Goal: Transaction & Acquisition: Purchase product/service

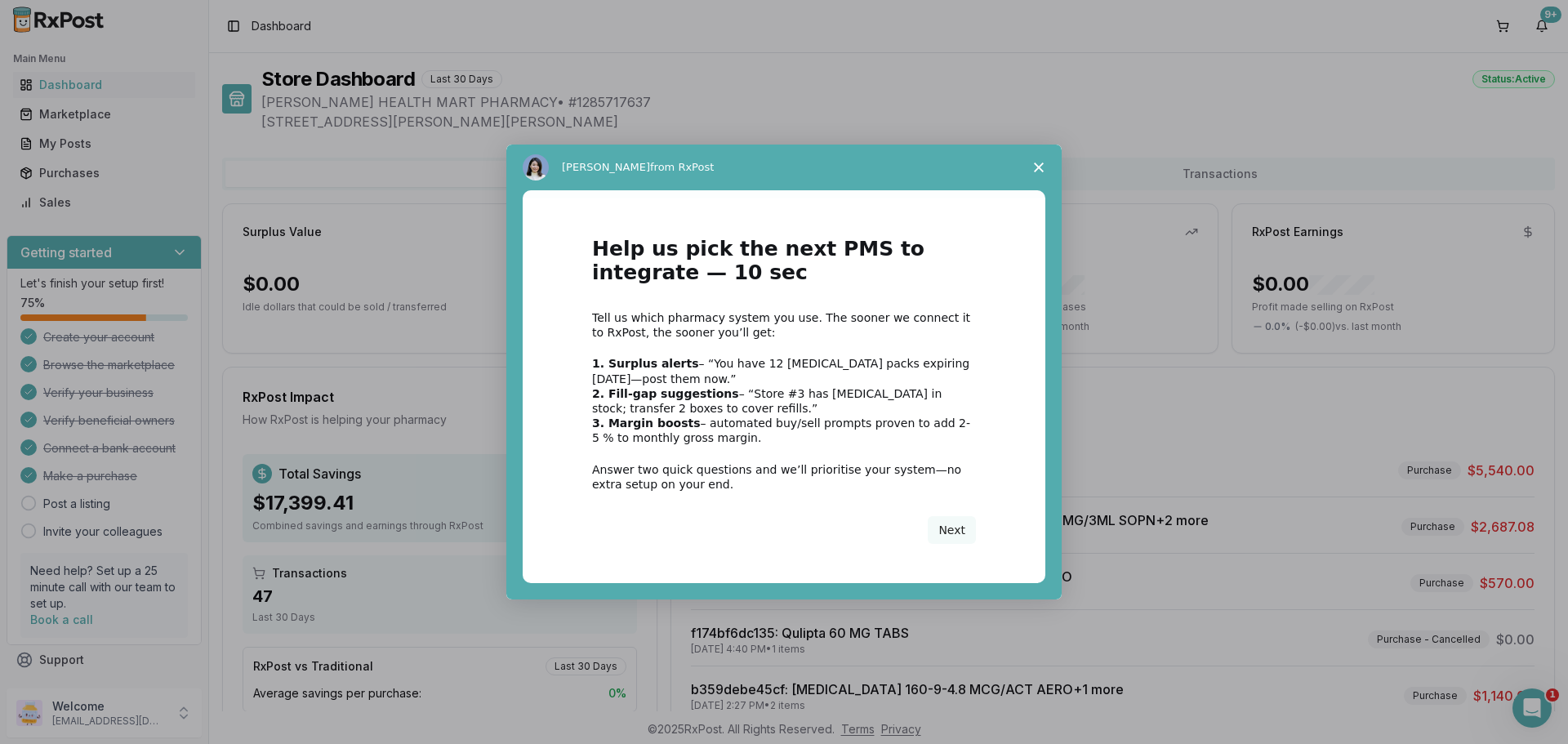
click at [1037, 161] on span "Close survey" at bounding box center [1039, 167] width 45 height 45
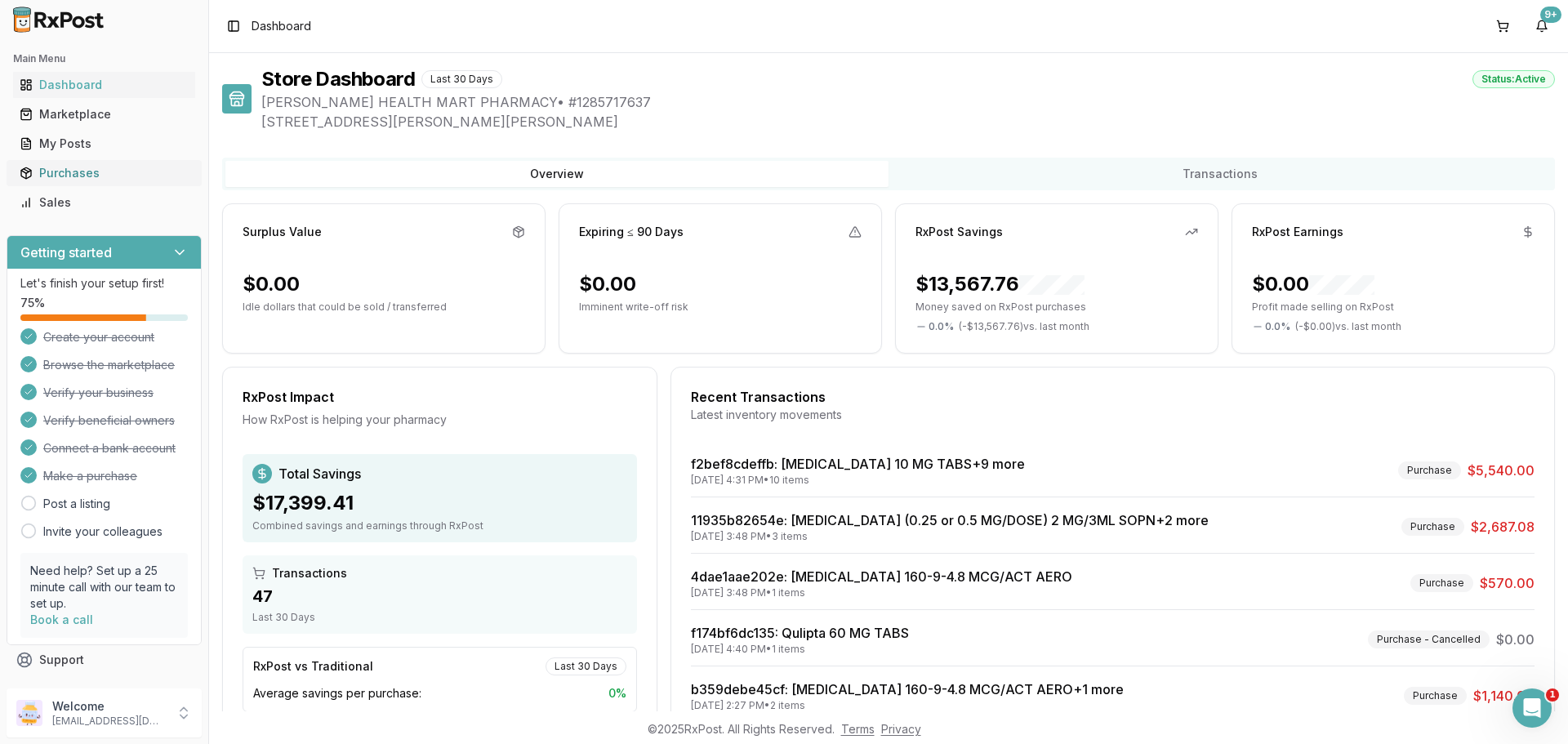
click at [85, 169] on div "Purchases" at bounding box center [104, 173] width 169 height 16
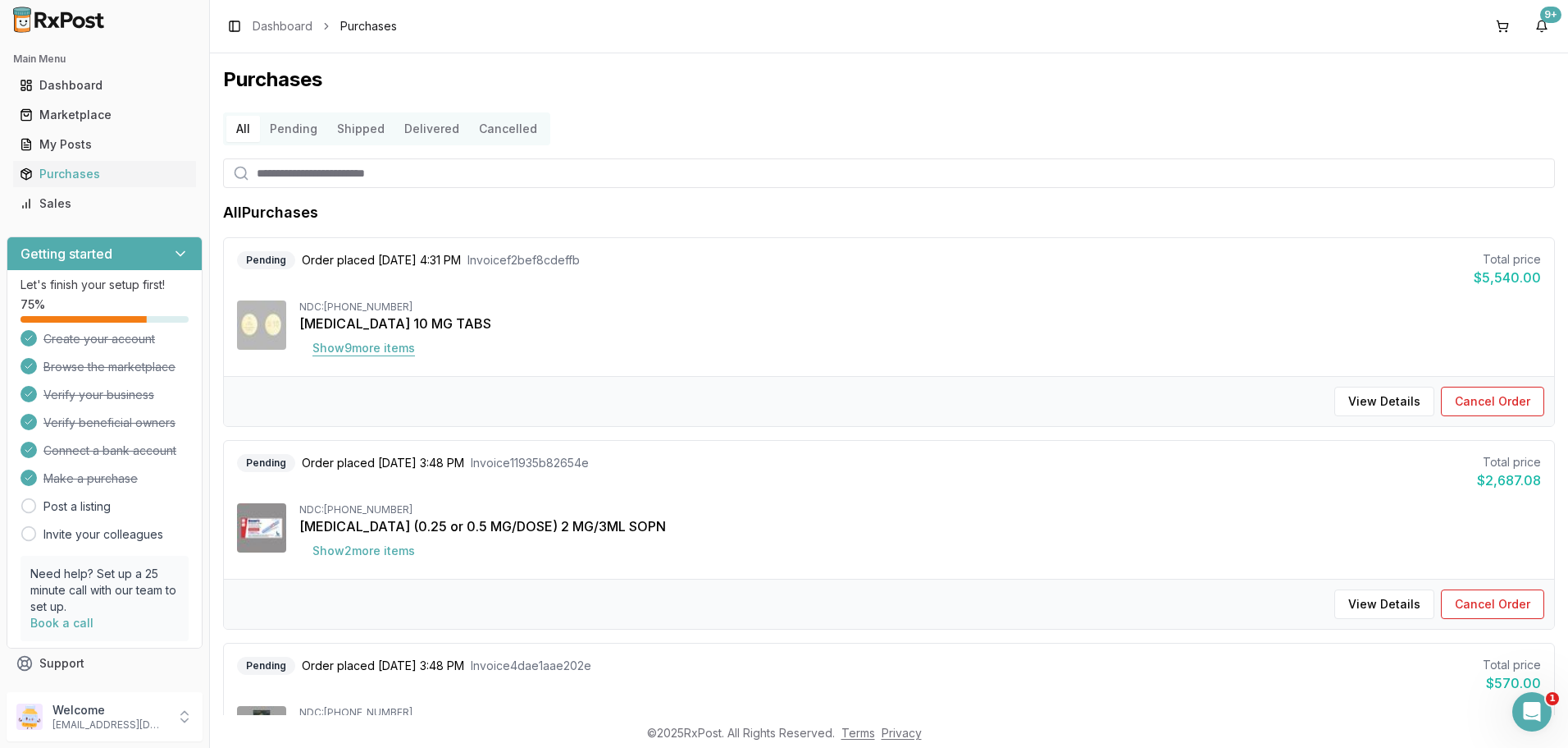
click at [390, 354] on button "Show 9 more item s" at bounding box center [363, 348] width 128 height 29
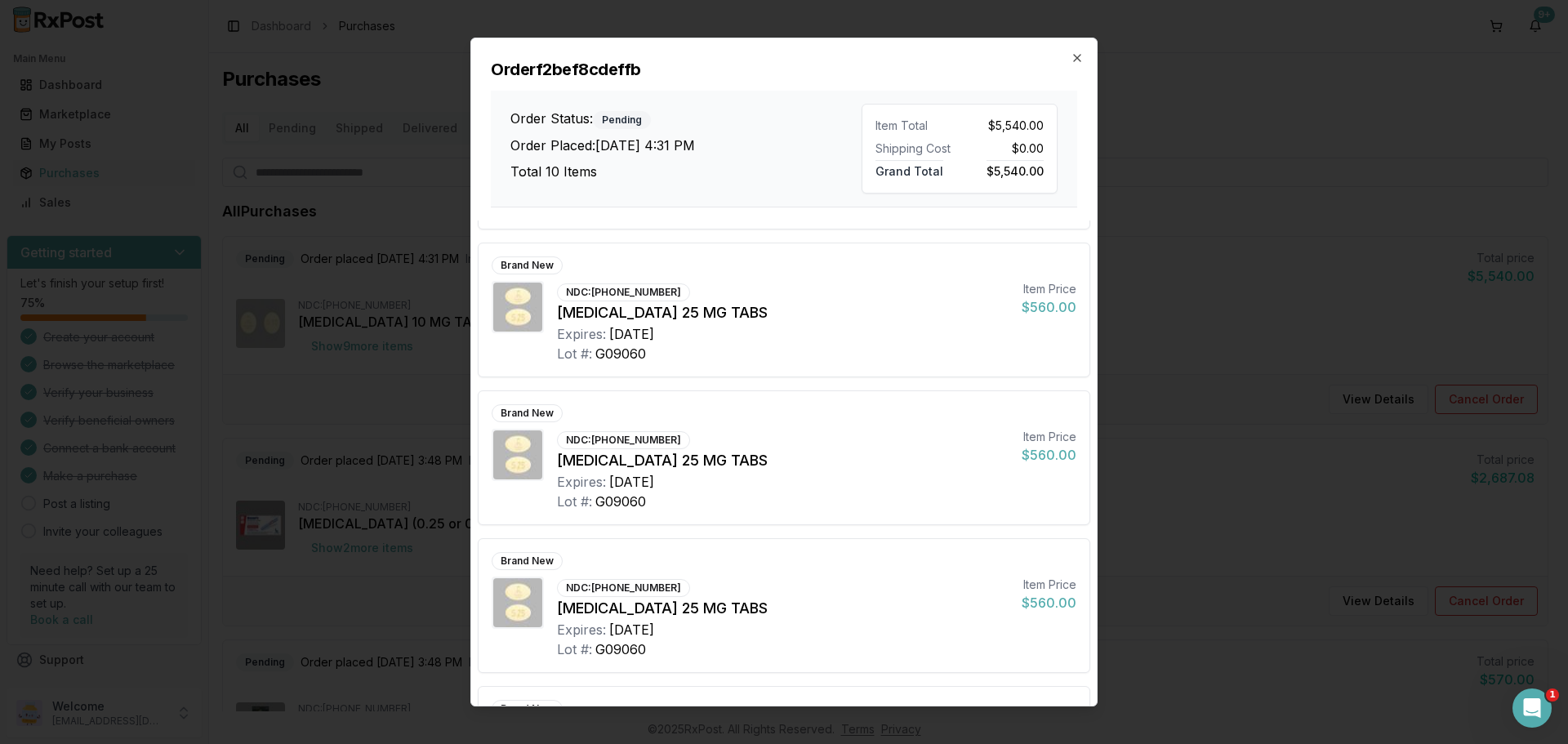
scroll to position [503, 0]
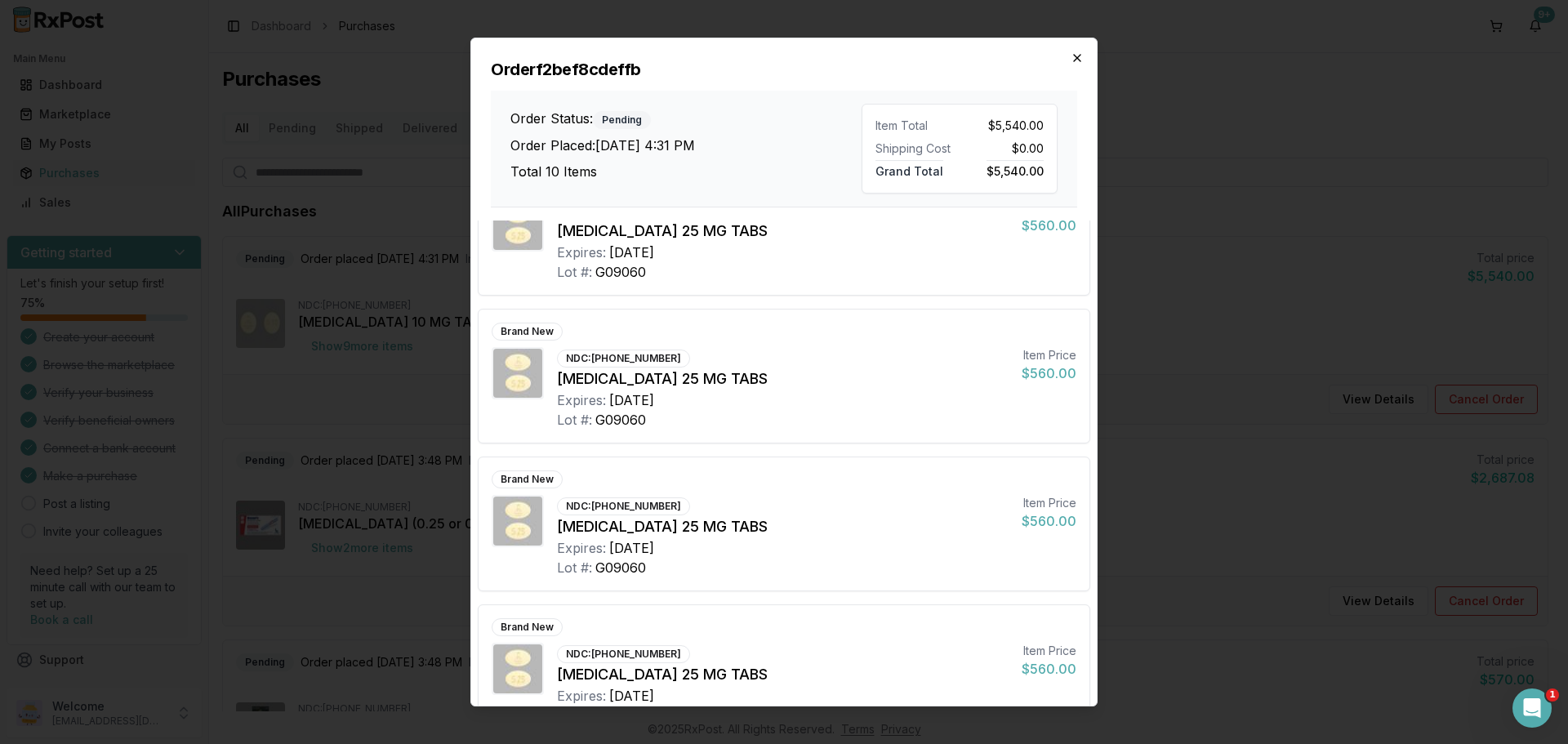
click at [1079, 63] on icon "button" at bounding box center [1077, 58] width 13 height 13
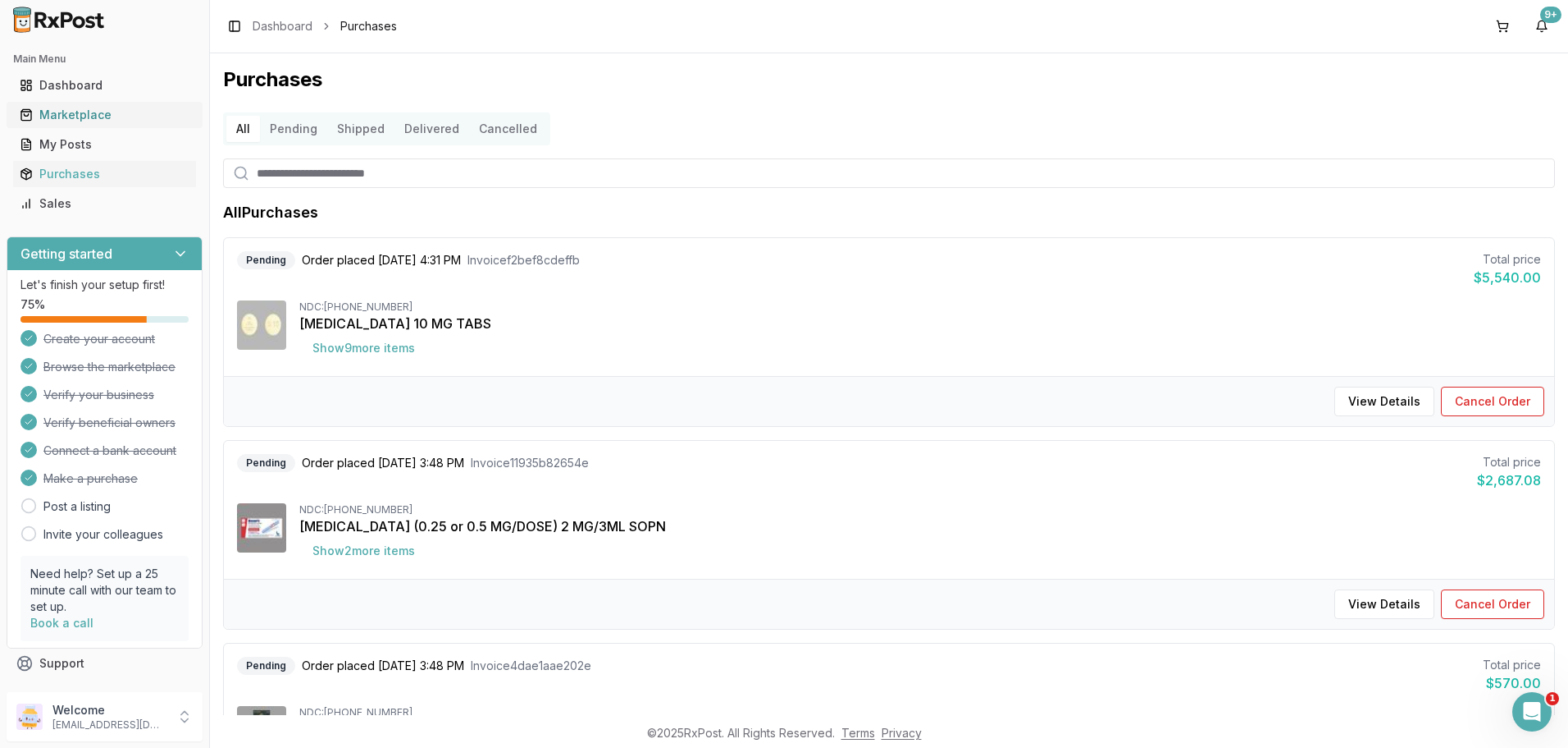
click at [114, 118] on div "Marketplace" at bounding box center [105, 115] width 169 height 16
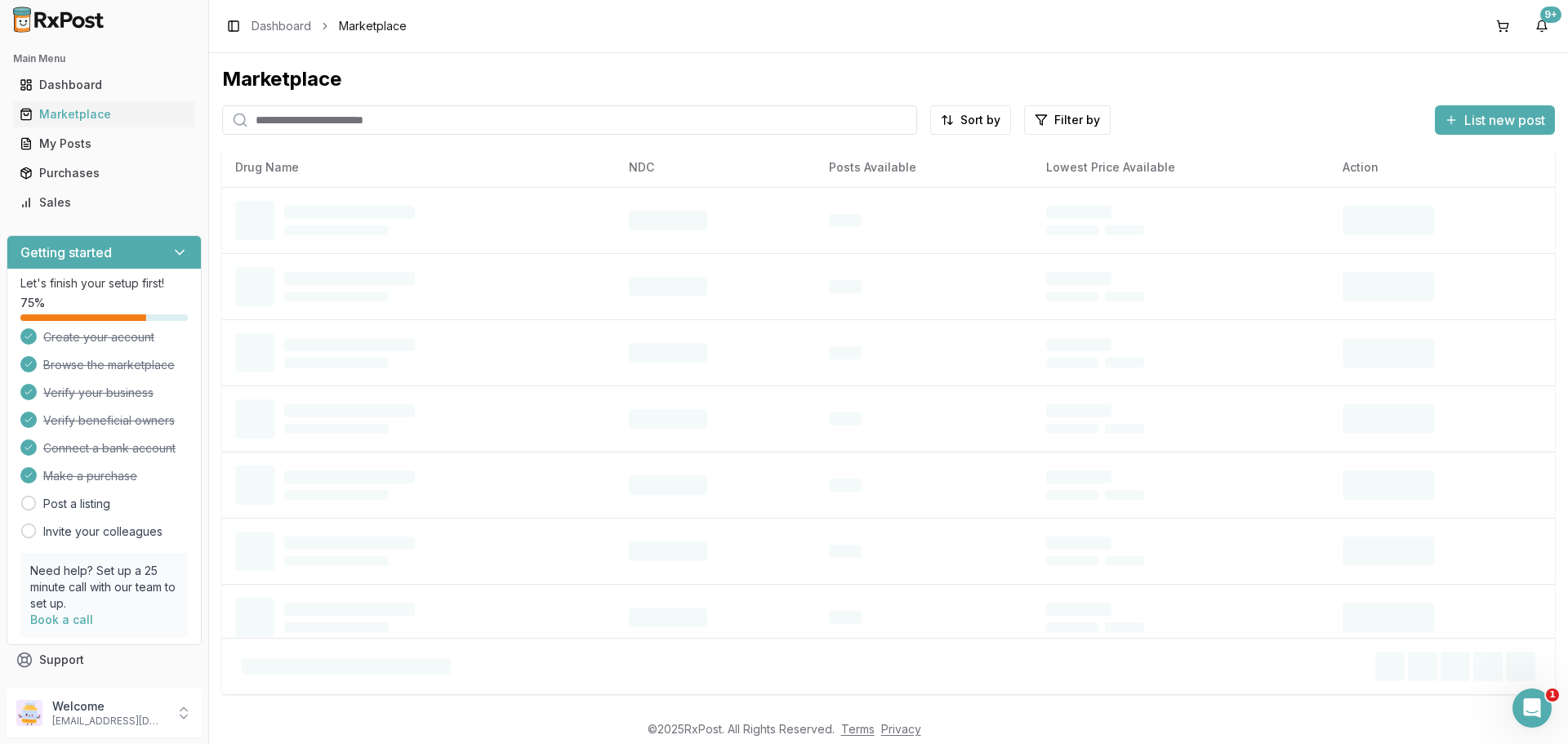
click at [279, 120] on input "search" at bounding box center [569, 120] width 695 height 29
type input "*******"
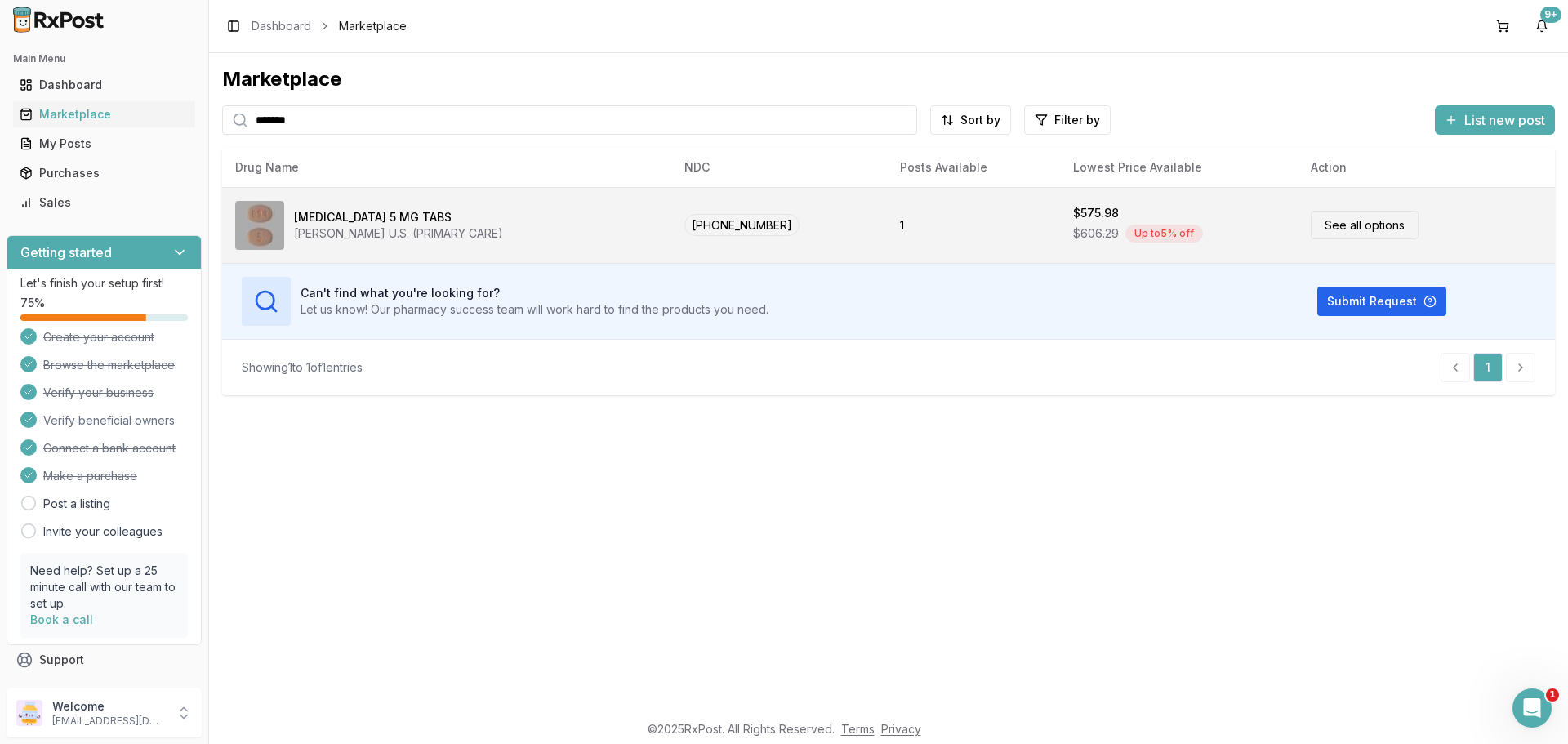
click at [1314, 224] on link "See all options" at bounding box center [1364, 225] width 108 height 29
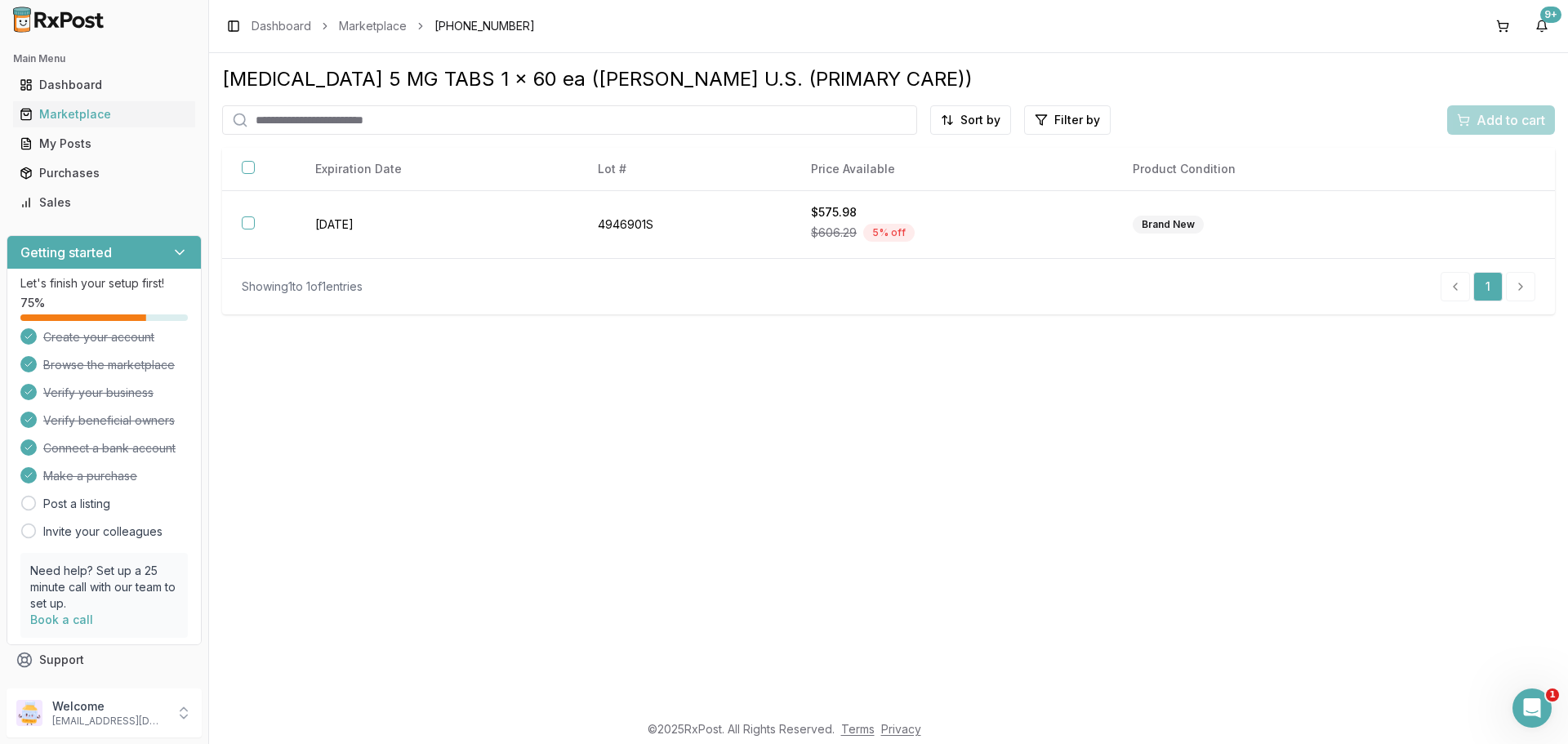
click at [523, 119] on input "search" at bounding box center [569, 120] width 695 height 29
drag, startPoint x: 525, startPoint y: 128, endPoint x: 487, endPoint y: 122, distance: 38.5
click at [525, 128] on input "*********" at bounding box center [569, 120] width 695 height 29
type input "*********"
click at [243, 122] on circle at bounding box center [240, 120] width 11 height 11
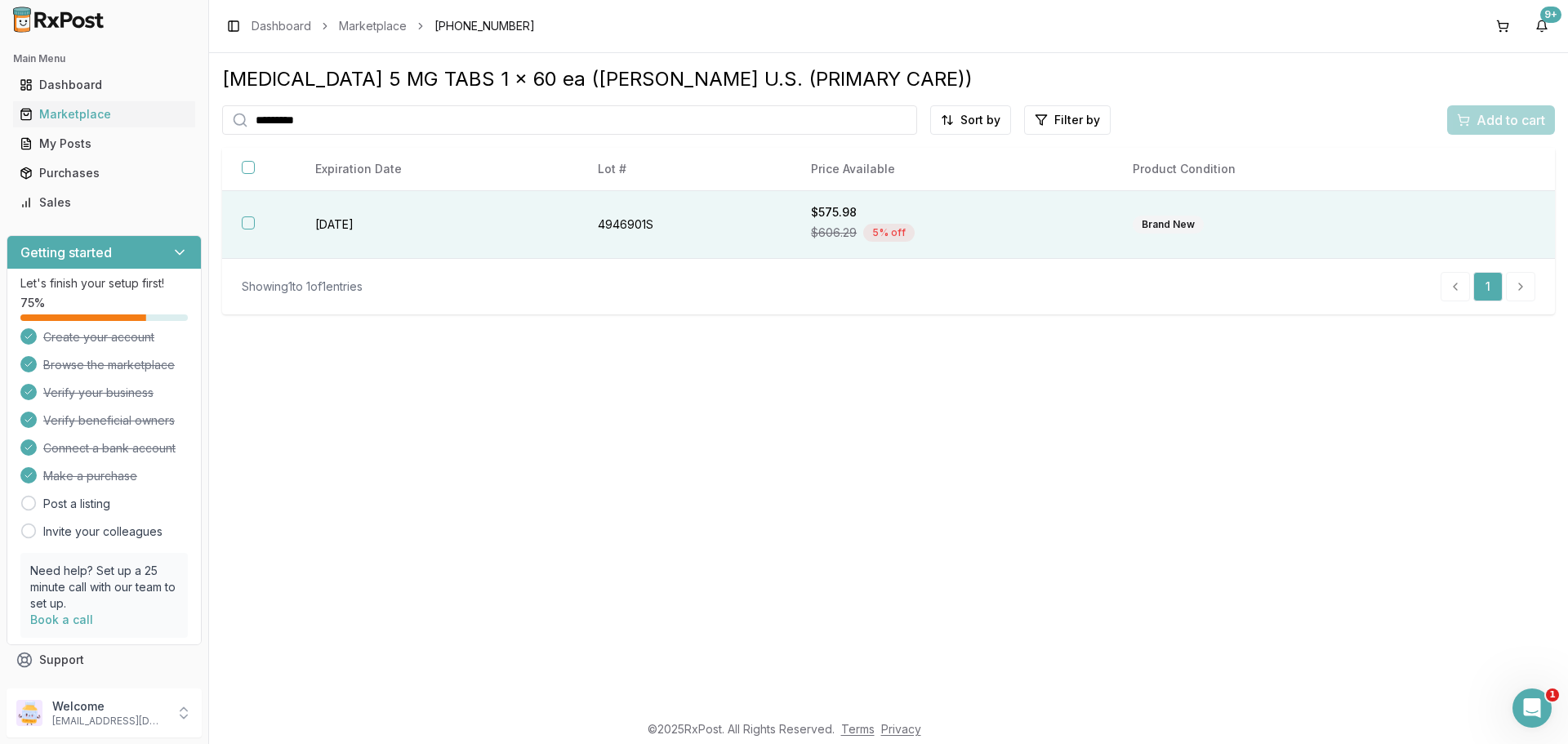
click at [631, 225] on td "4946901S" at bounding box center [684, 225] width 213 height 68
click at [1512, 116] on span "Add to cart" at bounding box center [1511, 121] width 69 height 20
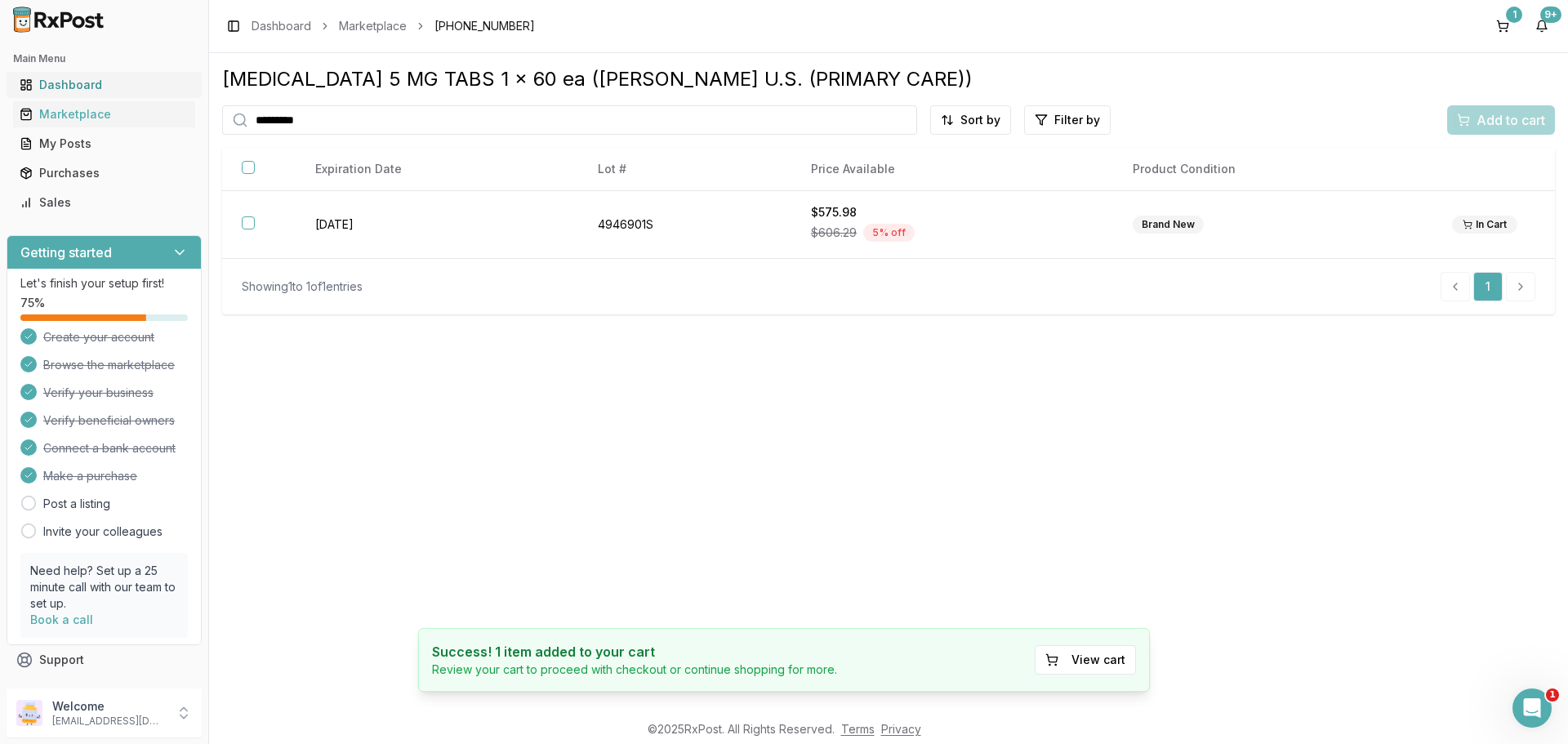
drag, startPoint x: 354, startPoint y: 128, endPoint x: 34, endPoint y: 80, distance: 323.6
click at [38, 82] on div "Main Menu Dashboard Marketplace My Posts Purchases Sales Getting started Let's …" at bounding box center [784, 372] width 1568 height 744
click at [82, 109] on div "Marketplace" at bounding box center [104, 114] width 169 height 16
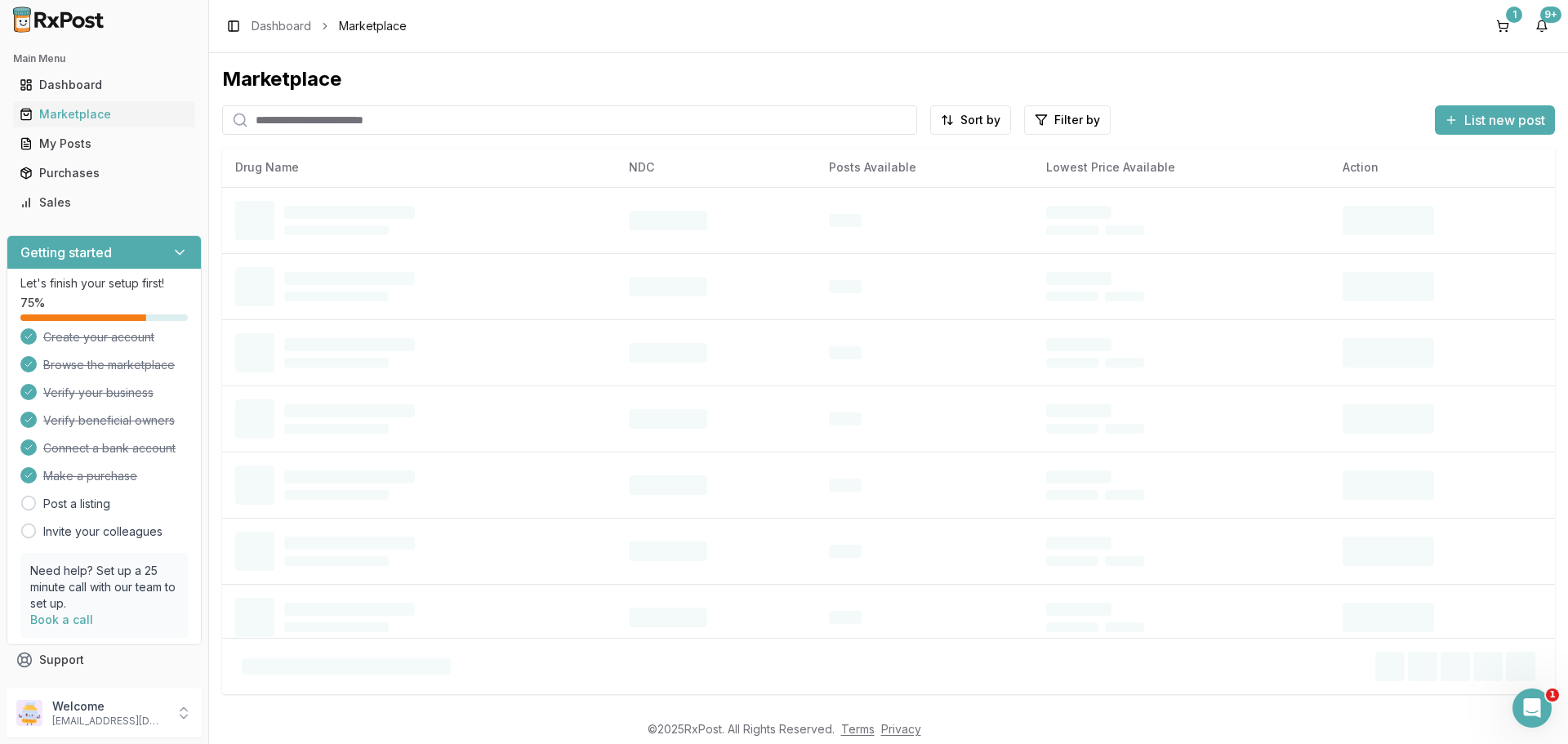
click at [280, 125] on input "search" at bounding box center [569, 120] width 695 height 29
type input "*********"
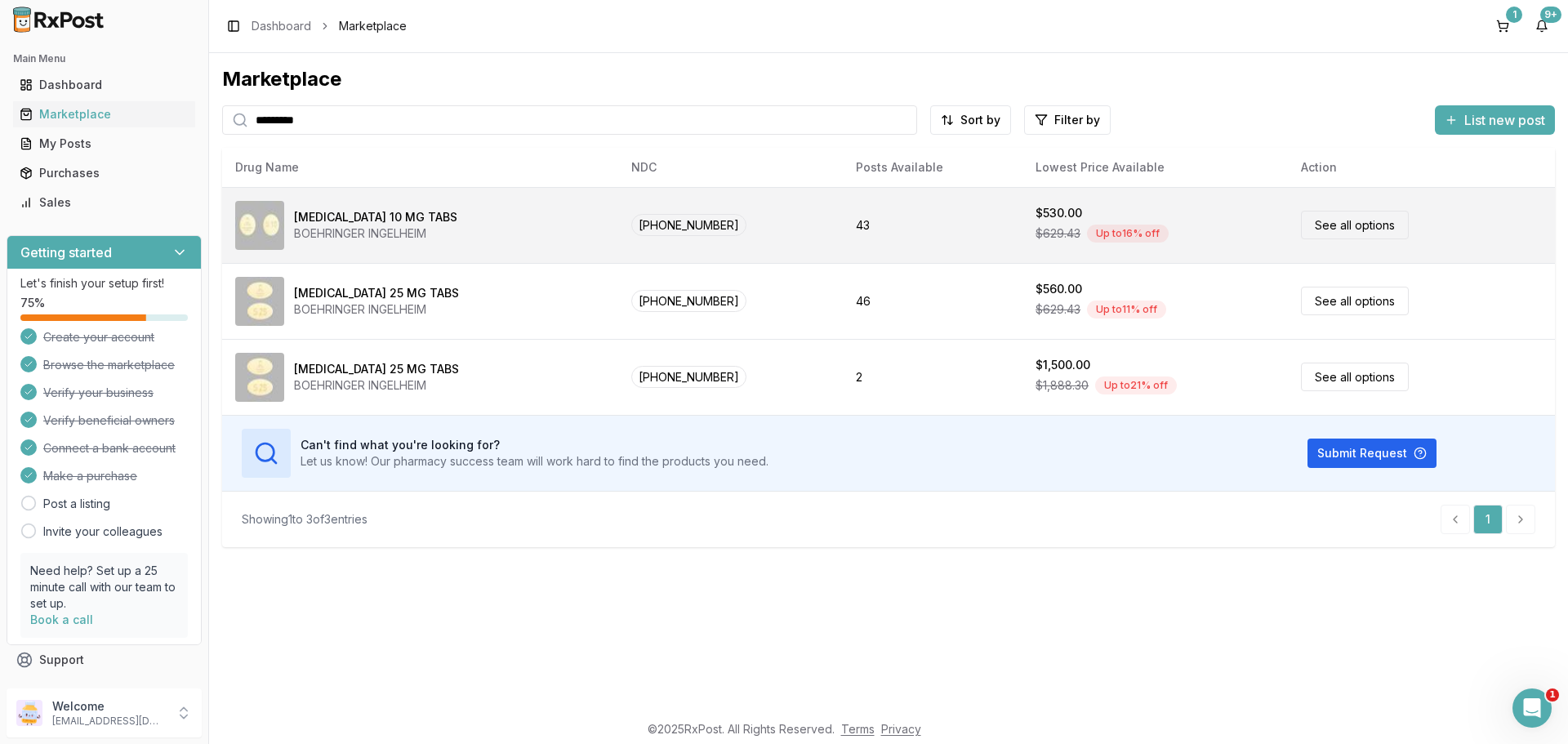
click at [1330, 226] on link "See all options" at bounding box center [1354, 225] width 108 height 29
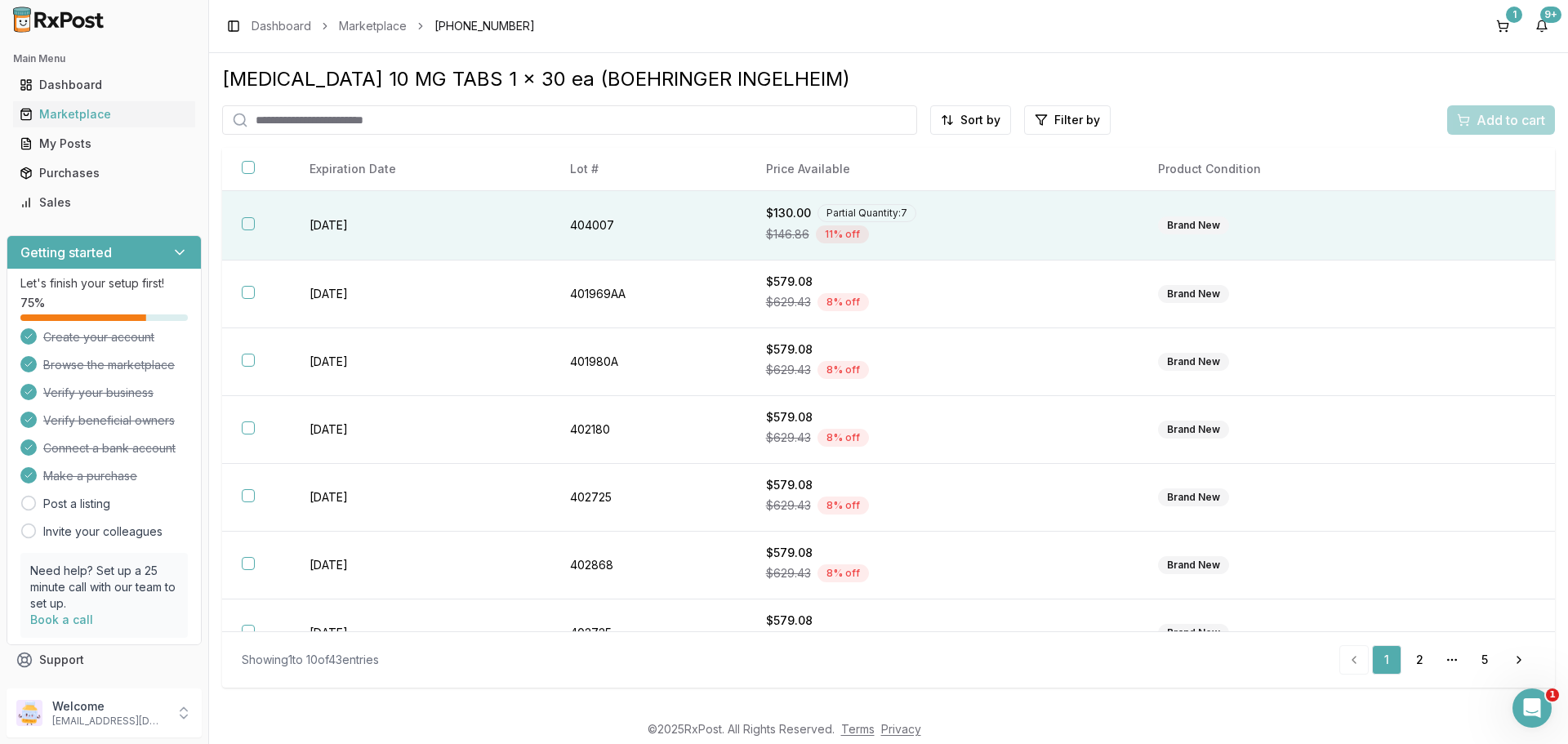
click at [247, 219] on button "button" at bounding box center [248, 224] width 13 height 13
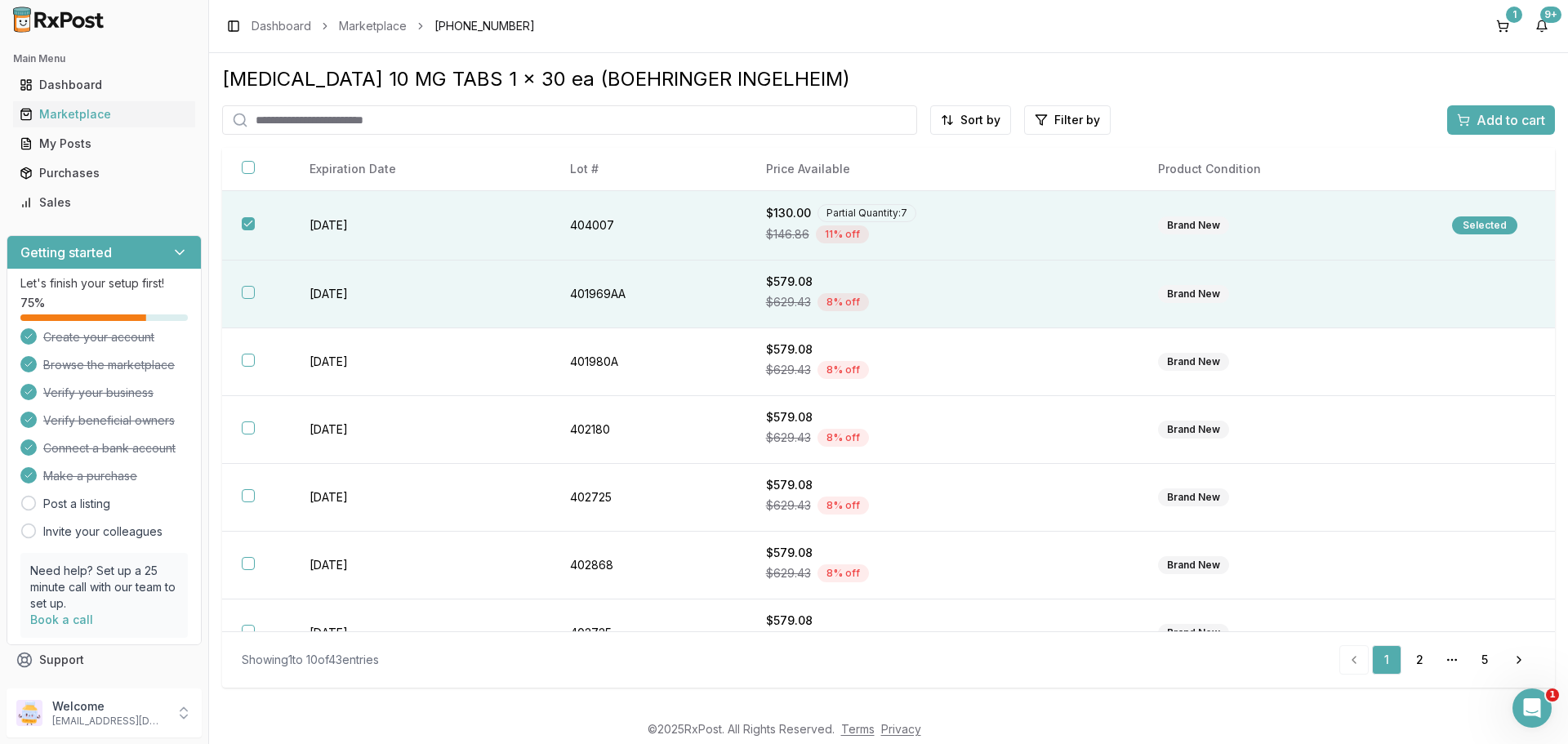
click at [252, 292] on button "button" at bounding box center [248, 292] width 13 height 13
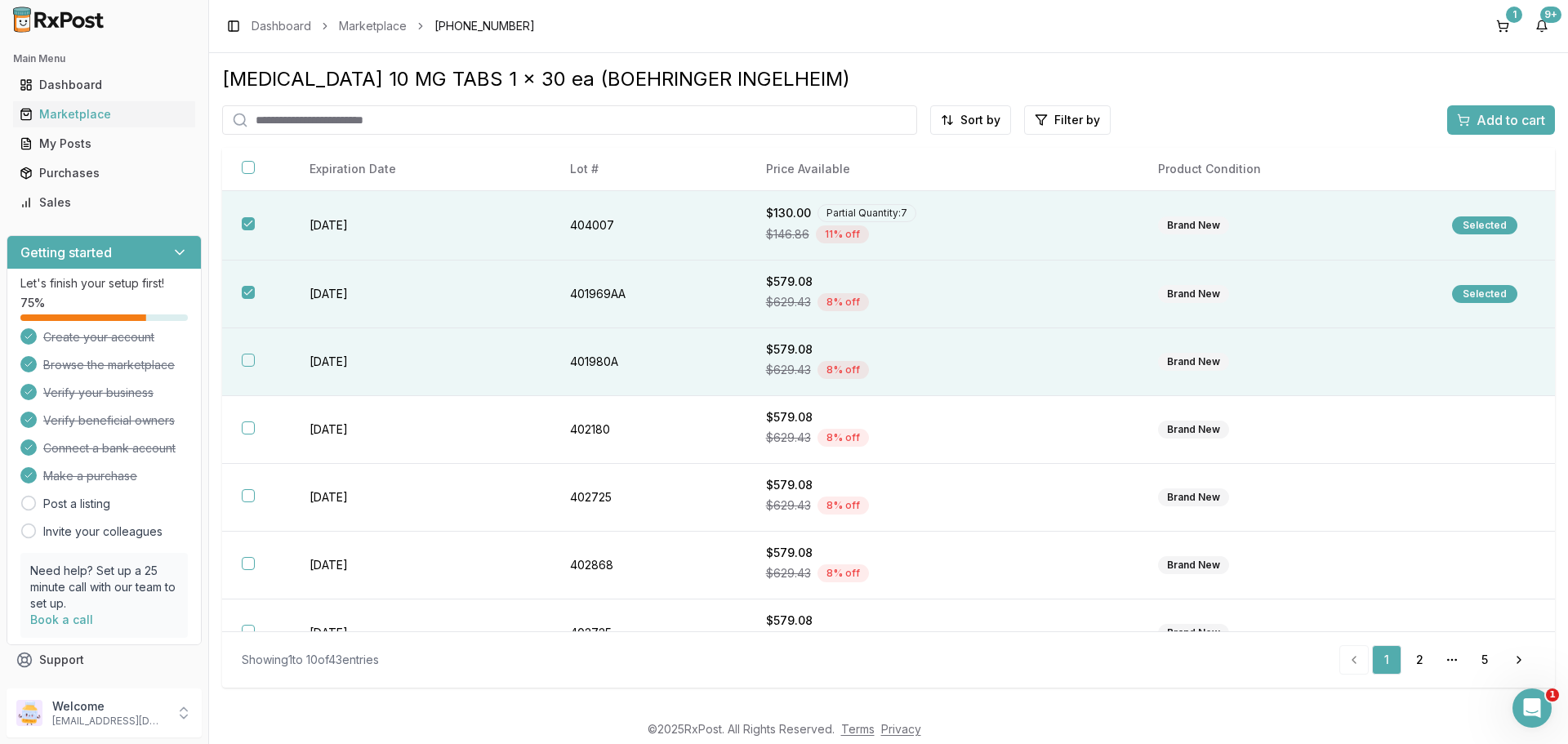
click at [250, 358] on button "button" at bounding box center [248, 360] width 13 height 13
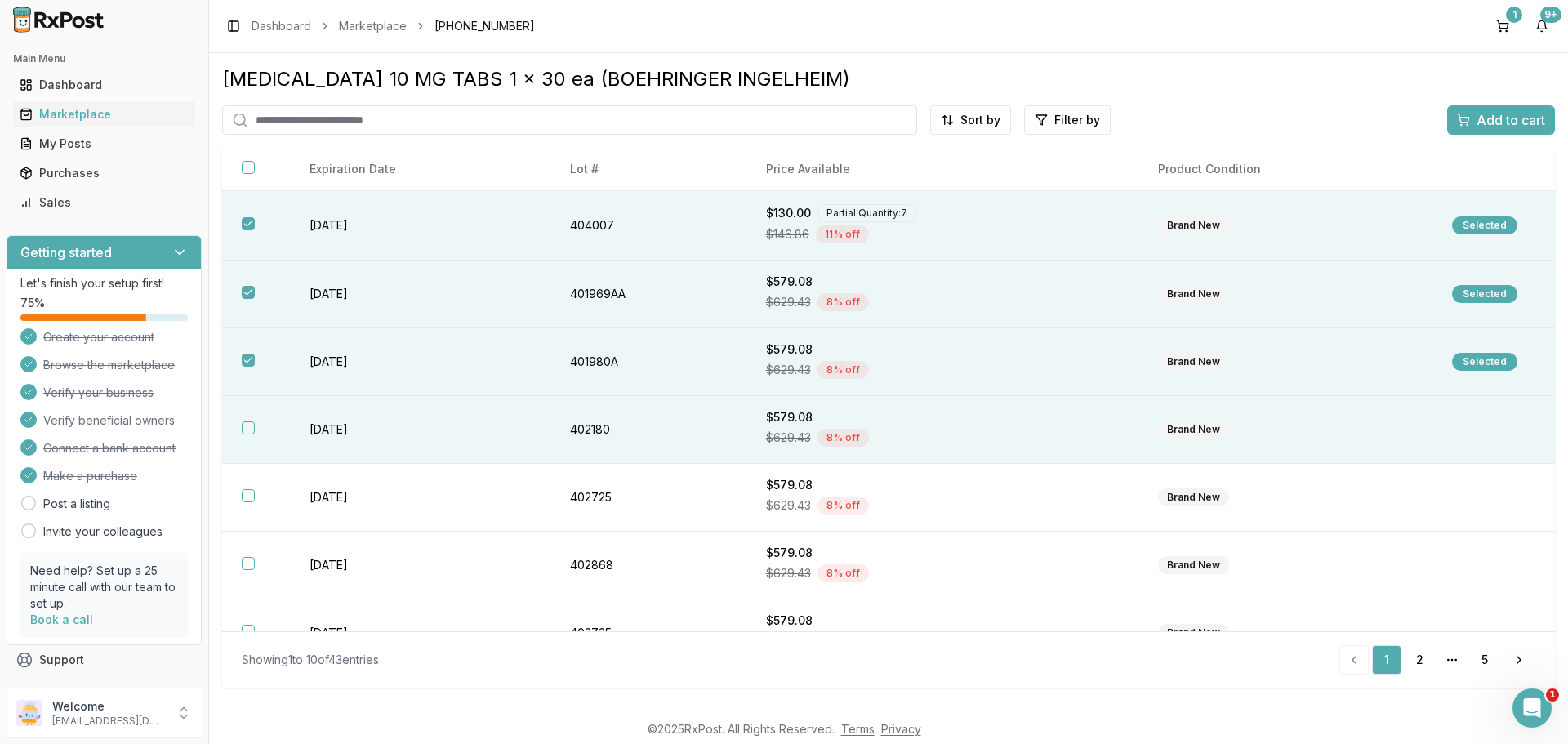
click at [248, 430] on button "button" at bounding box center [248, 428] width 13 height 13
click at [1518, 120] on span "Add to cart" at bounding box center [1511, 121] width 69 height 20
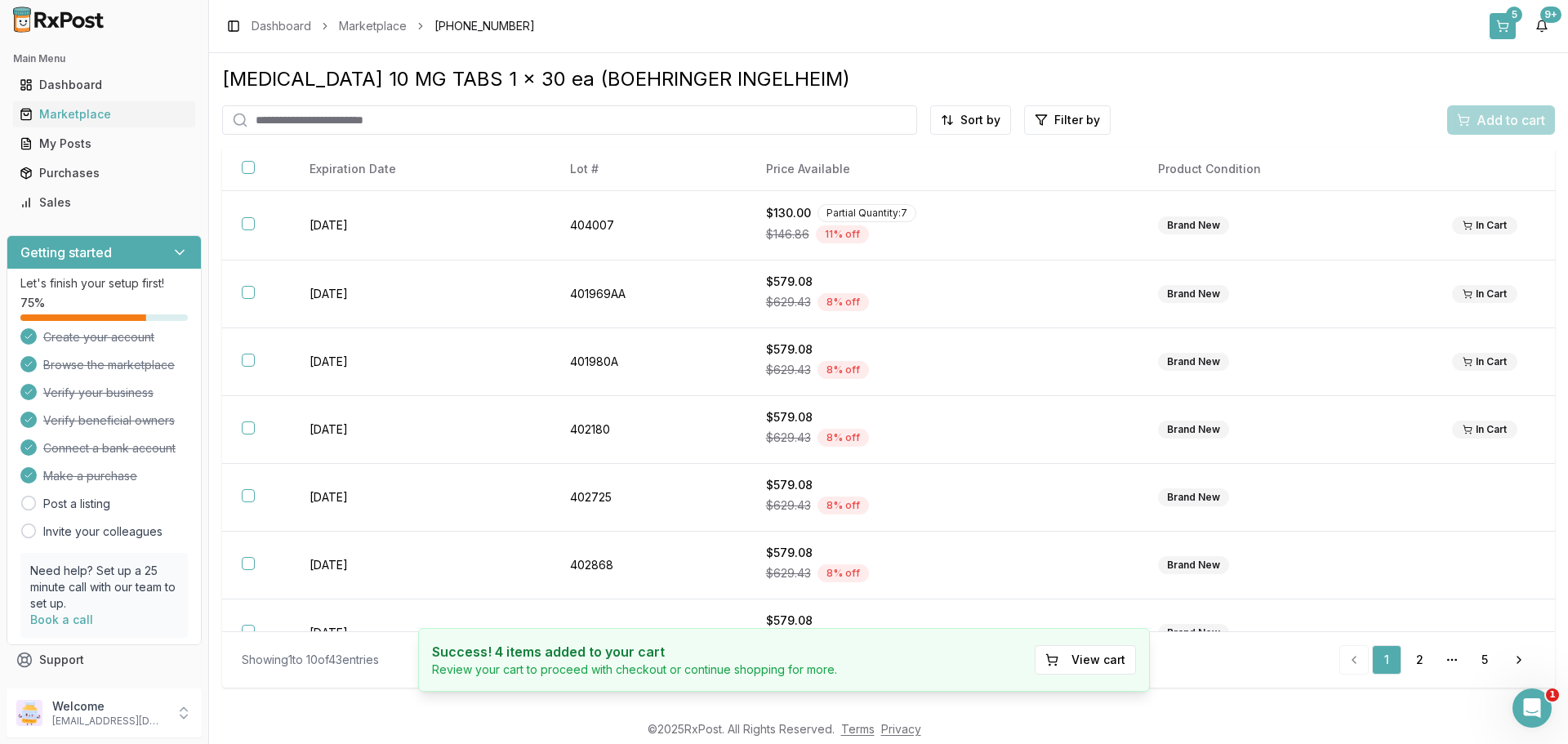
click at [1504, 24] on button "5" at bounding box center [1502, 25] width 26 height 26
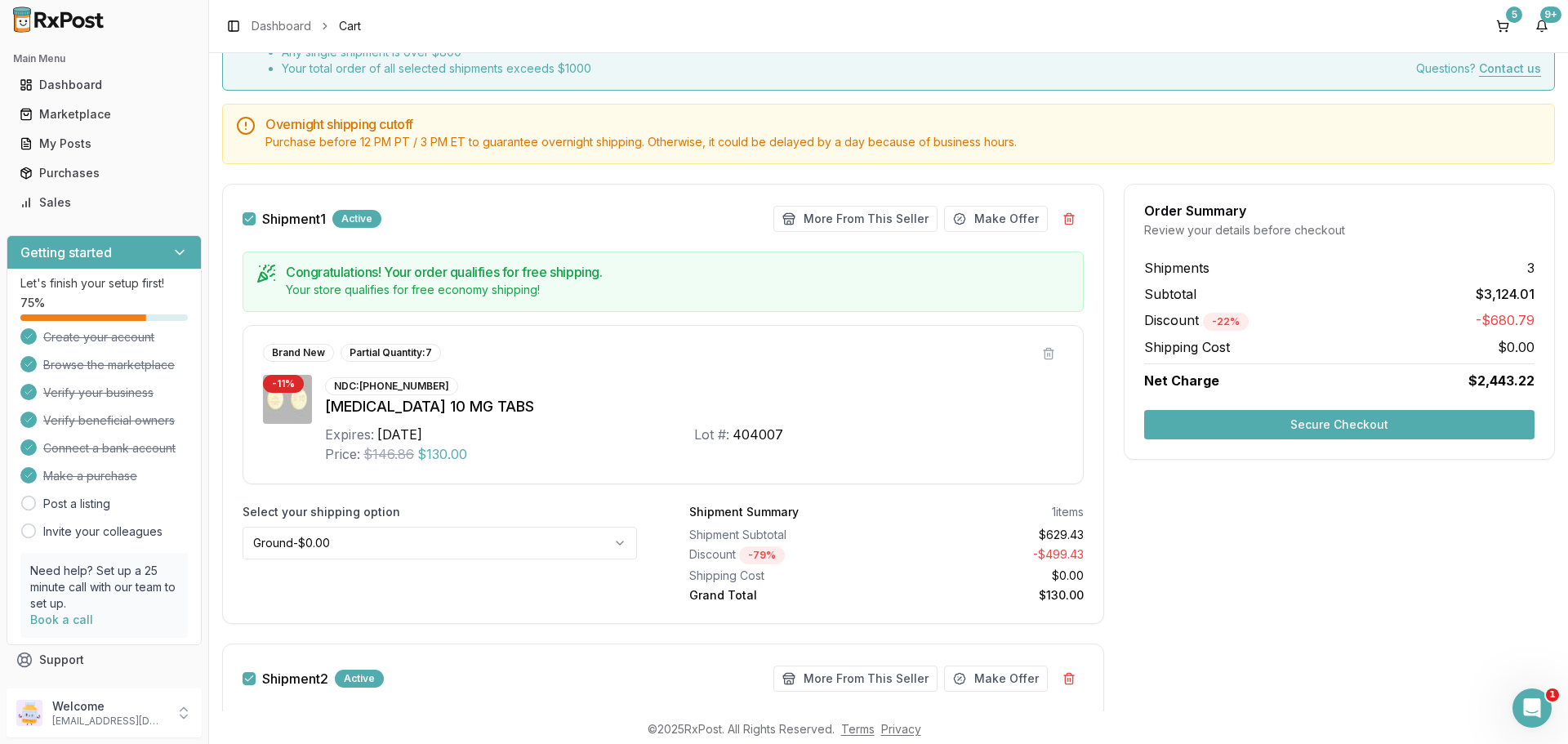
scroll to position [82, 0]
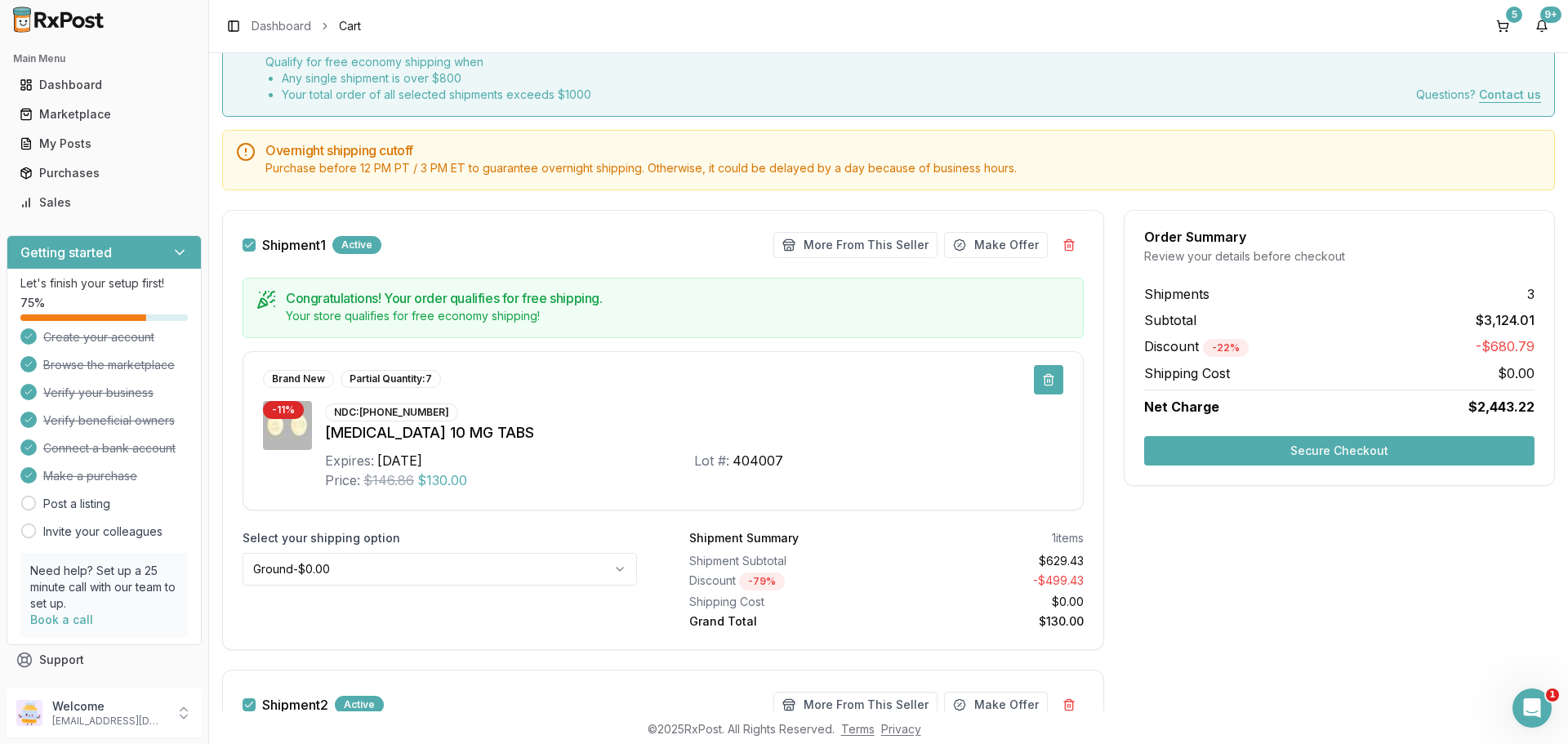
click at [1047, 382] on button at bounding box center [1048, 380] width 29 height 29
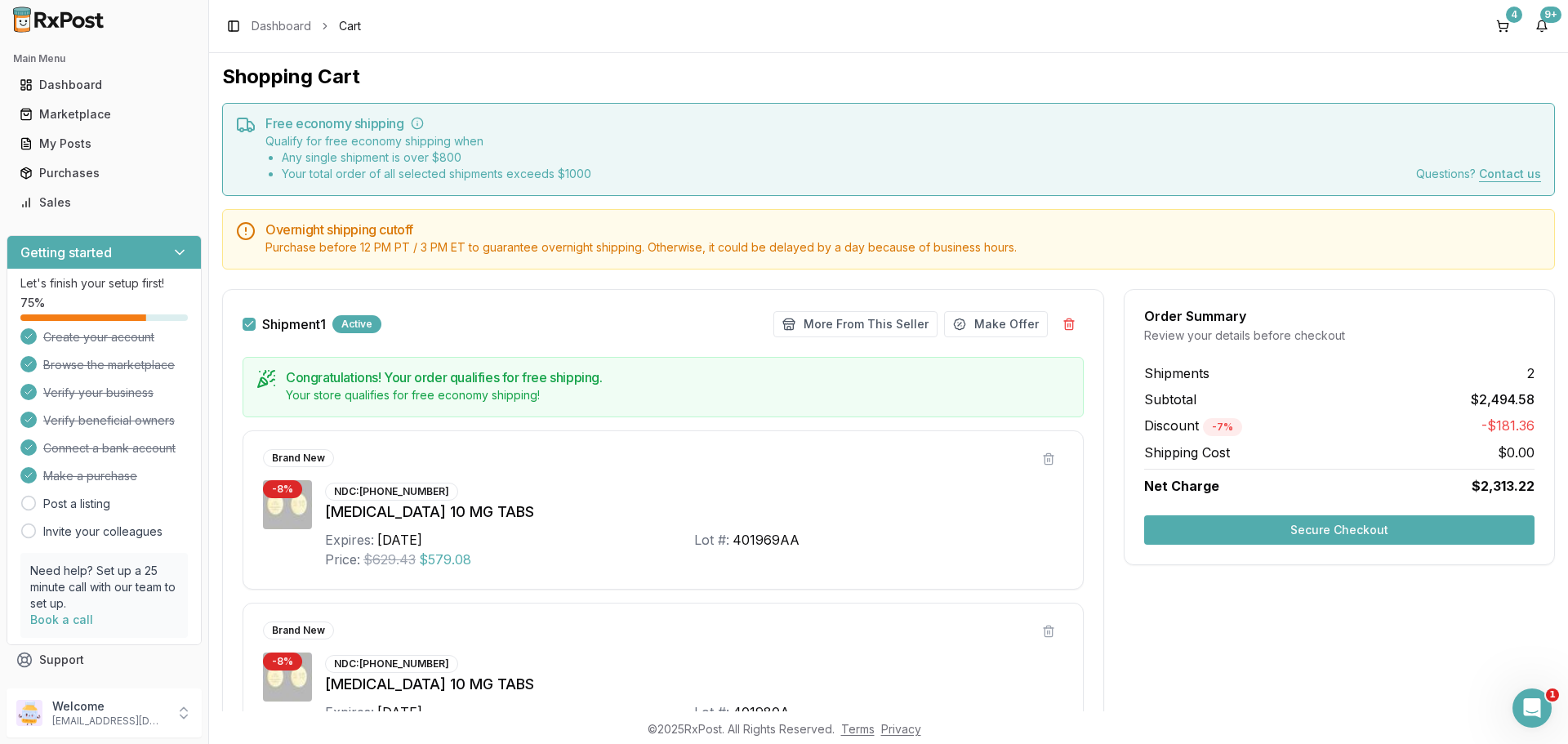
scroll to position [0, 0]
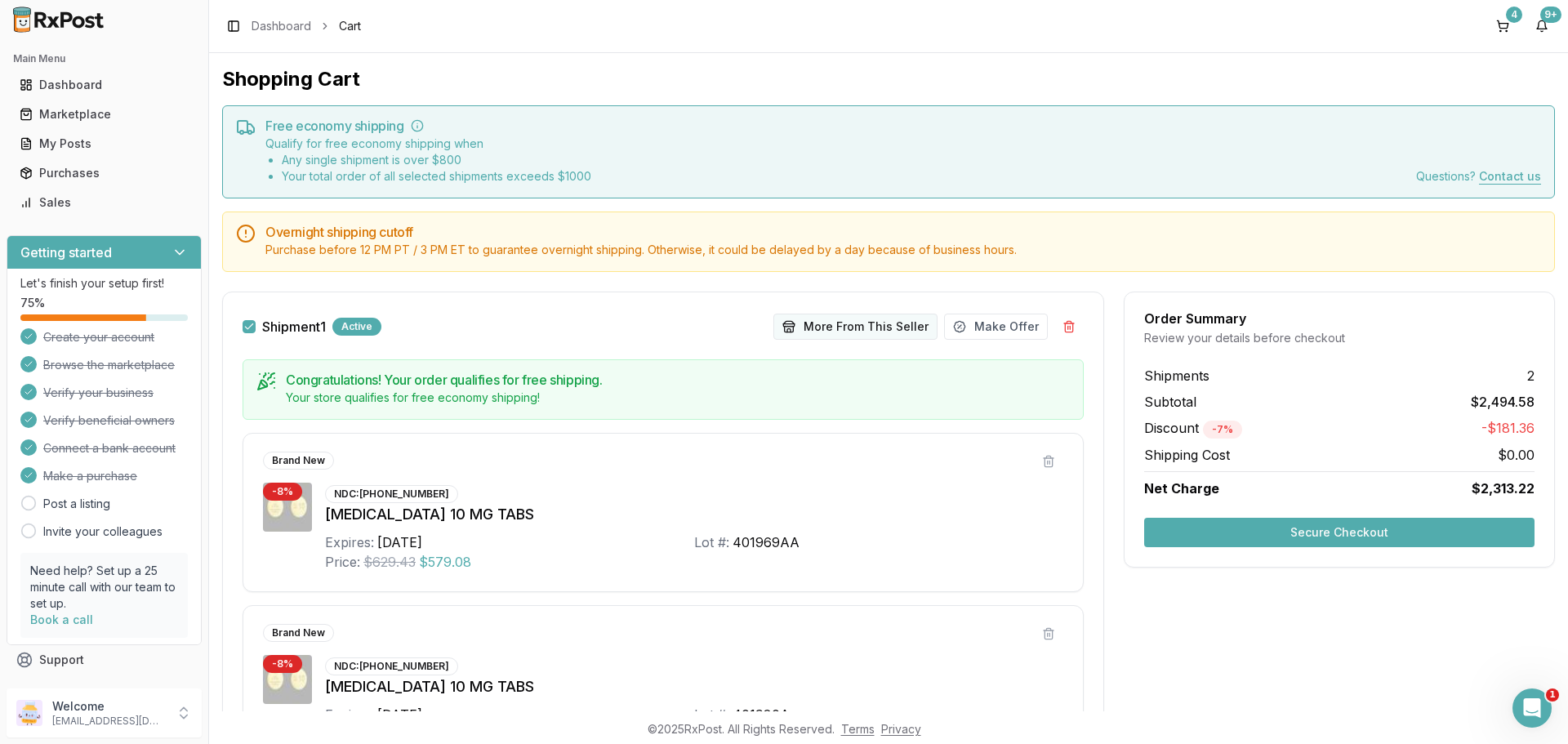
click at [837, 326] on button "More From This Seller" at bounding box center [855, 326] width 164 height 26
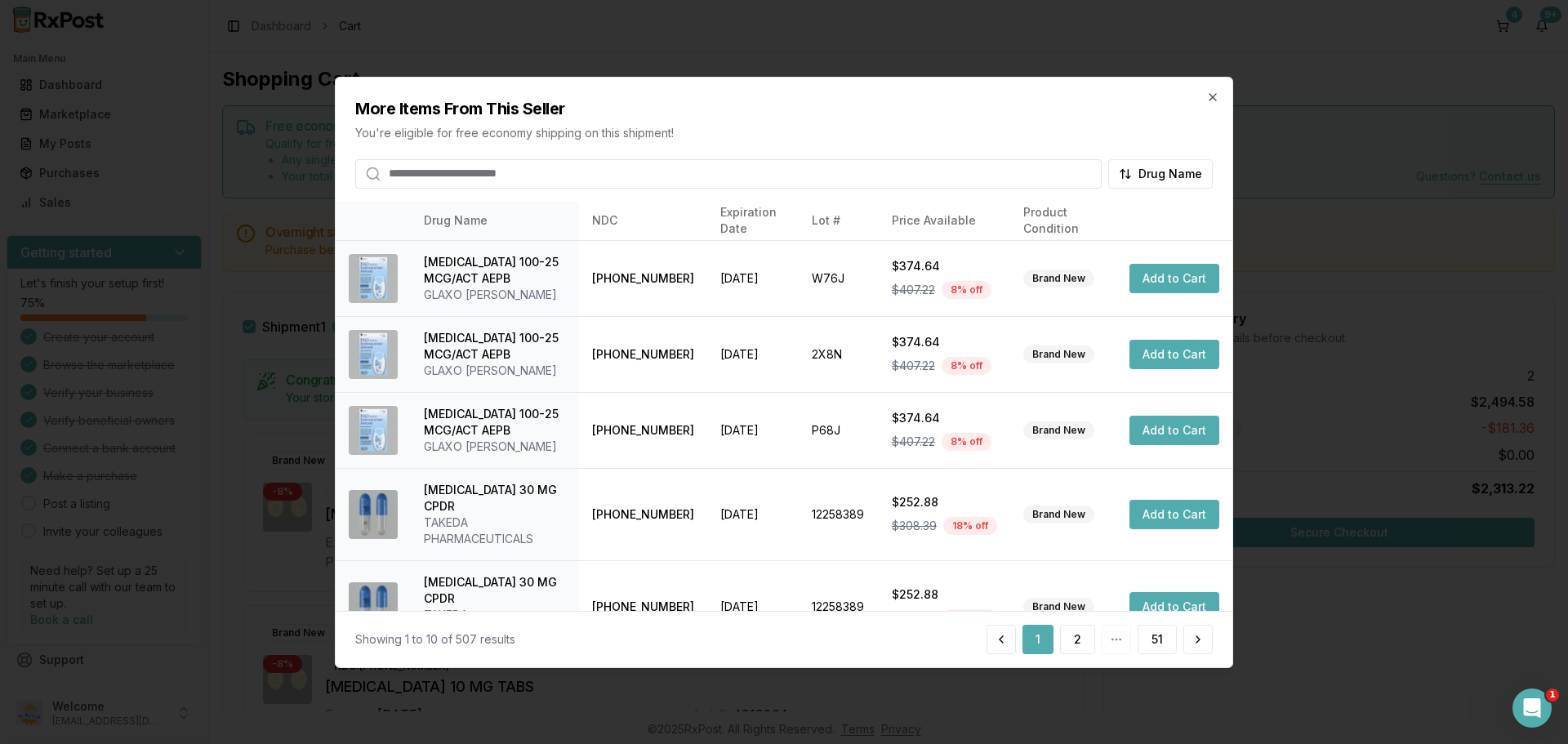
click at [594, 183] on input "search" at bounding box center [728, 173] width 746 height 29
type input "*********"
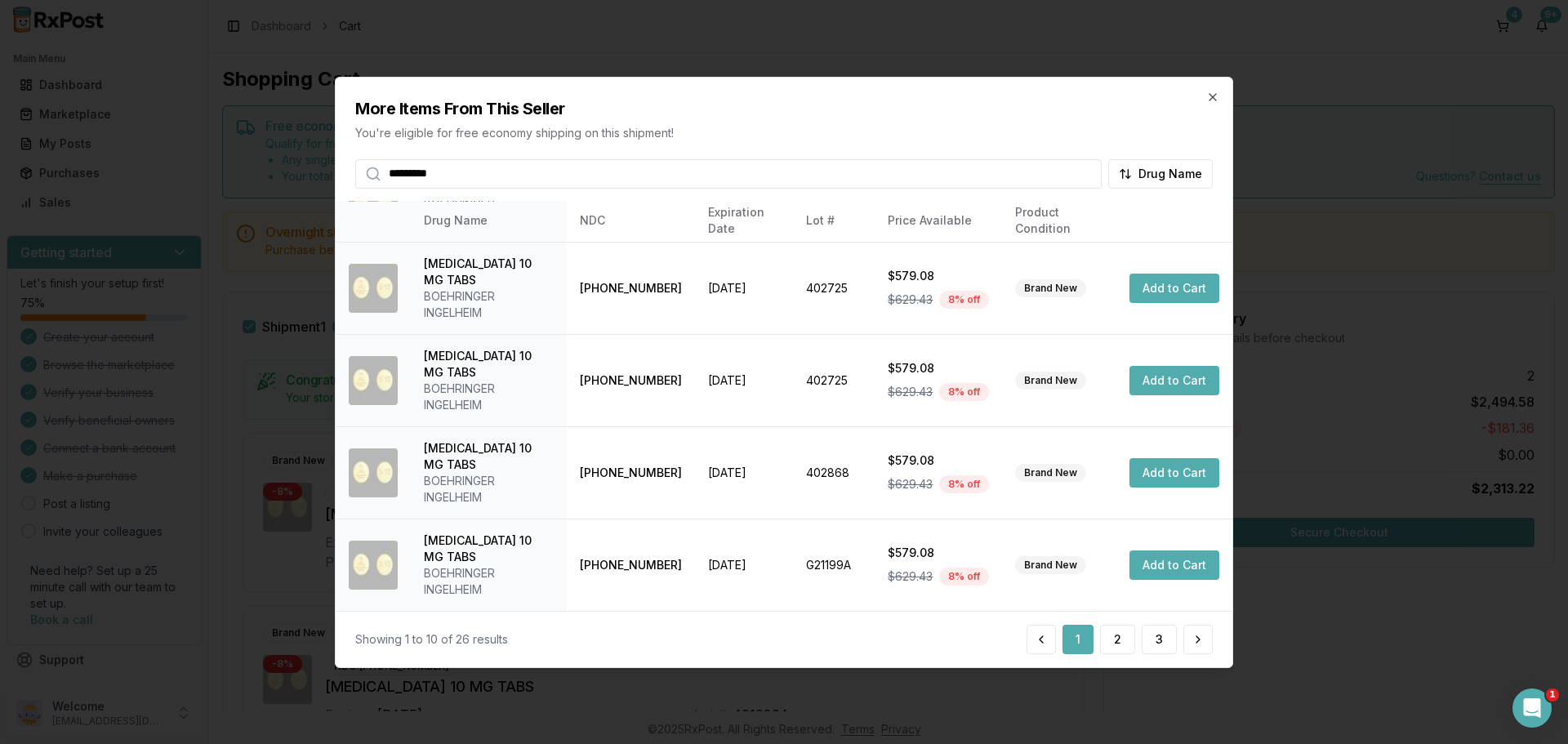
scroll to position [389, 0]
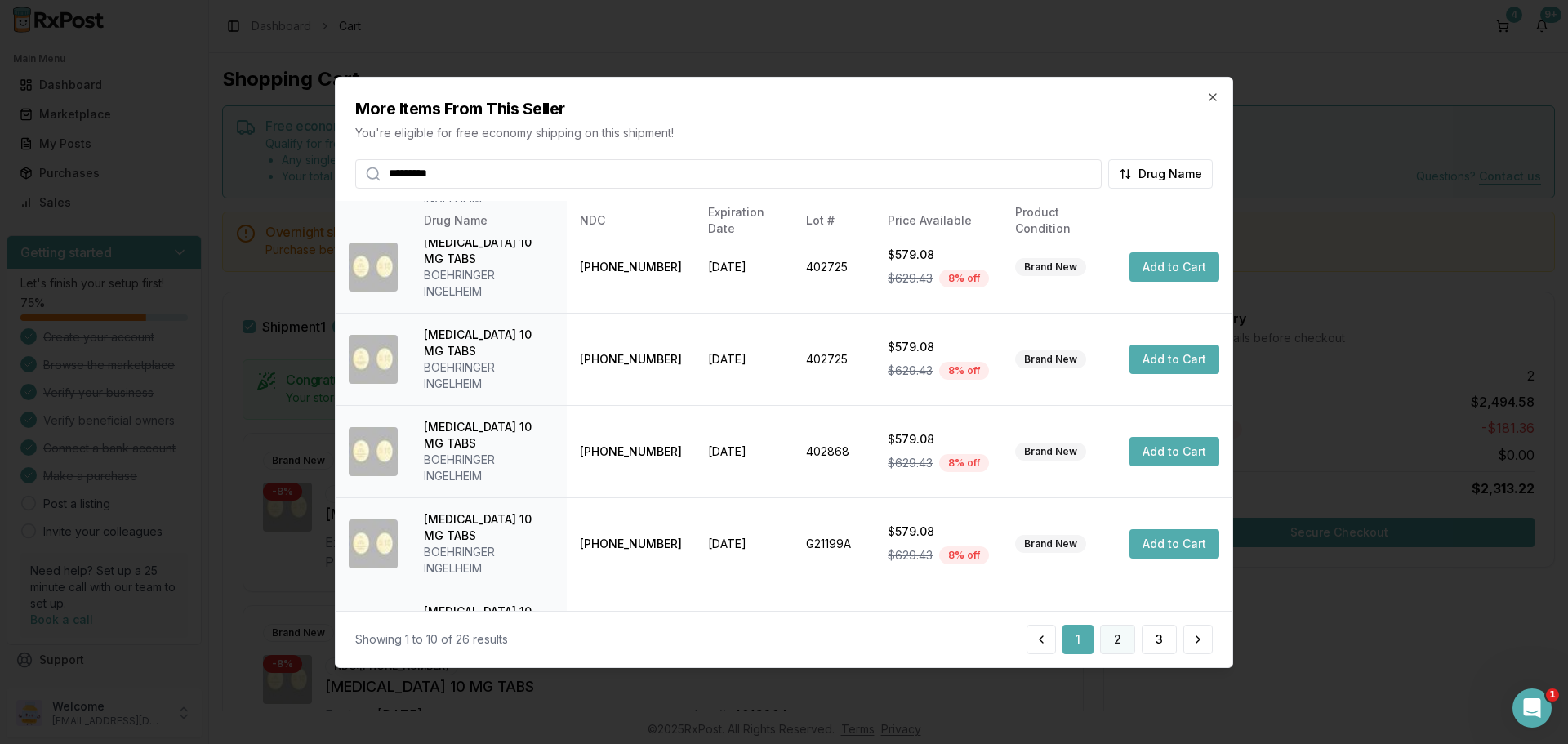
click at [1108, 640] on button "2" at bounding box center [1117, 639] width 35 height 29
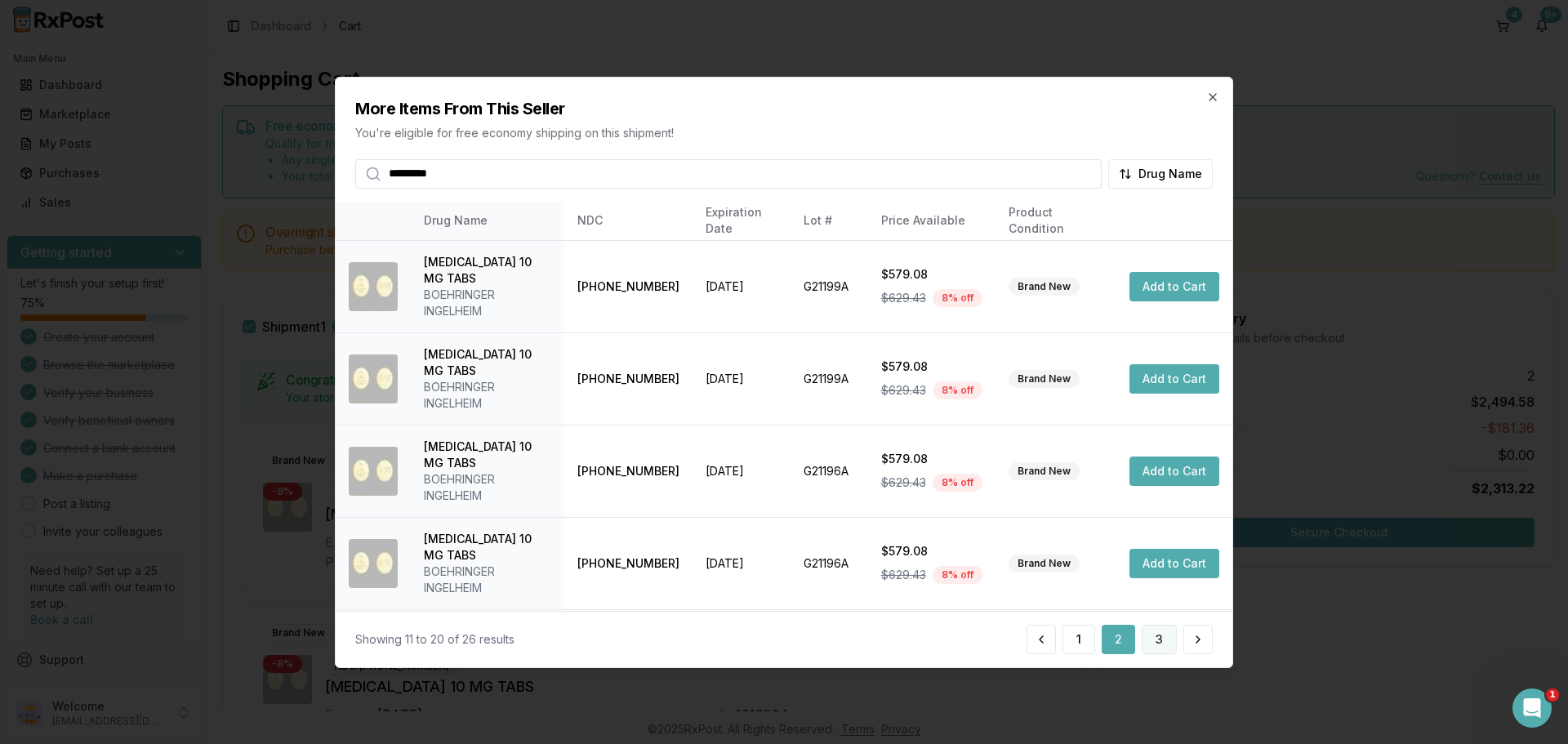
click at [1149, 640] on button "3" at bounding box center [1158, 639] width 35 height 29
click at [1195, 640] on button at bounding box center [1197, 639] width 29 height 29
click at [1216, 93] on icon "button" at bounding box center [1213, 96] width 13 height 13
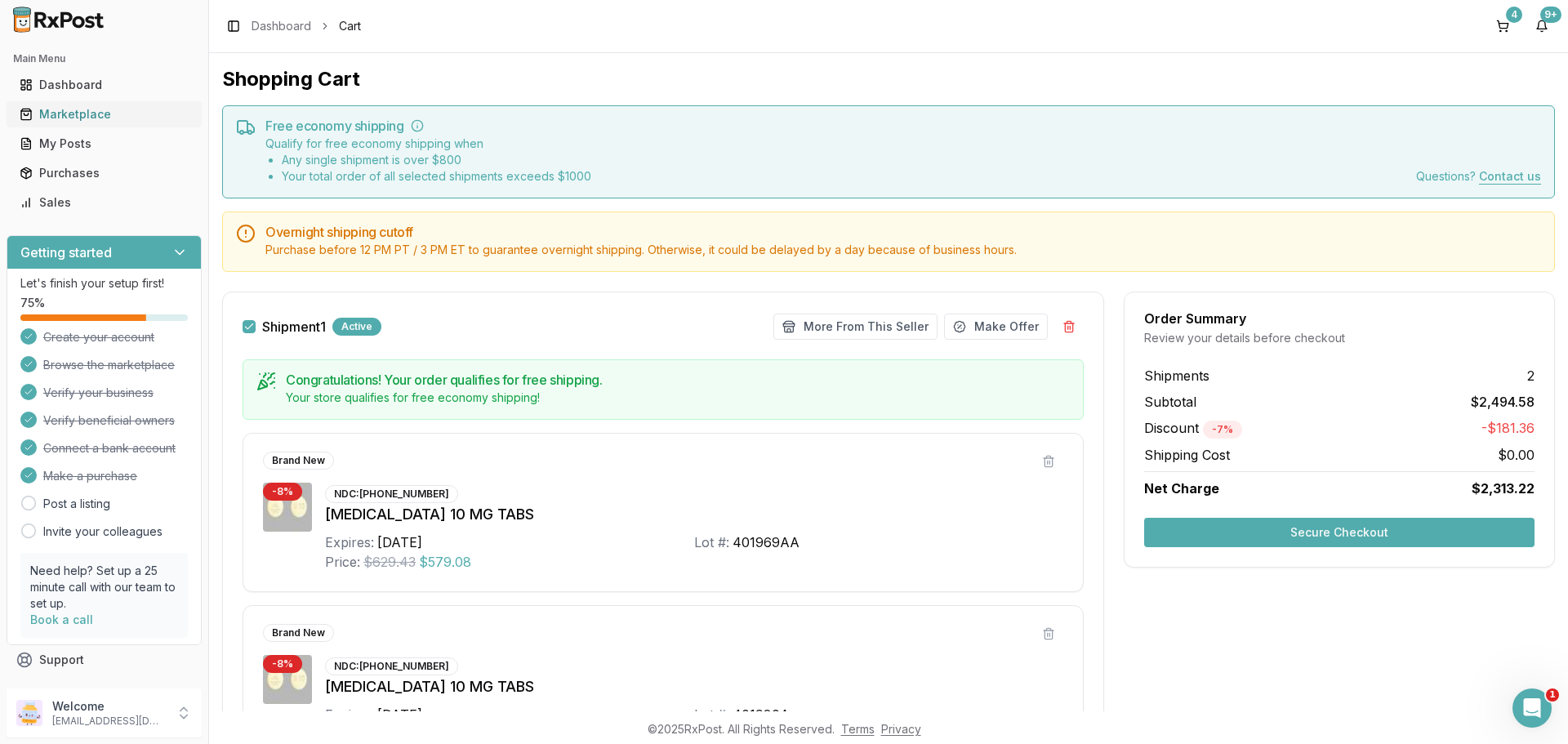
click at [83, 116] on div "Marketplace" at bounding box center [104, 114] width 169 height 16
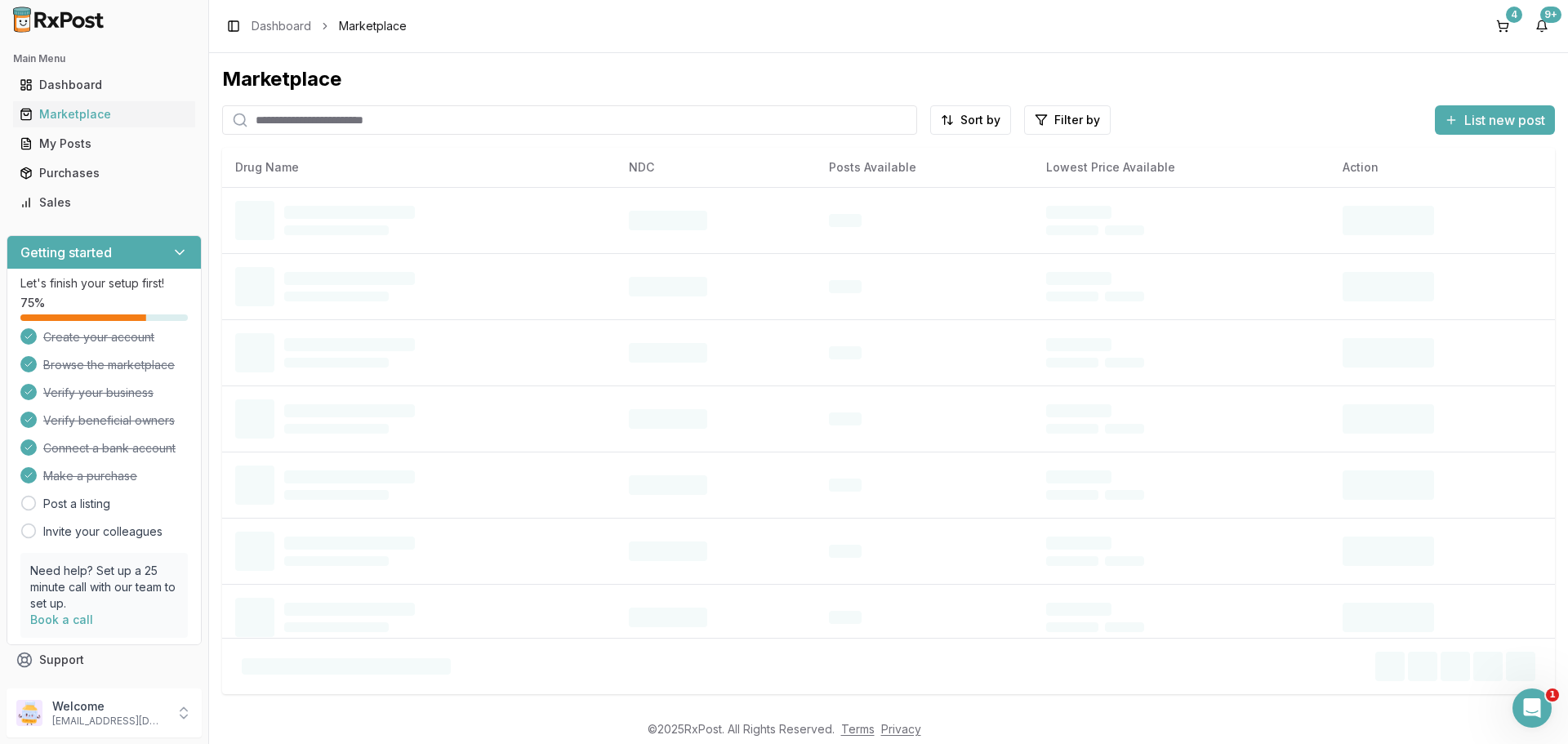
click at [340, 121] on input "search" at bounding box center [569, 120] width 695 height 29
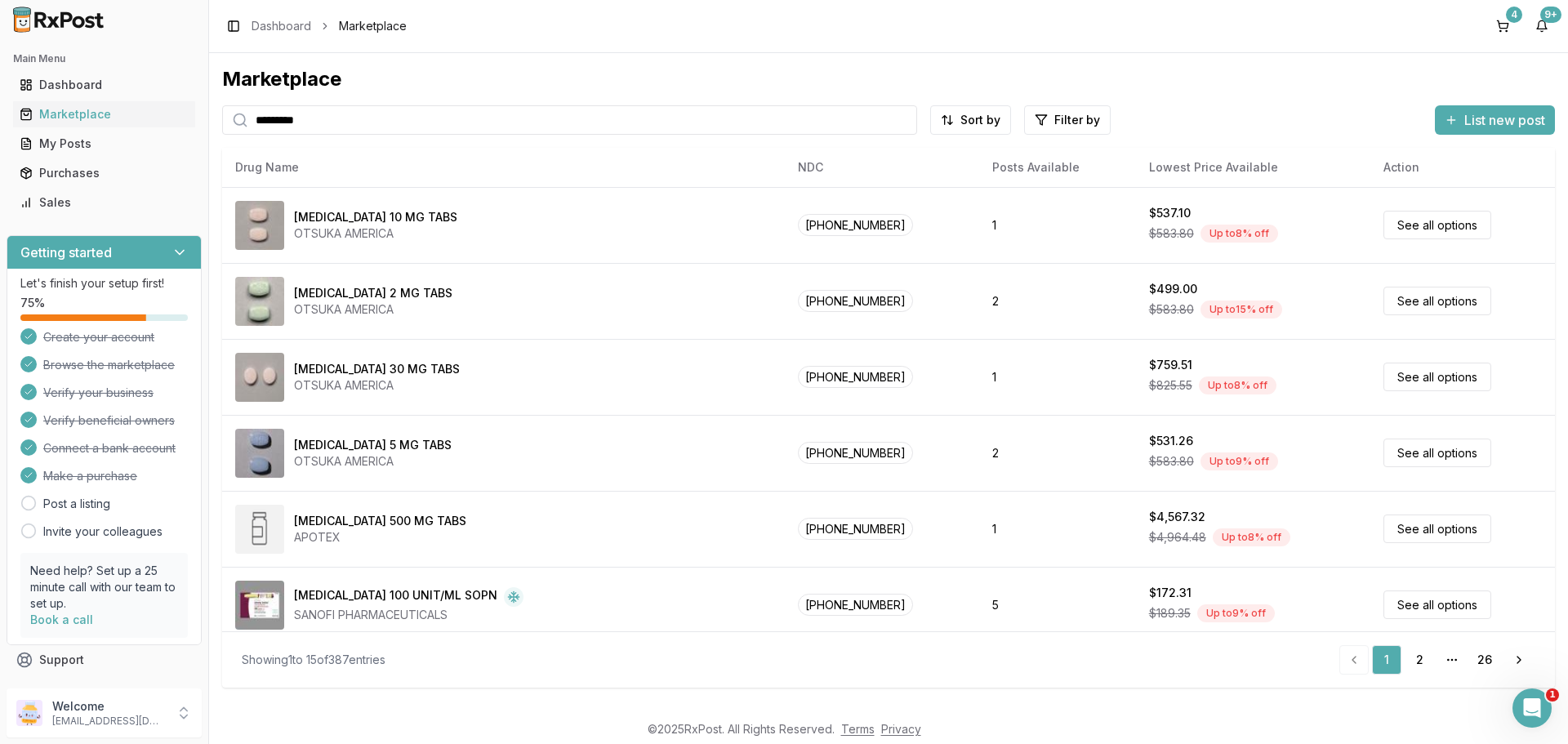
type input "*********"
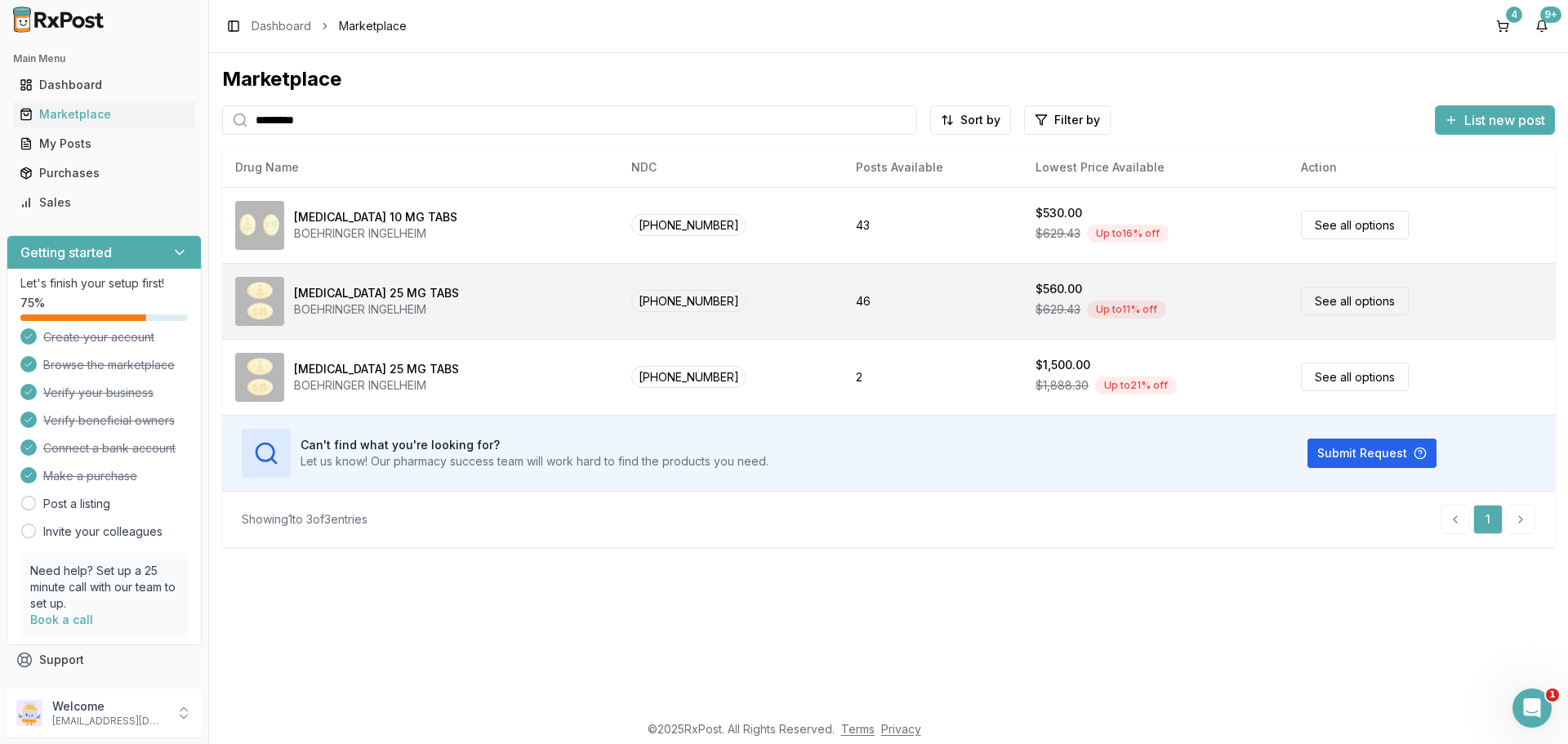
click at [1396, 305] on link "See all options" at bounding box center [1354, 301] width 108 height 29
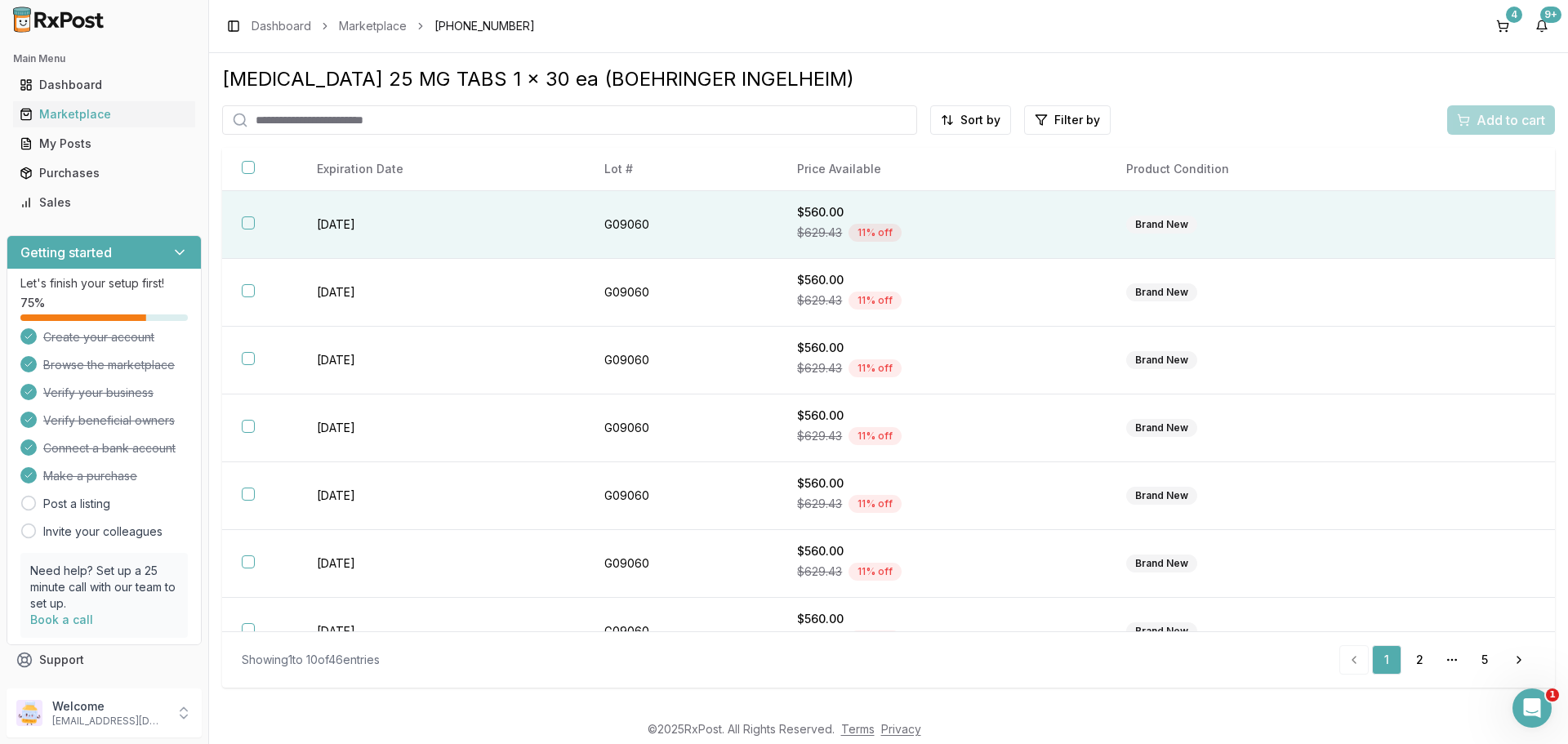
click at [250, 221] on button "button" at bounding box center [248, 223] width 13 height 13
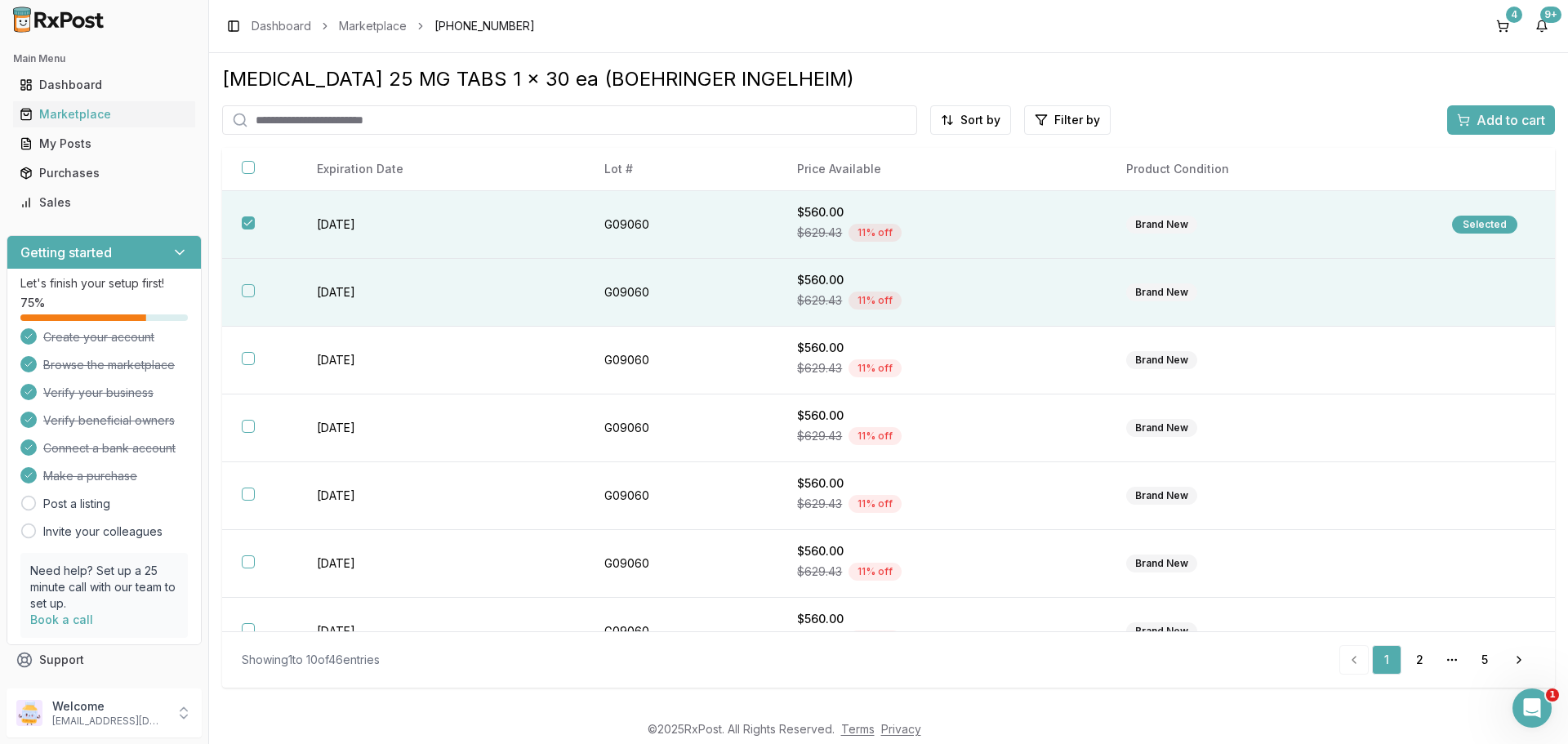
click at [248, 291] on button "button" at bounding box center [248, 290] width 13 height 13
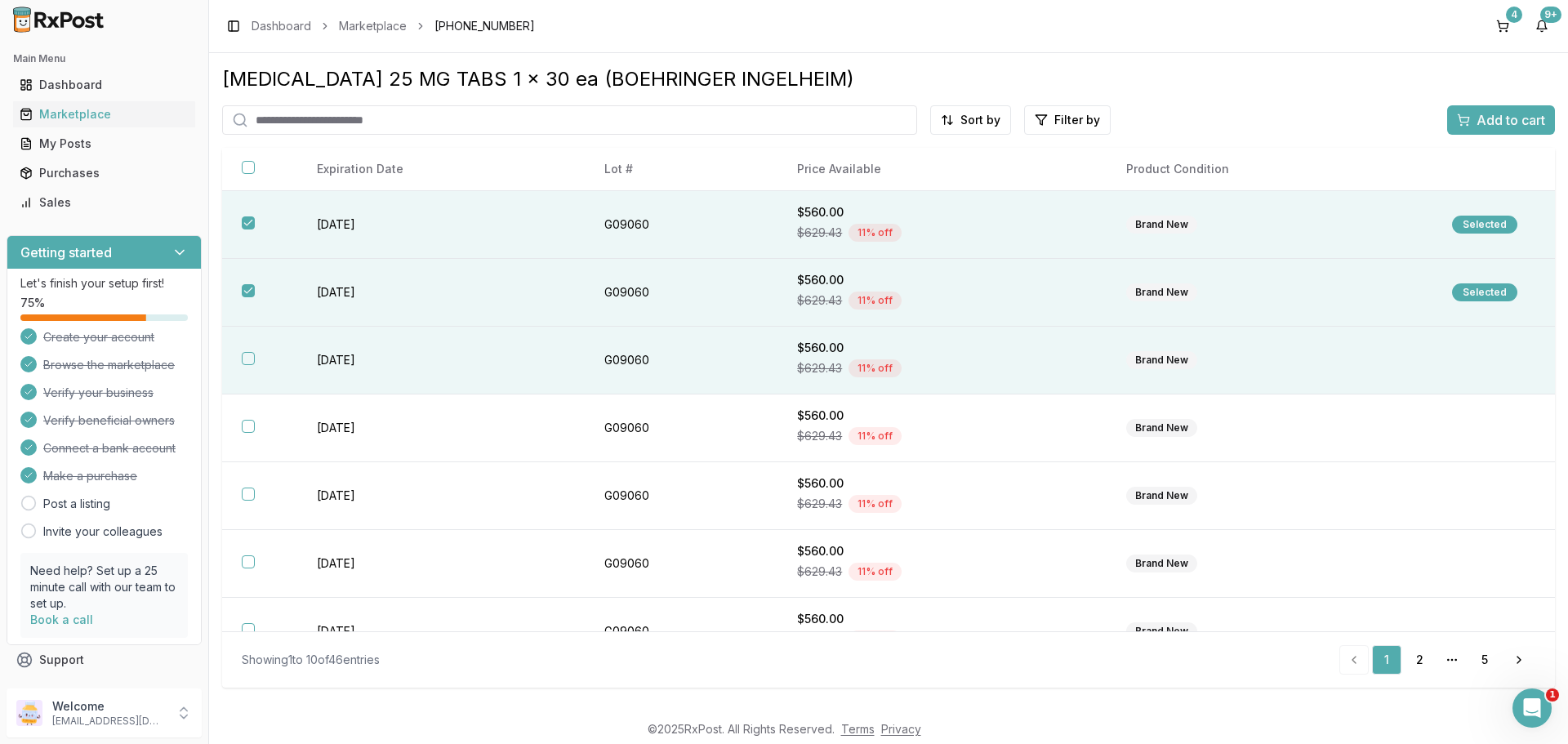
click at [248, 361] on button "button" at bounding box center [248, 358] width 13 height 13
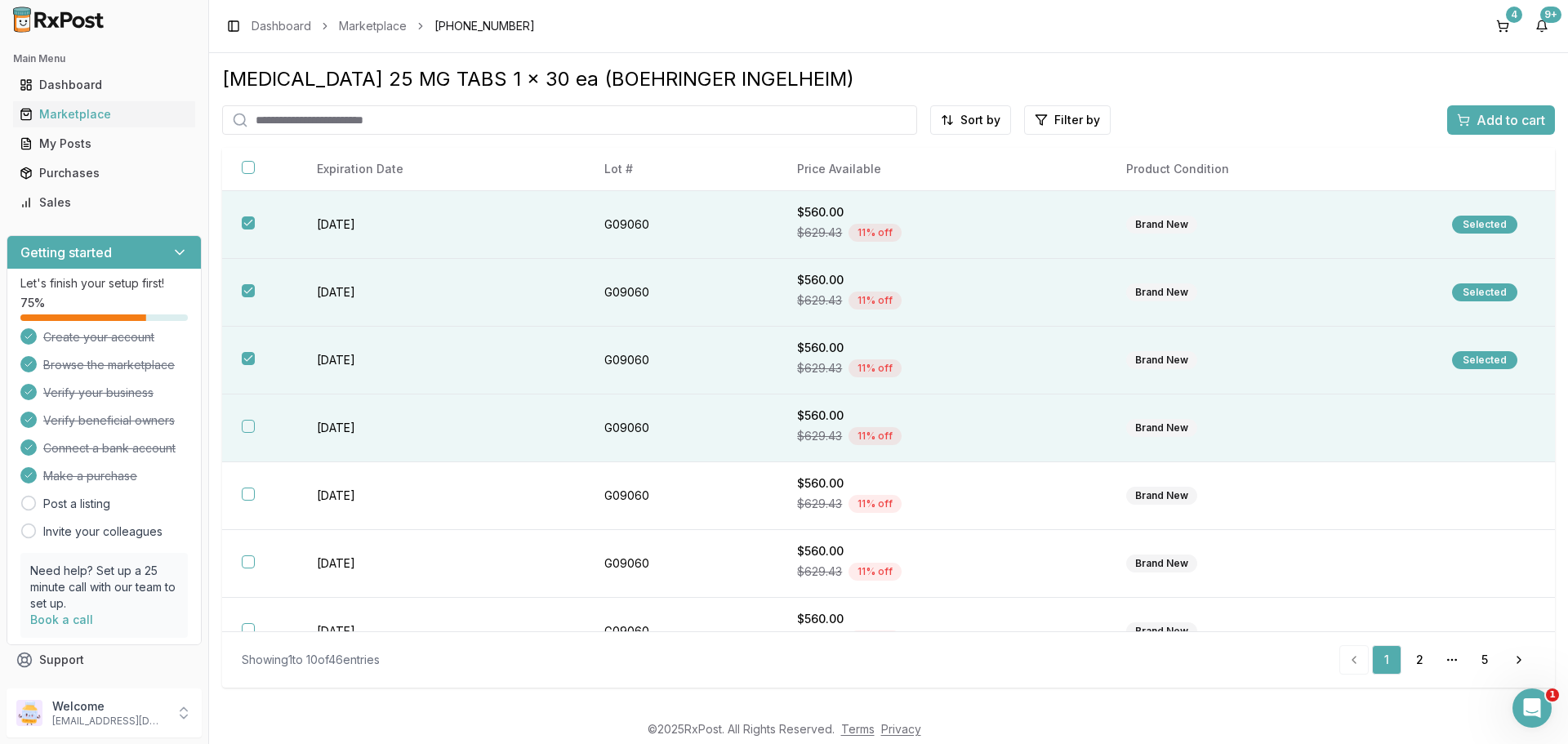
click at [247, 426] on button "button" at bounding box center [248, 426] width 13 height 13
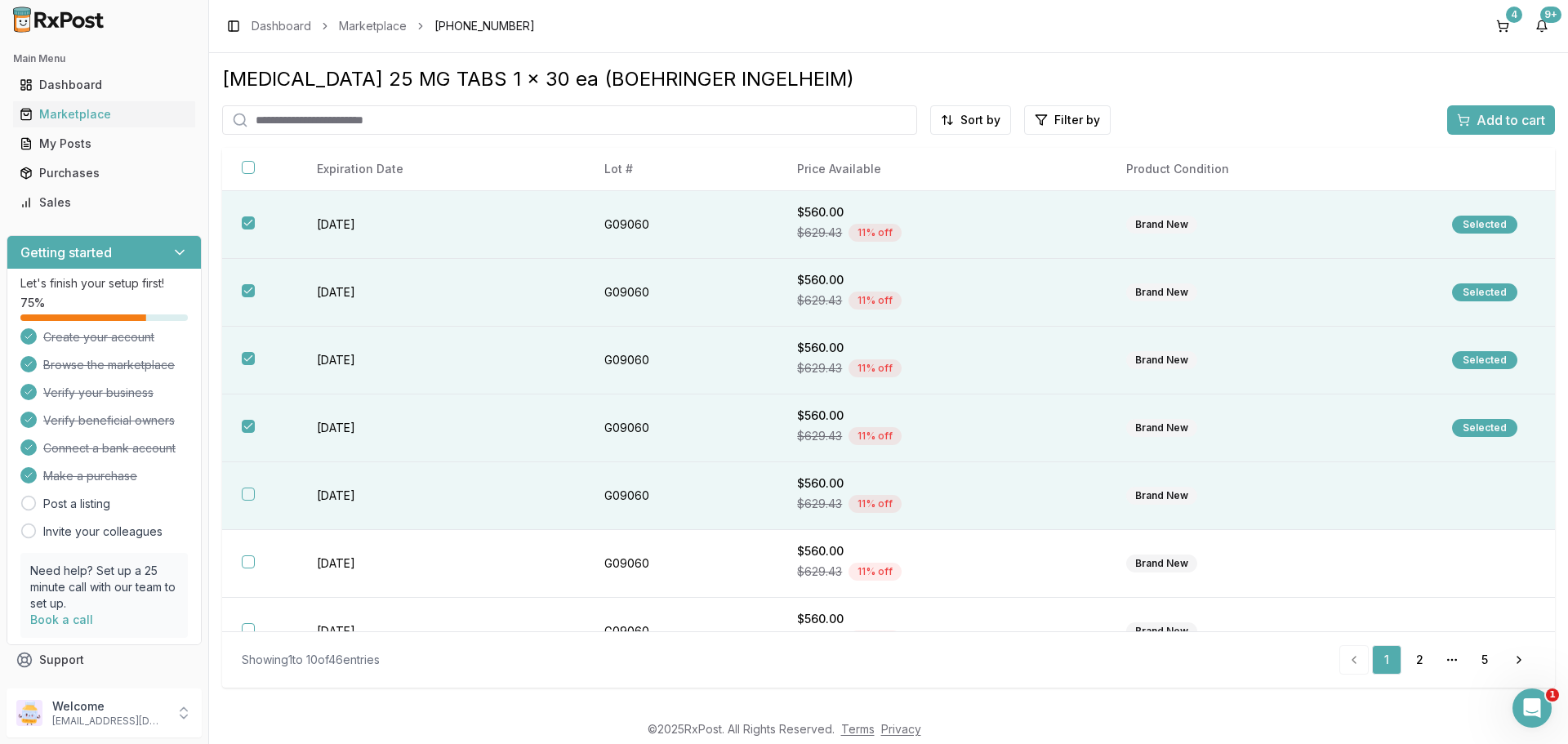
click at [249, 491] on button "button" at bounding box center [248, 494] width 13 height 13
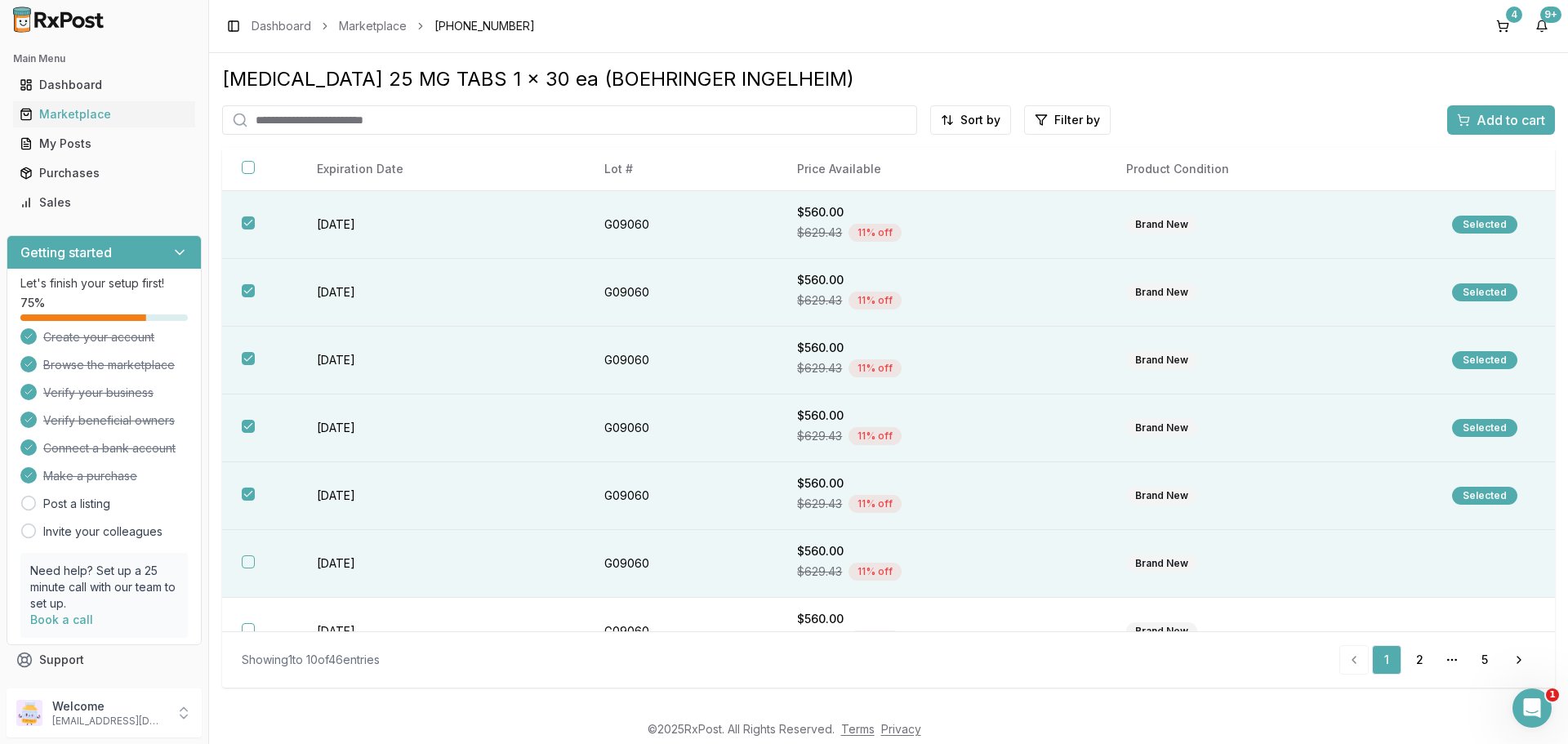
click at [246, 564] on button "button" at bounding box center [248, 562] width 13 height 13
click at [1466, 120] on div "Add to cart" at bounding box center [1500, 121] width 88 height 20
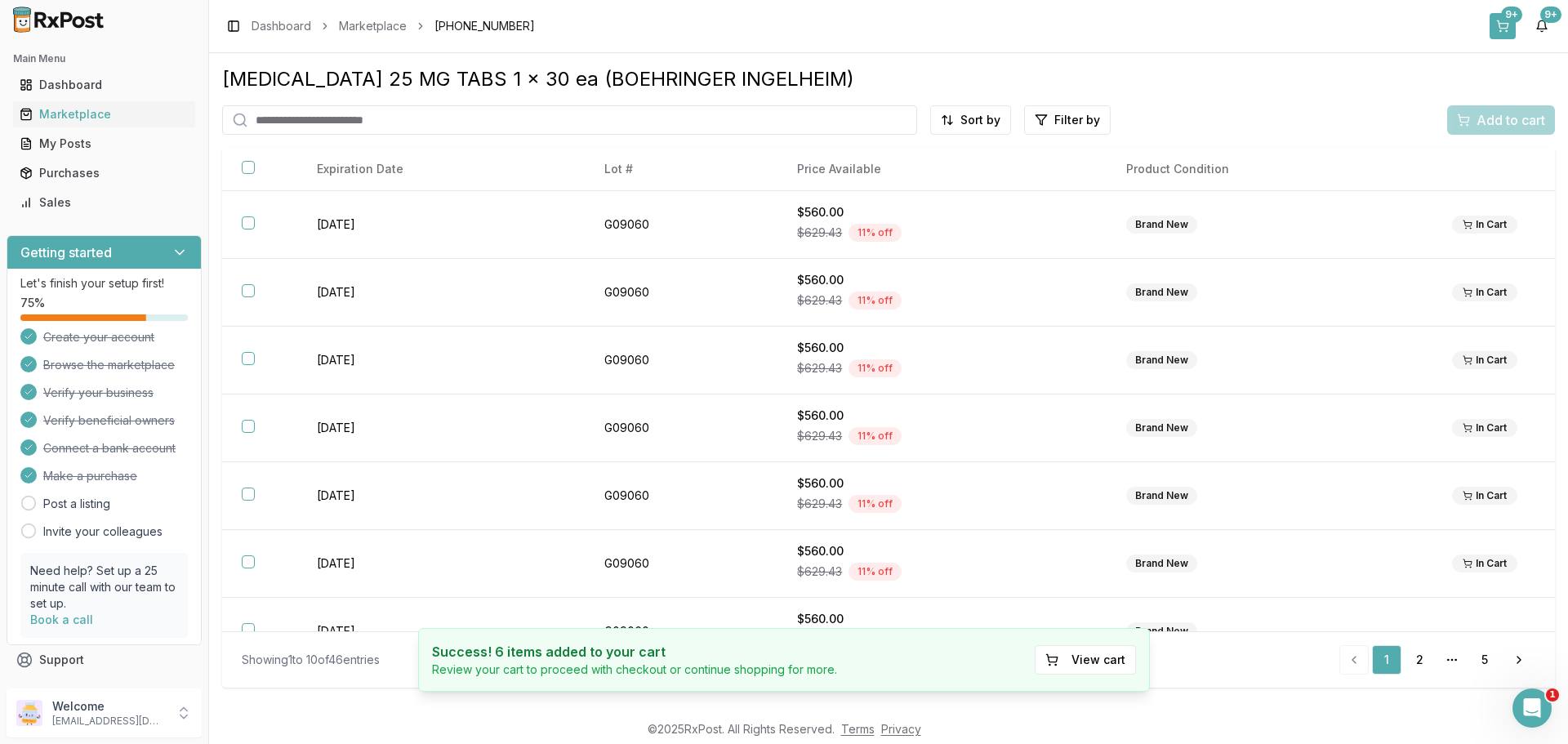
click at [1508, 15] on div "9+" at bounding box center [1511, 14] width 21 height 16
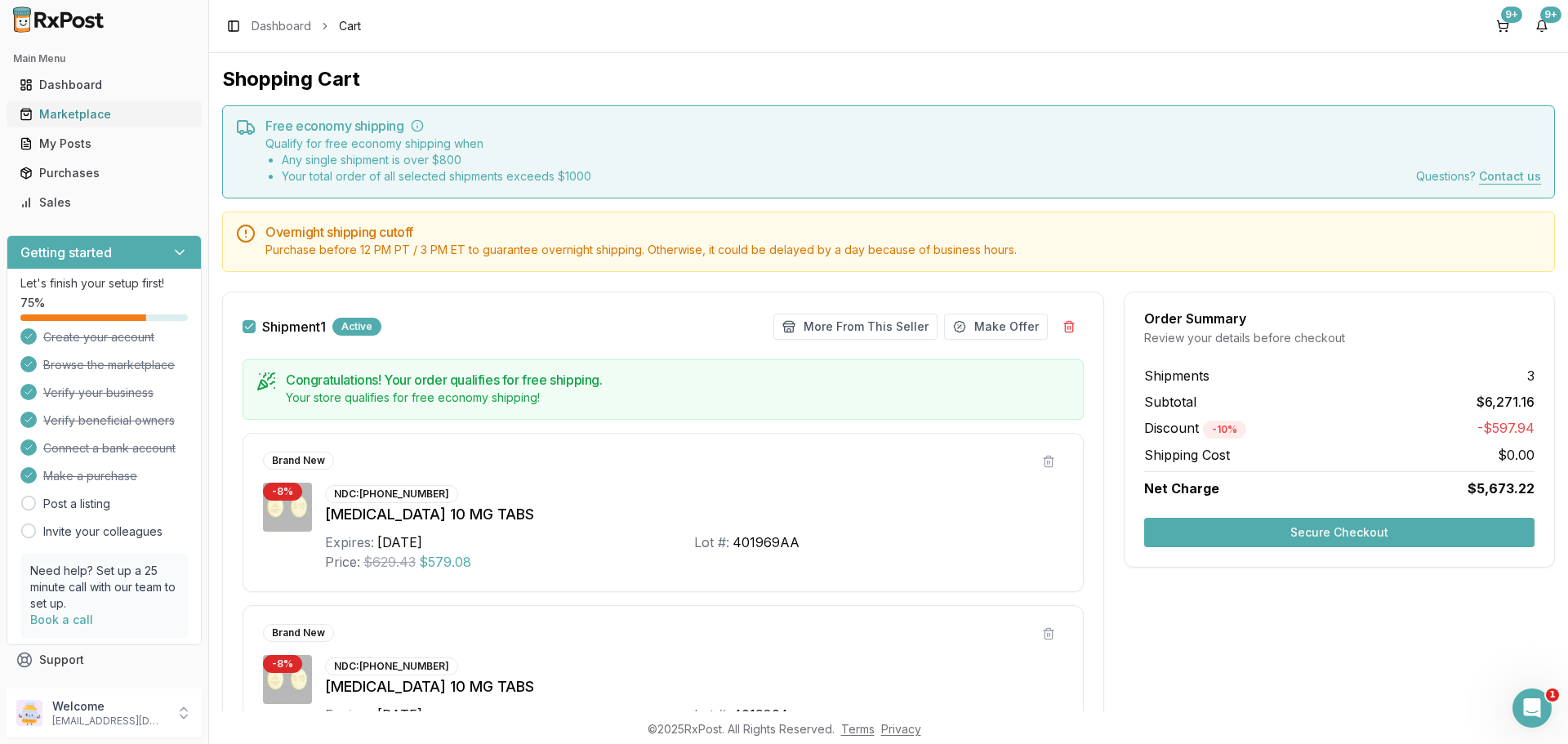
click at [83, 121] on div "Marketplace" at bounding box center [104, 114] width 169 height 16
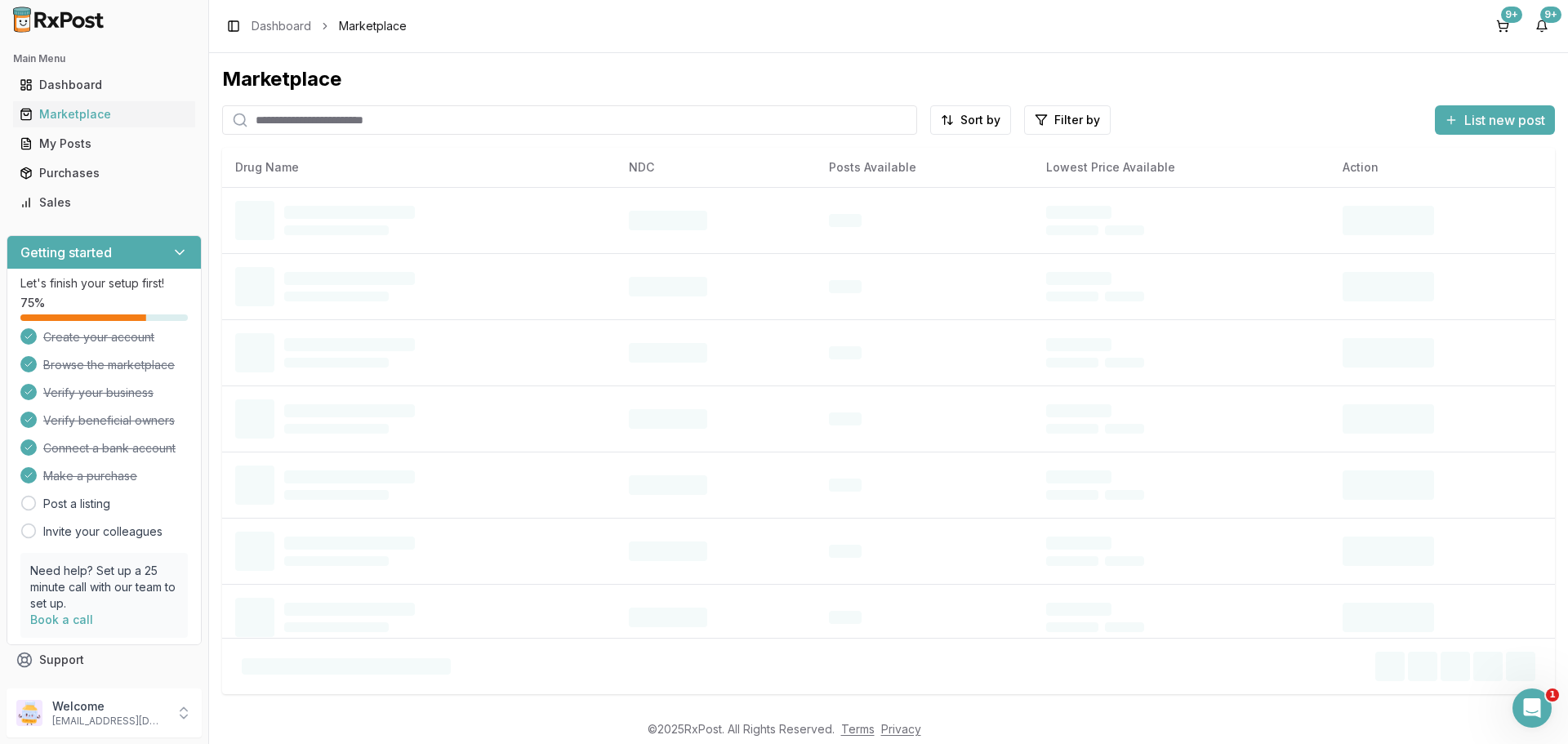
click at [296, 125] on input "search" at bounding box center [569, 120] width 695 height 29
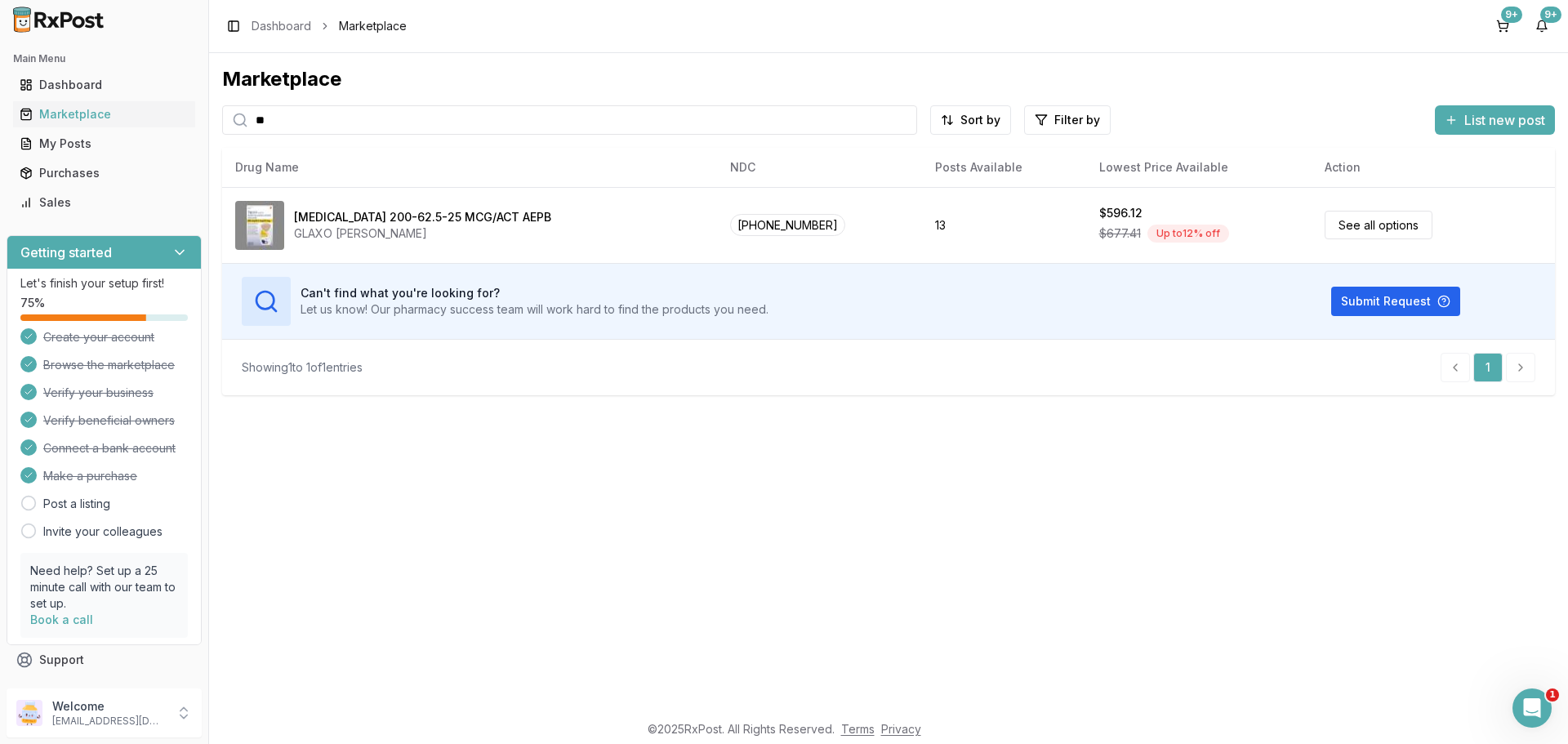
type input "*"
type input "********"
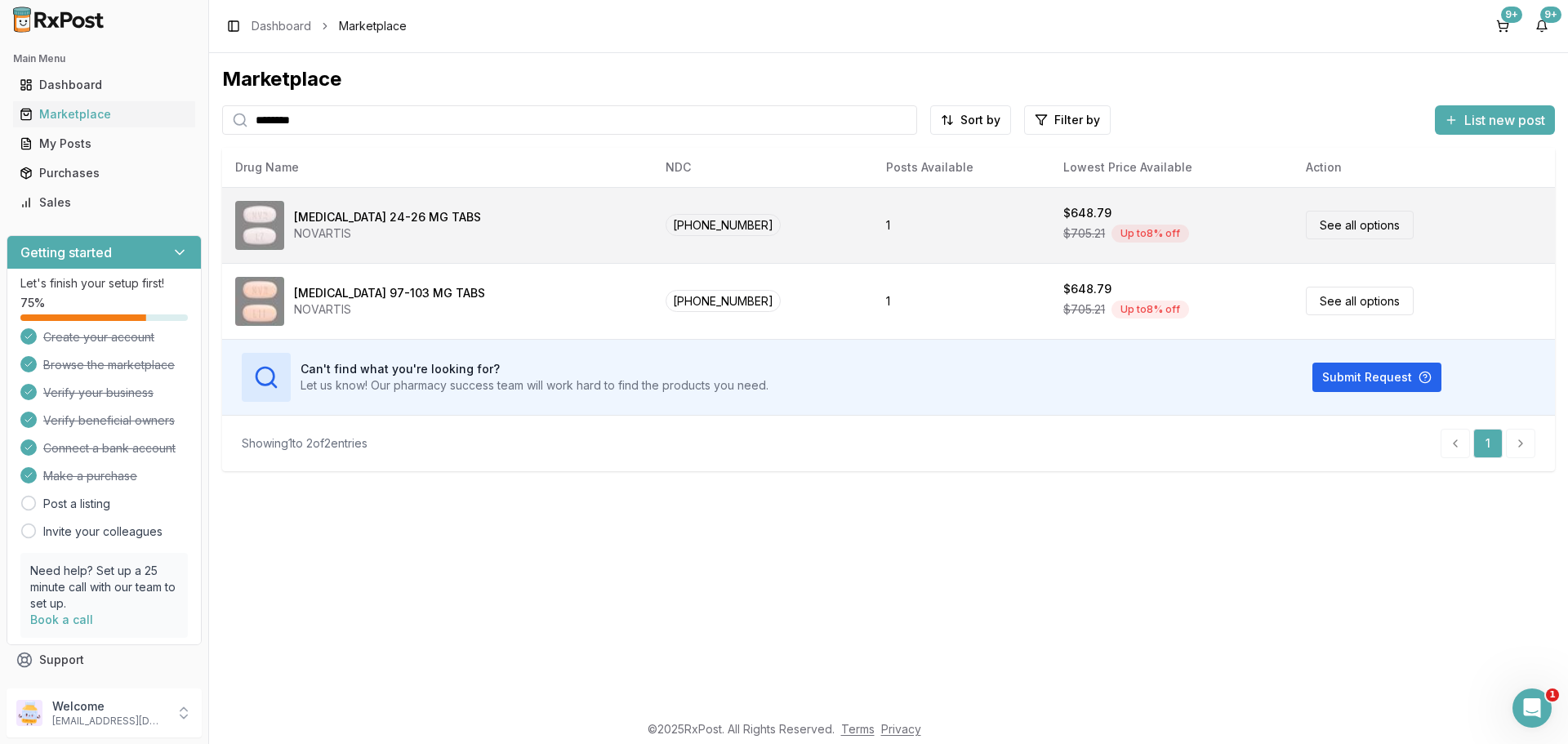
click at [1317, 227] on link "See all options" at bounding box center [1359, 225] width 108 height 29
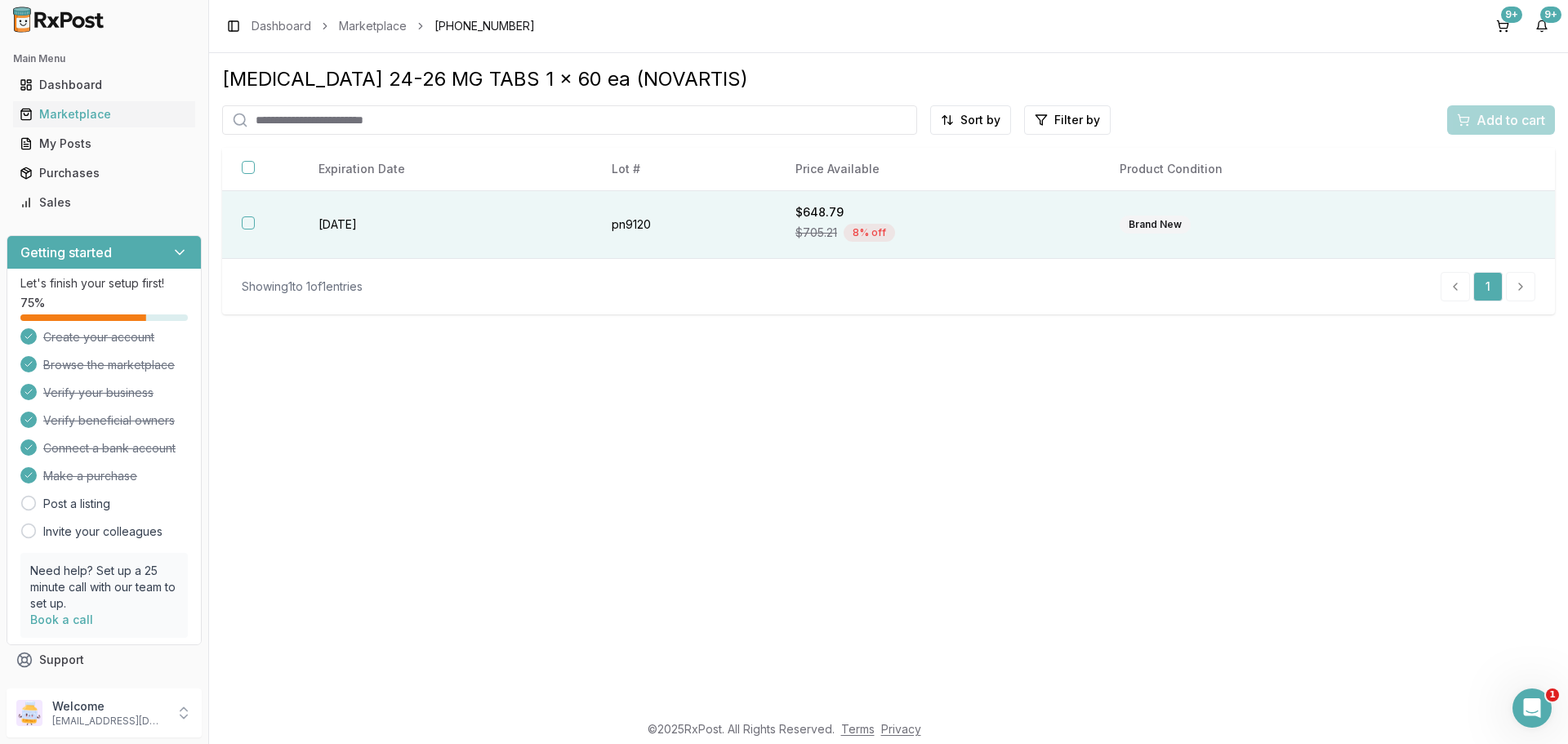
click at [249, 227] on button "button" at bounding box center [248, 223] width 13 height 13
click at [1479, 115] on span "Add to cart" at bounding box center [1511, 121] width 69 height 20
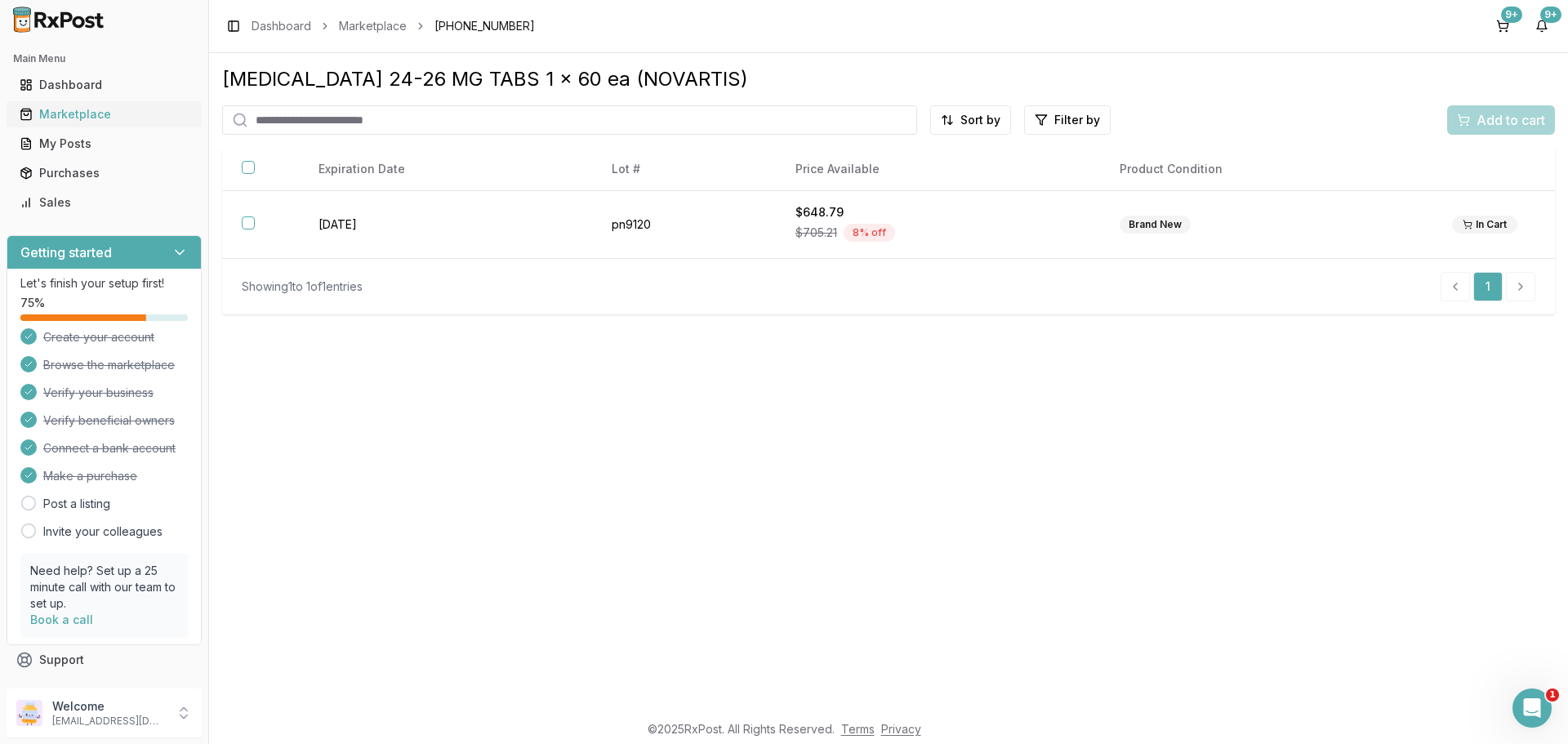
click at [88, 120] on div "Marketplace" at bounding box center [104, 114] width 169 height 16
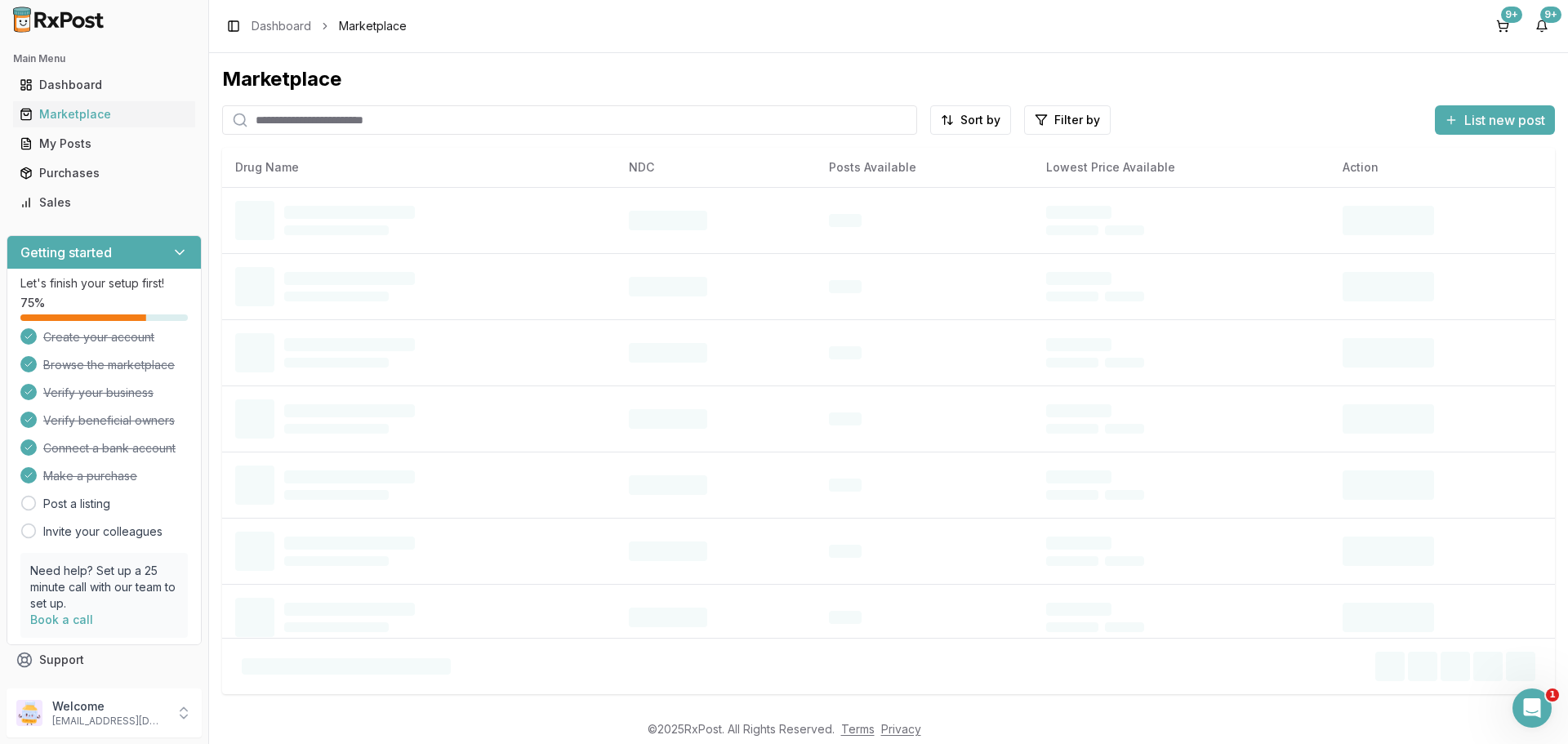
click at [277, 121] on input "search" at bounding box center [569, 120] width 695 height 29
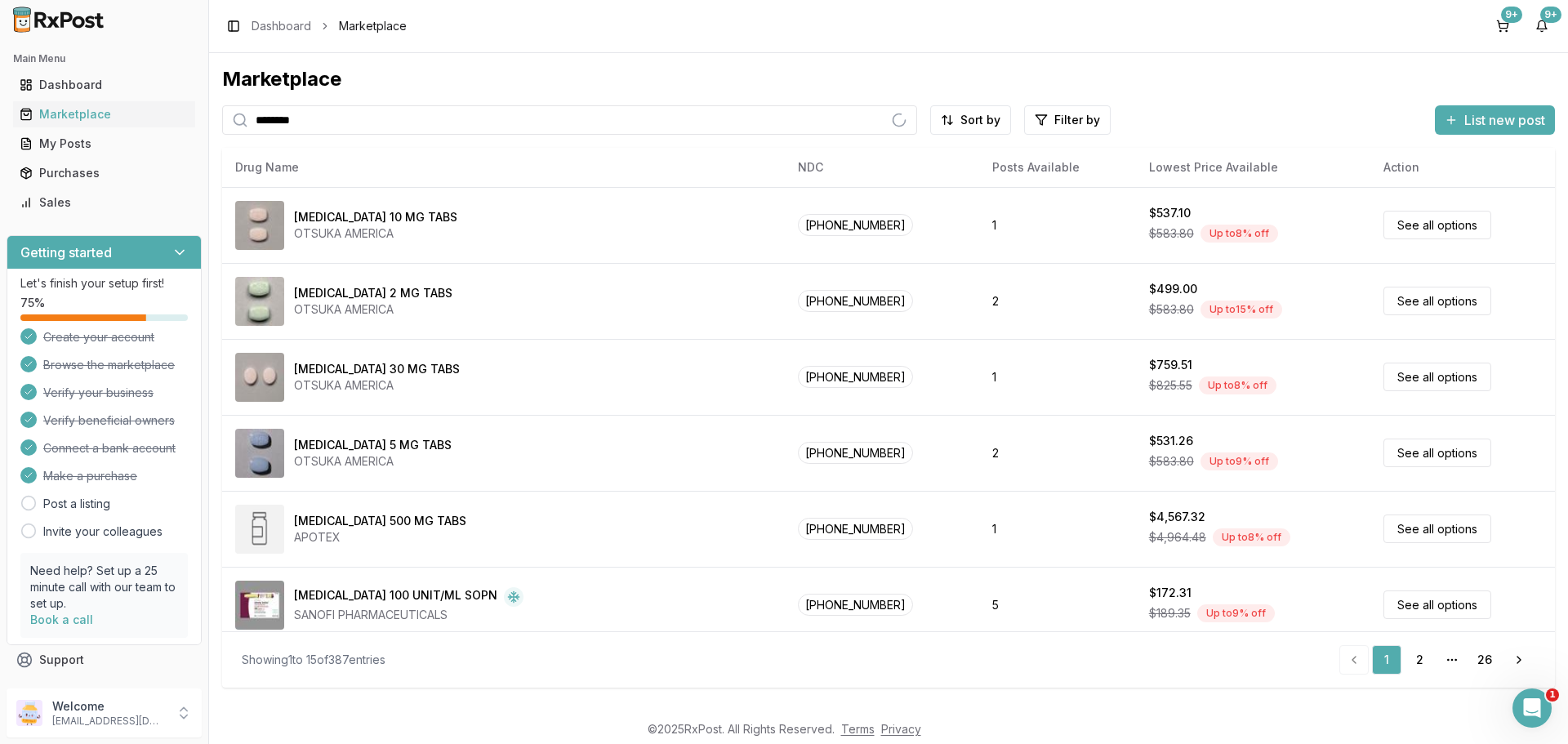
type input "********"
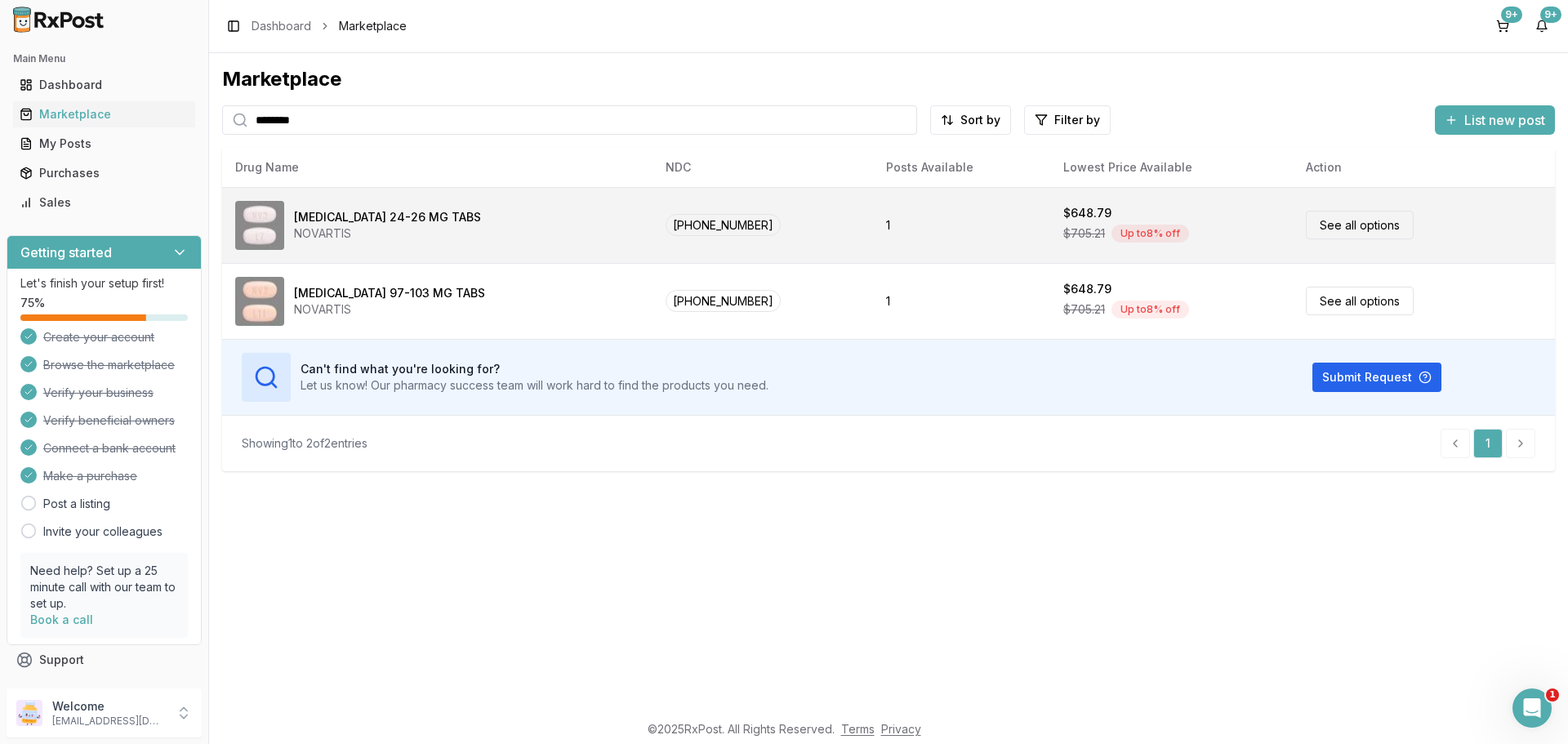
click at [1378, 233] on link "See all options" at bounding box center [1359, 225] width 108 height 29
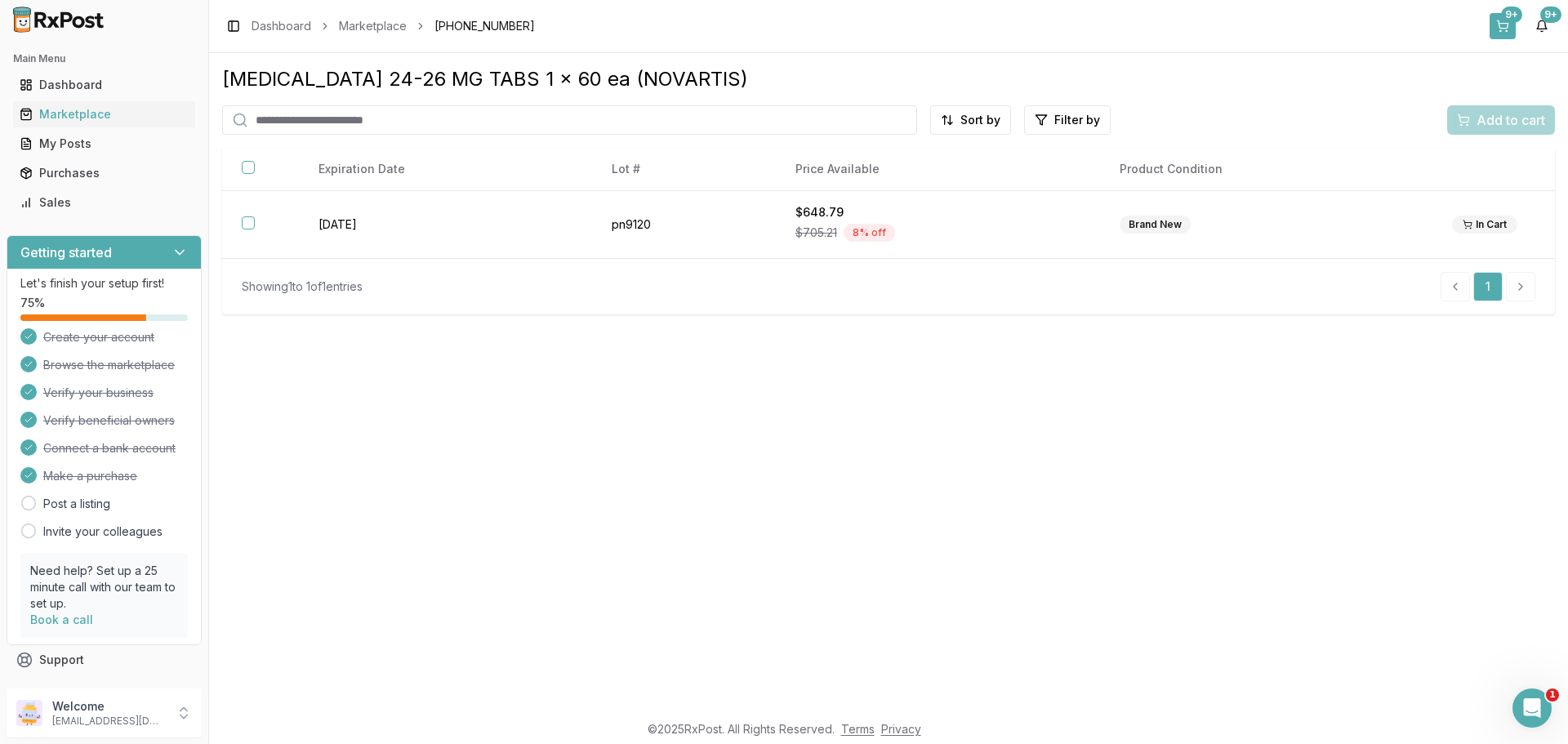
click at [1508, 9] on div "9+" at bounding box center [1511, 14] width 21 height 16
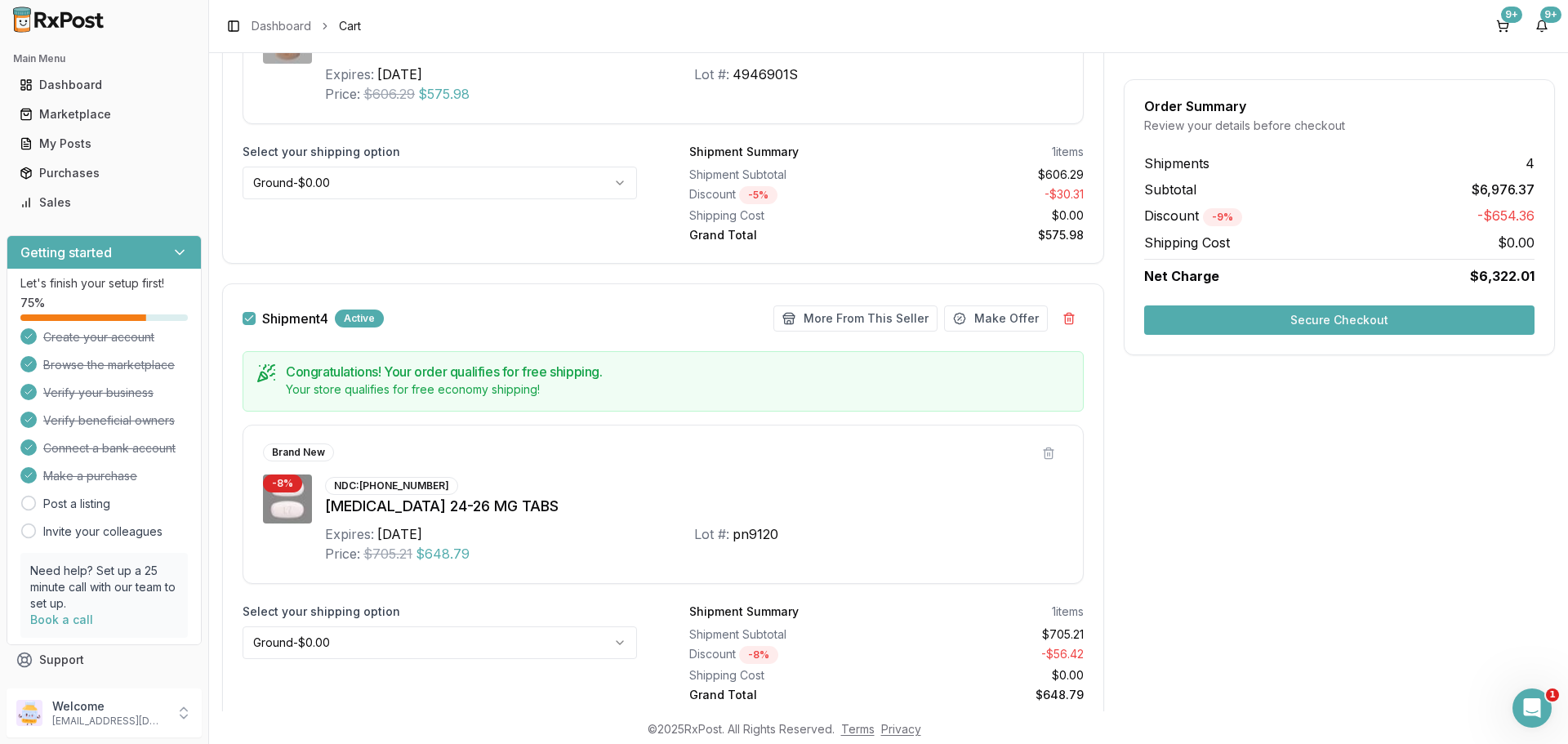
scroll to position [2521, 0]
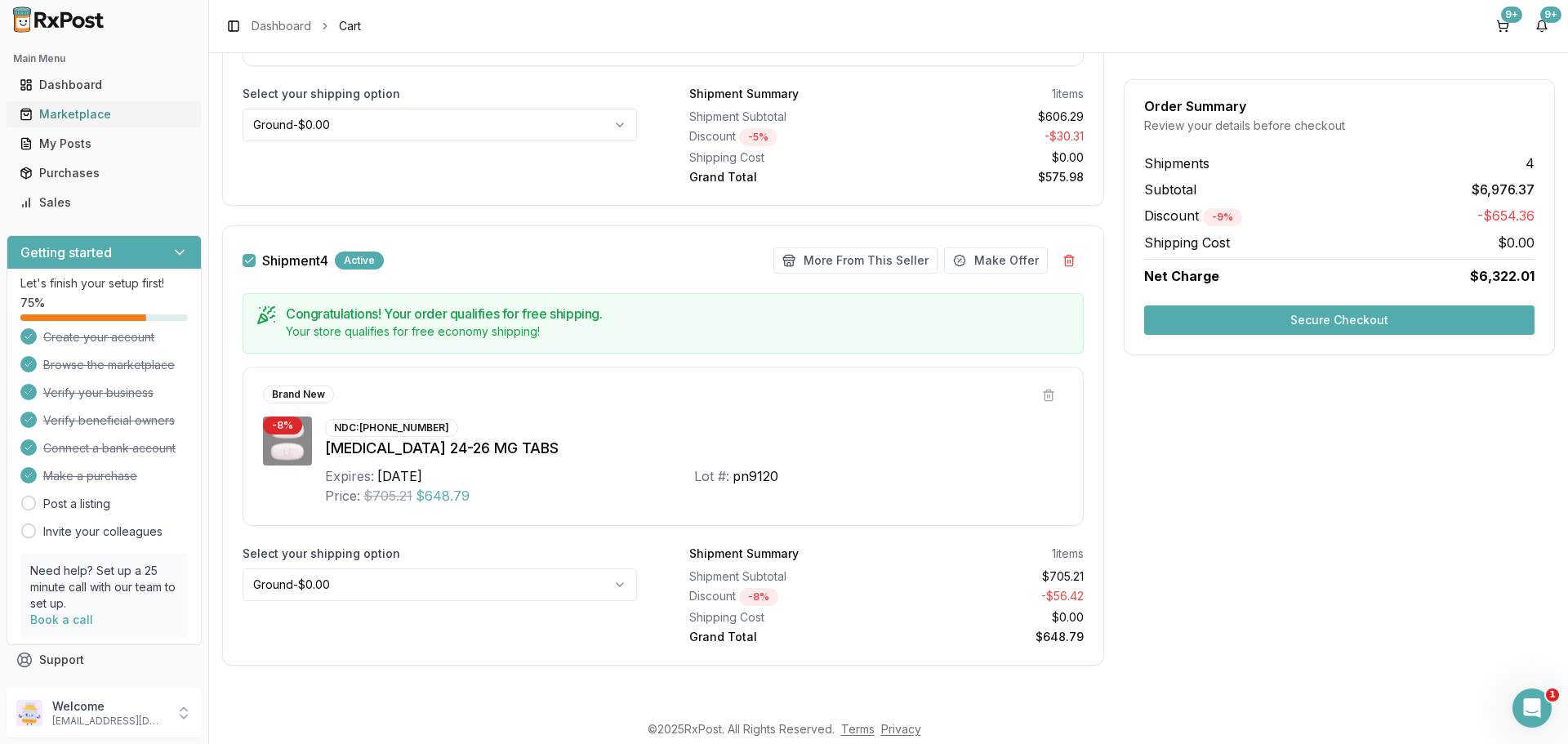
click at [92, 111] on div "Marketplace" at bounding box center [104, 114] width 169 height 16
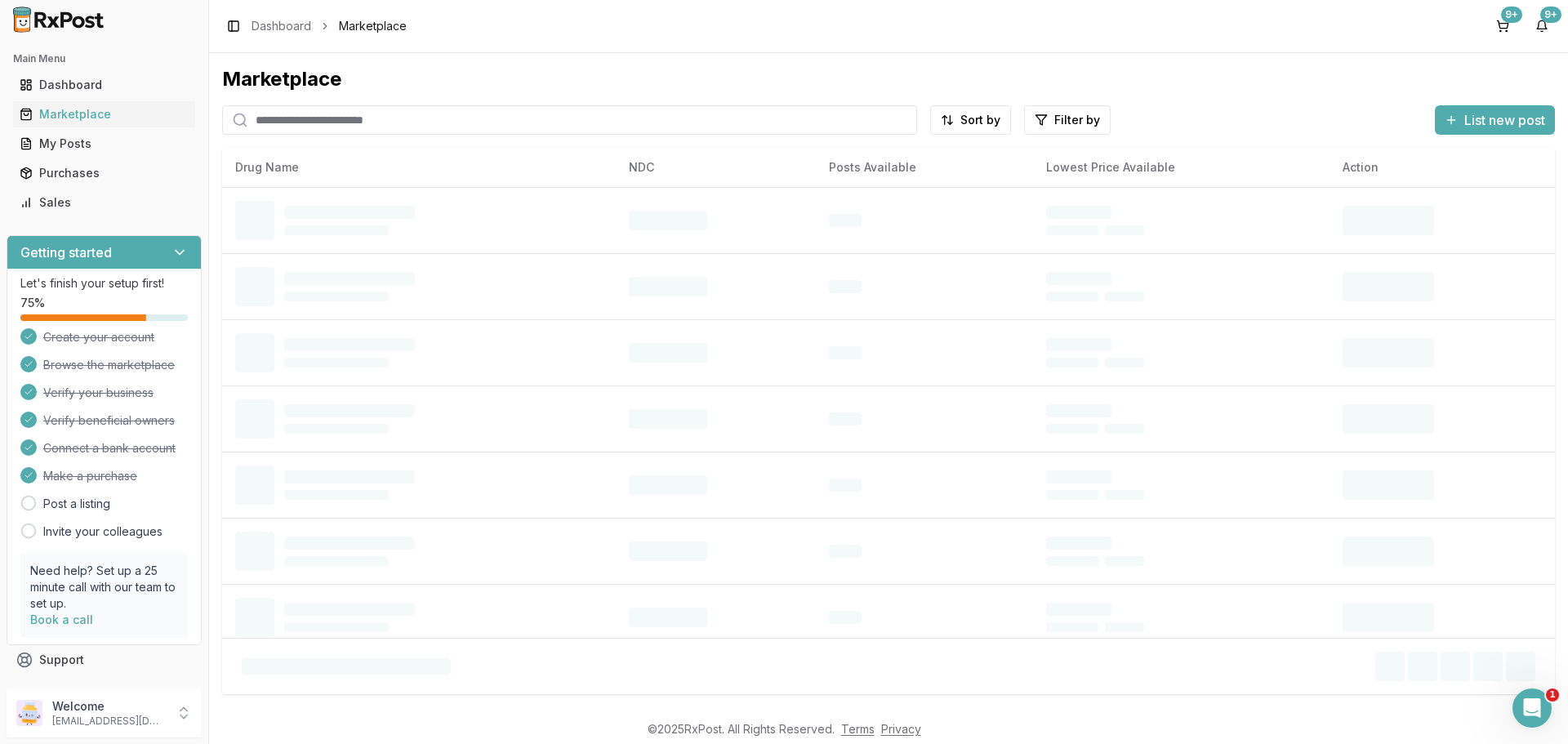
click at [280, 122] on input "search" at bounding box center [569, 120] width 695 height 29
type input "******"
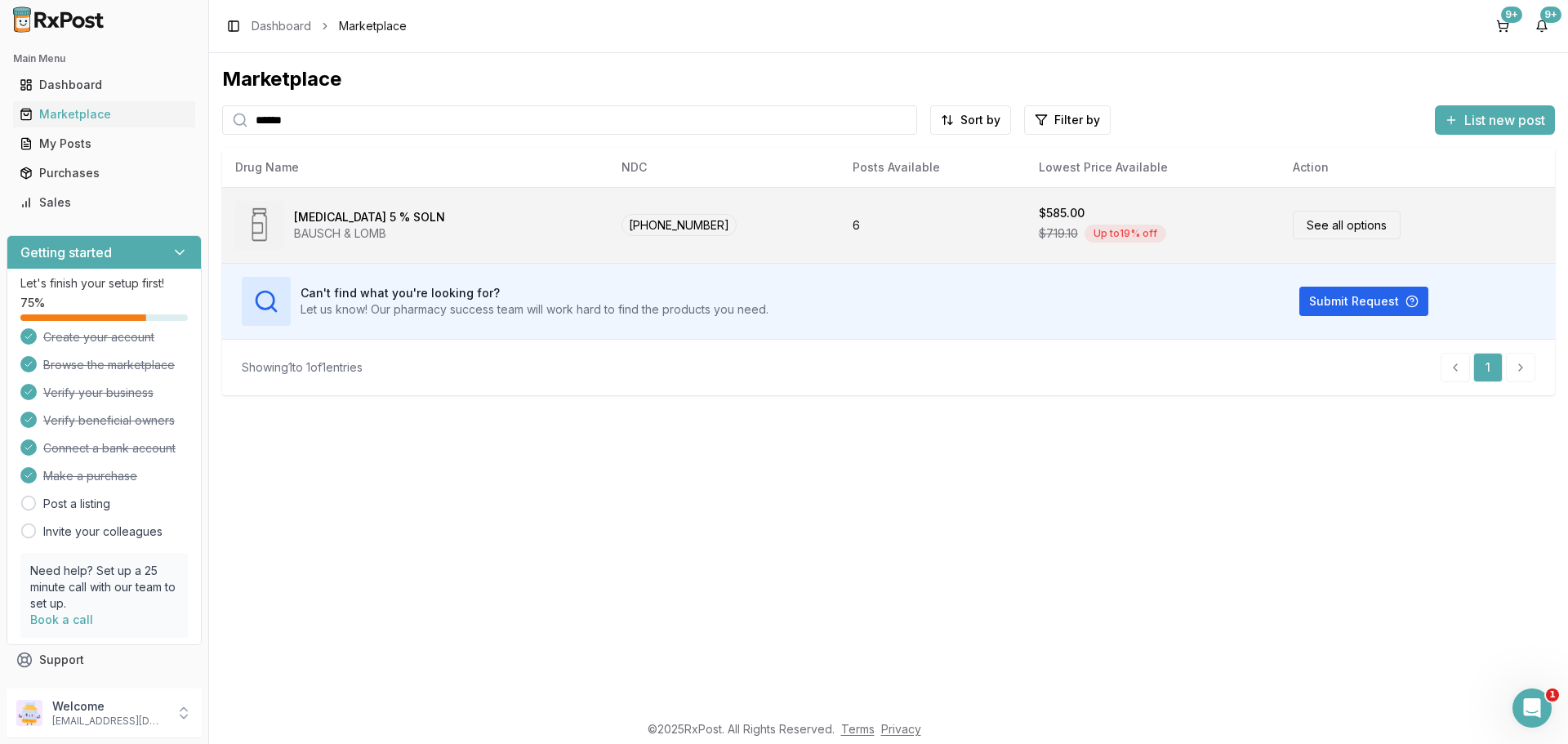
click at [1308, 224] on link "See all options" at bounding box center [1346, 225] width 108 height 29
click at [1311, 228] on link "See all options" at bounding box center [1346, 225] width 108 height 29
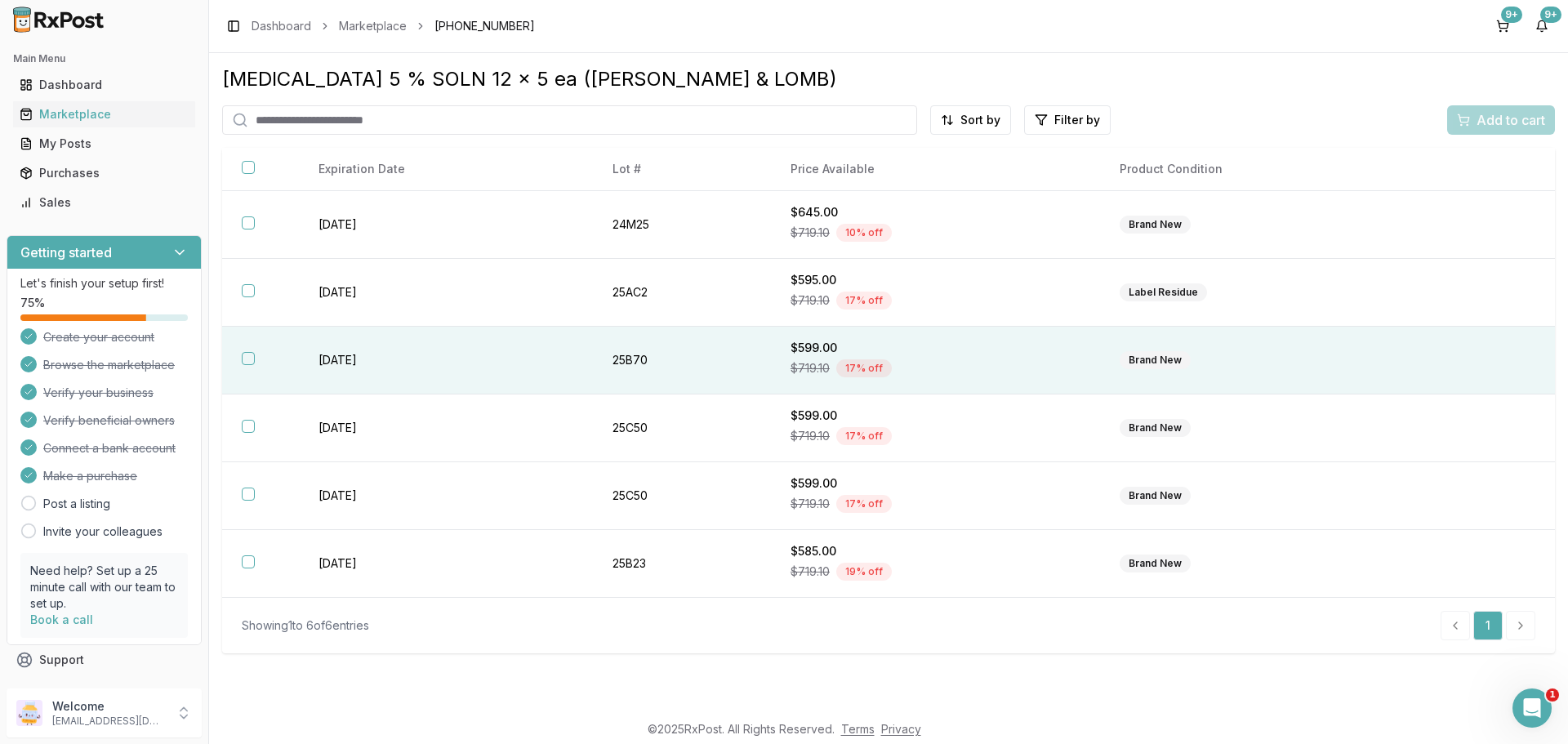
click at [242, 354] on button "button" at bounding box center [248, 358] width 13 height 13
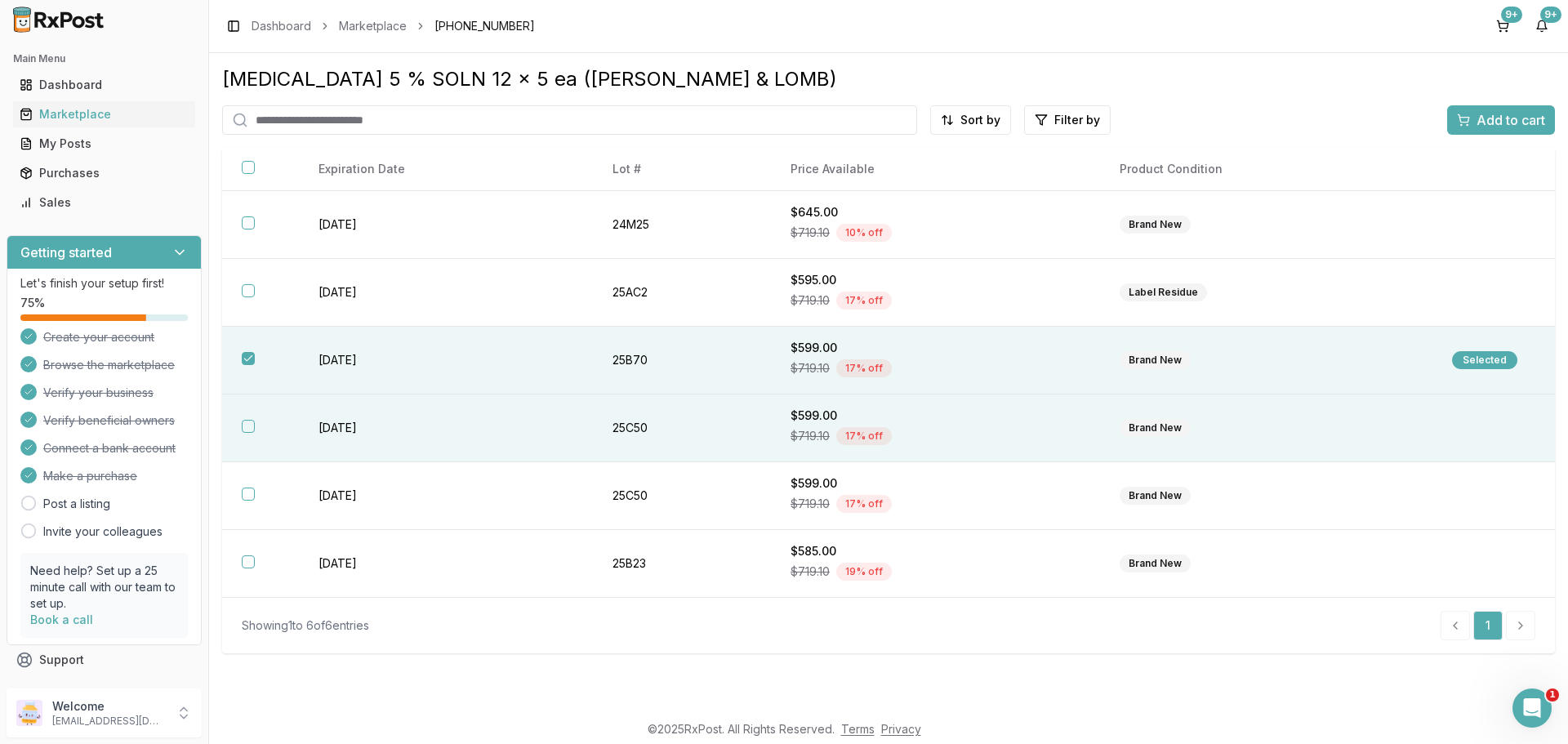
click at [248, 428] on button "button" at bounding box center [248, 426] width 13 height 13
click at [1490, 126] on span "Add to cart" at bounding box center [1511, 121] width 69 height 20
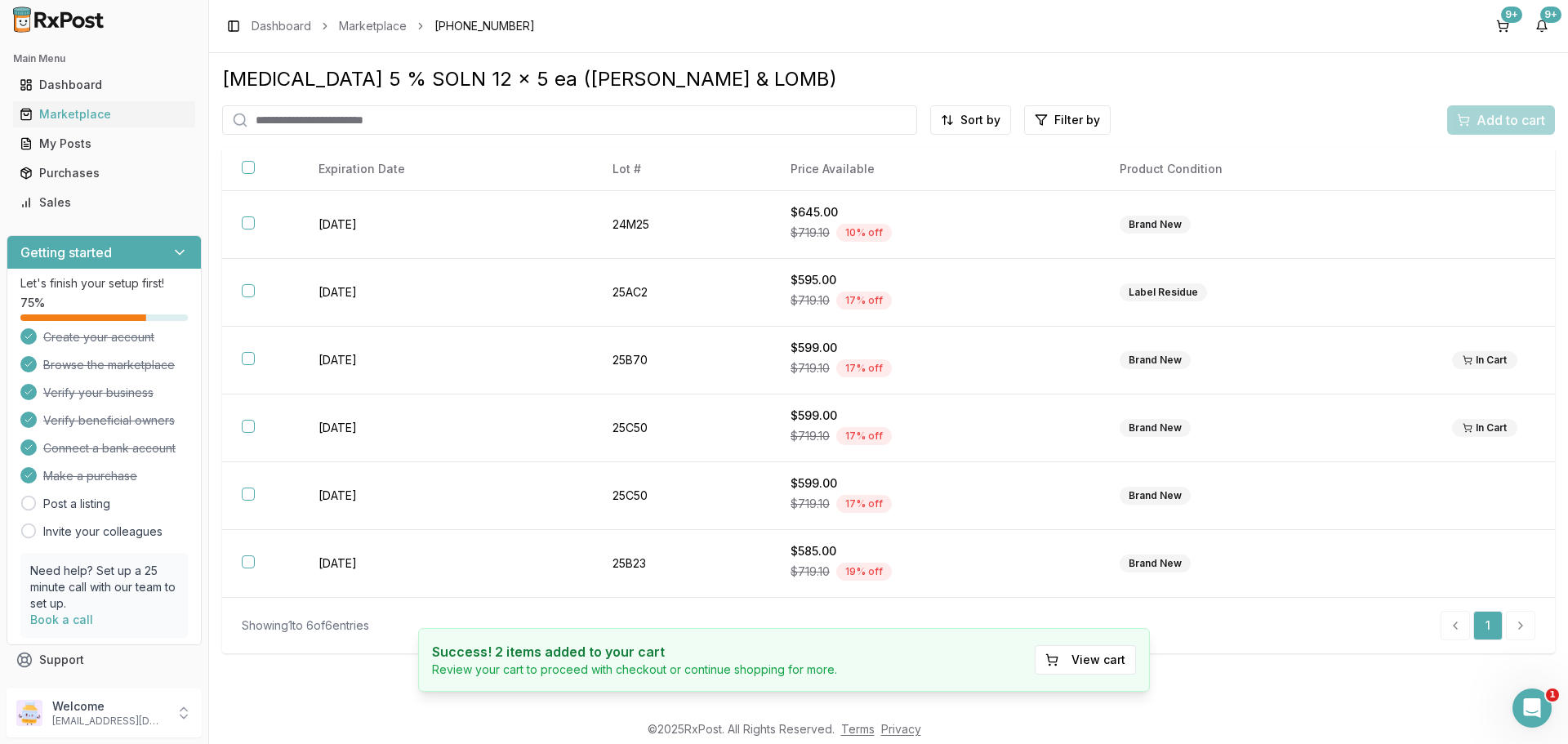
click at [1519, 23] on div "9+ 9+" at bounding box center [1522, 25] width 65 height 26
click at [1509, 27] on button "9+" at bounding box center [1502, 25] width 26 height 26
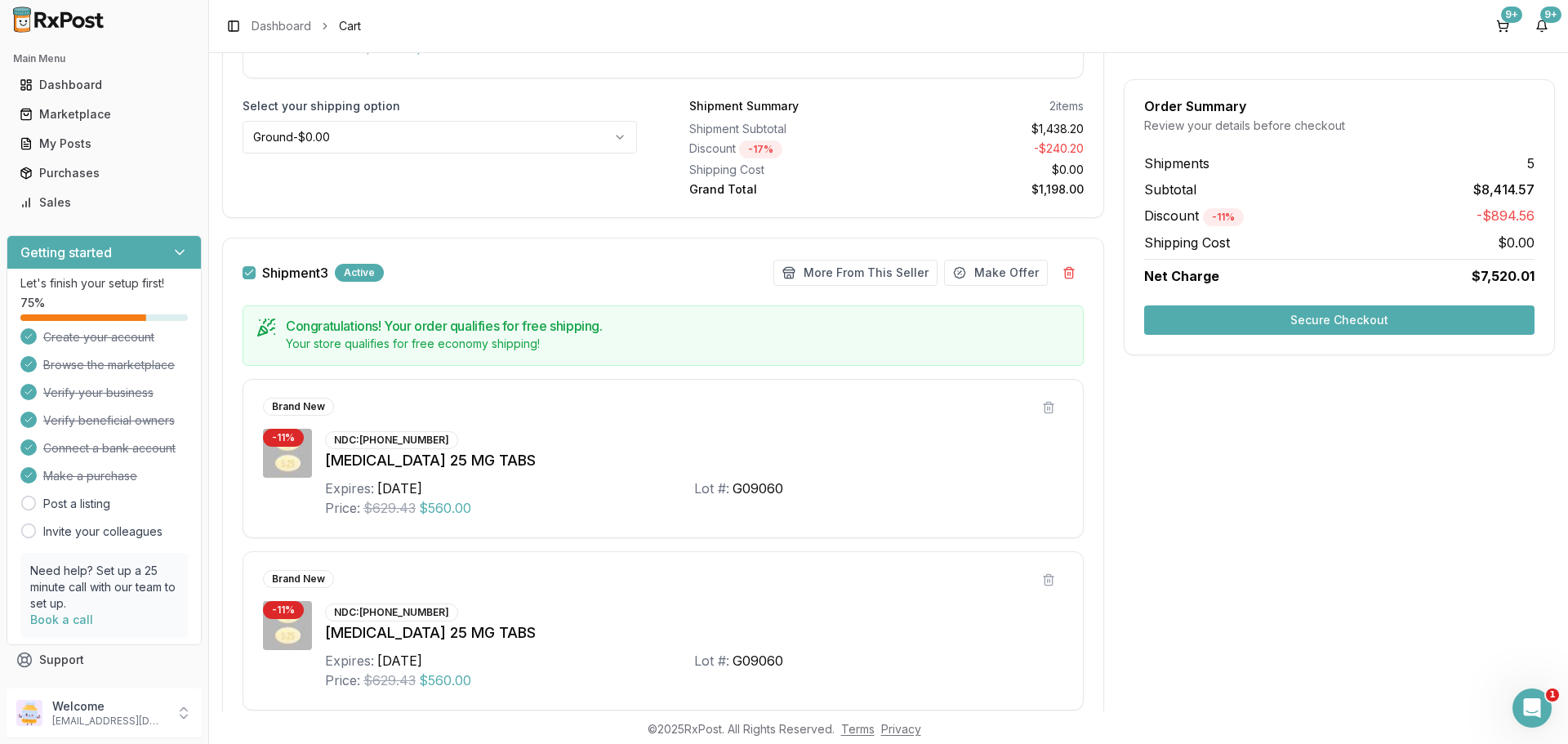
scroll to position [1470, 0]
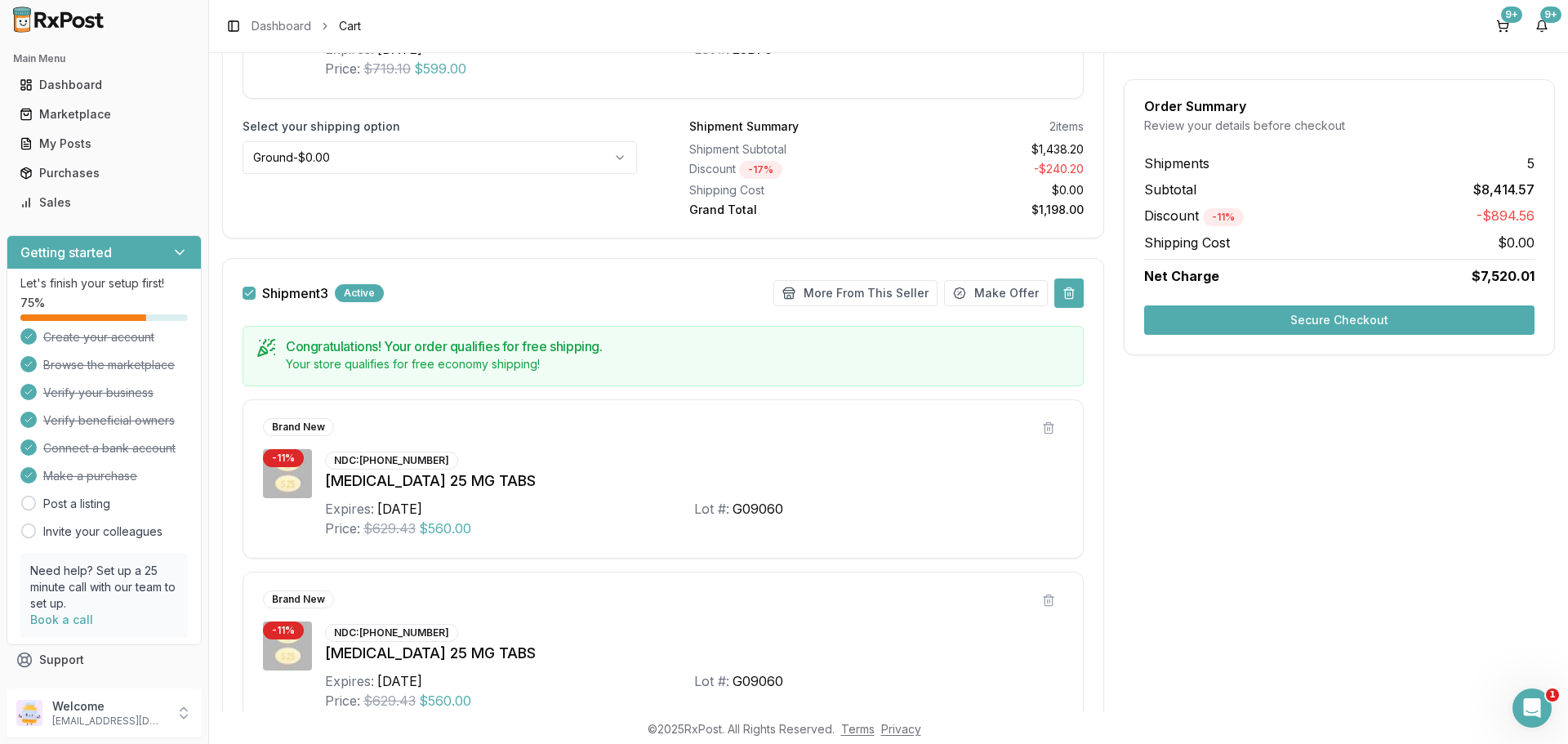
click at [1071, 295] on button at bounding box center [1069, 293] width 29 height 29
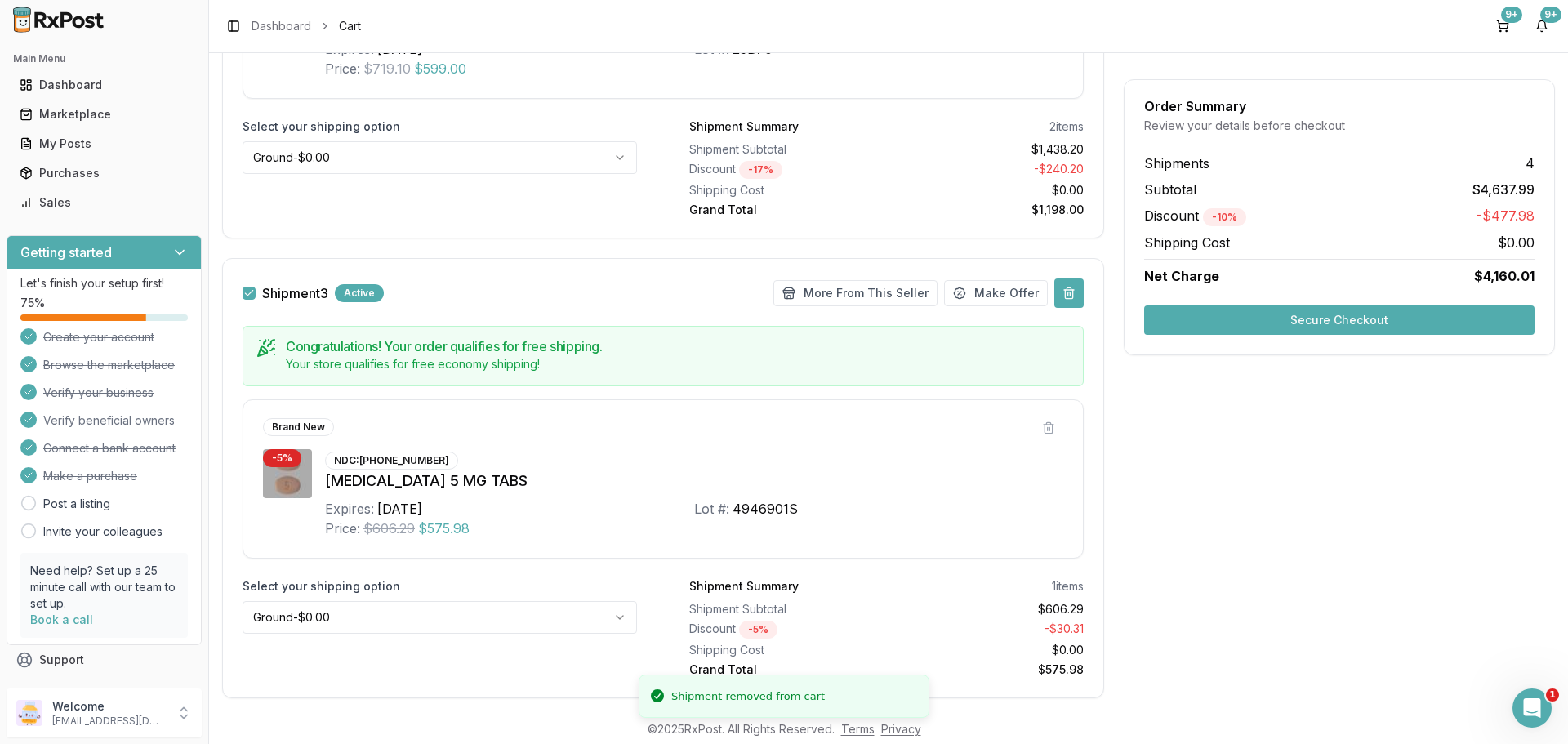
click at [1063, 296] on button at bounding box center [1069, 293] width 29 height 29
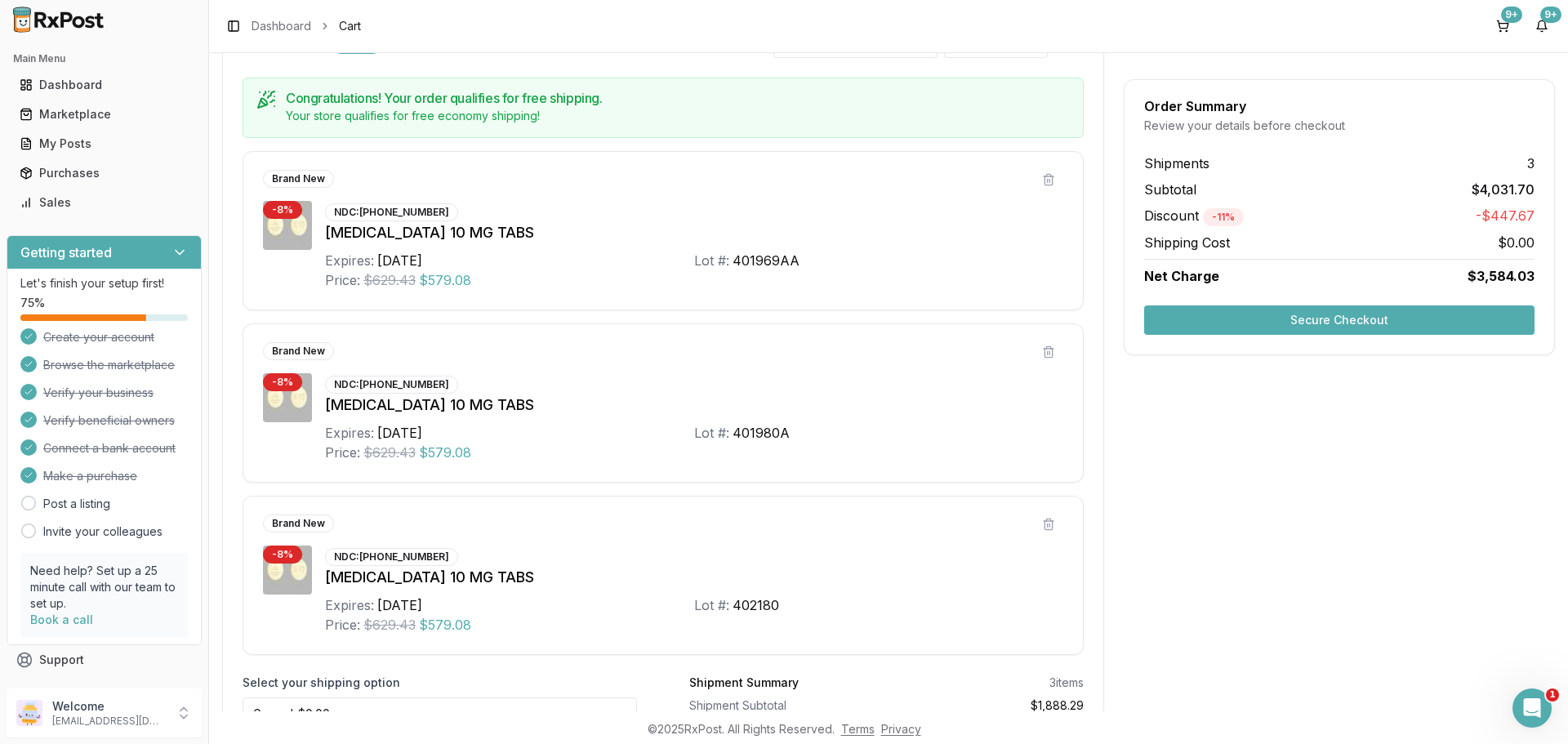
scroll to position [33, 0]
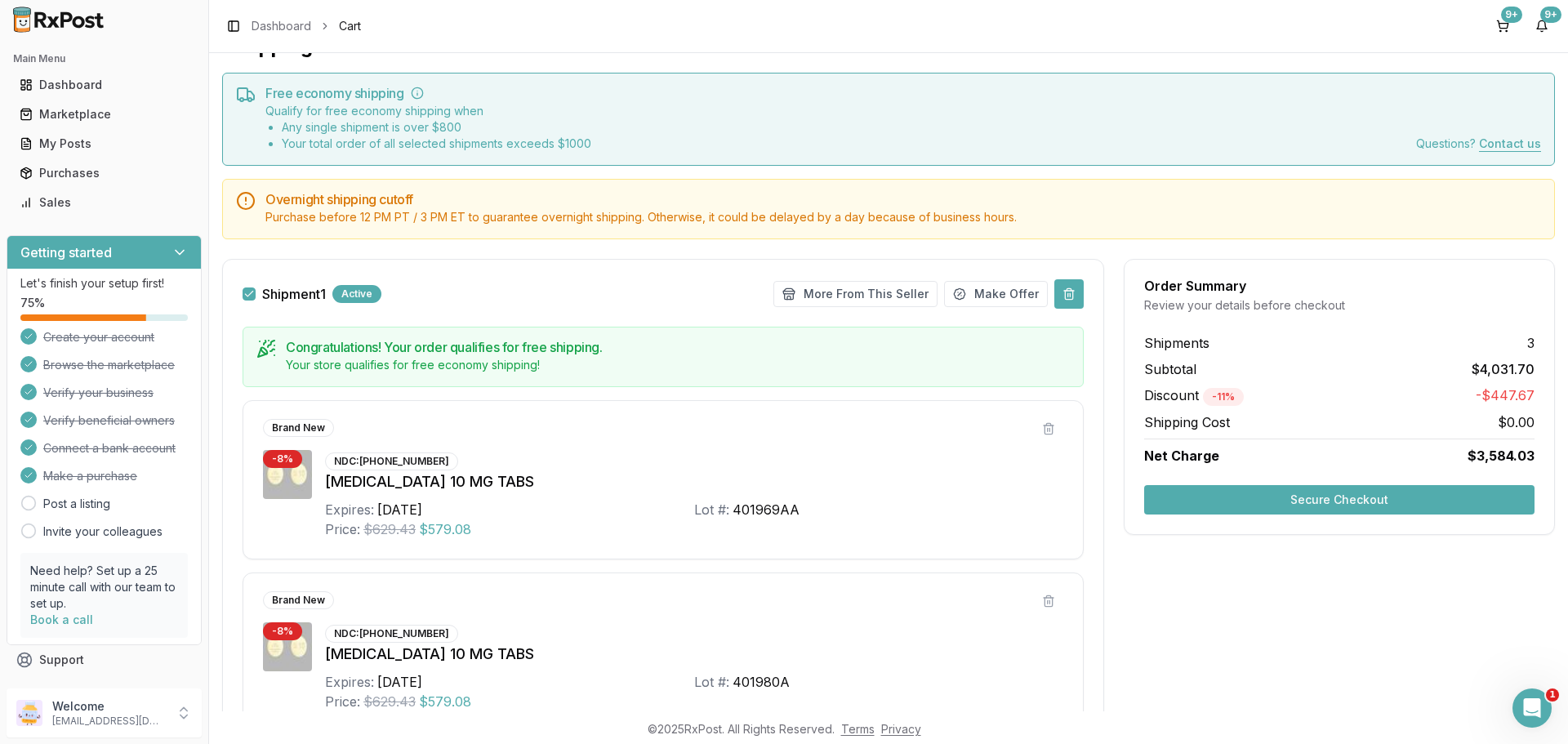
click at [1061, 297] on button at bounding box center [1069, 294] width 29 height 29
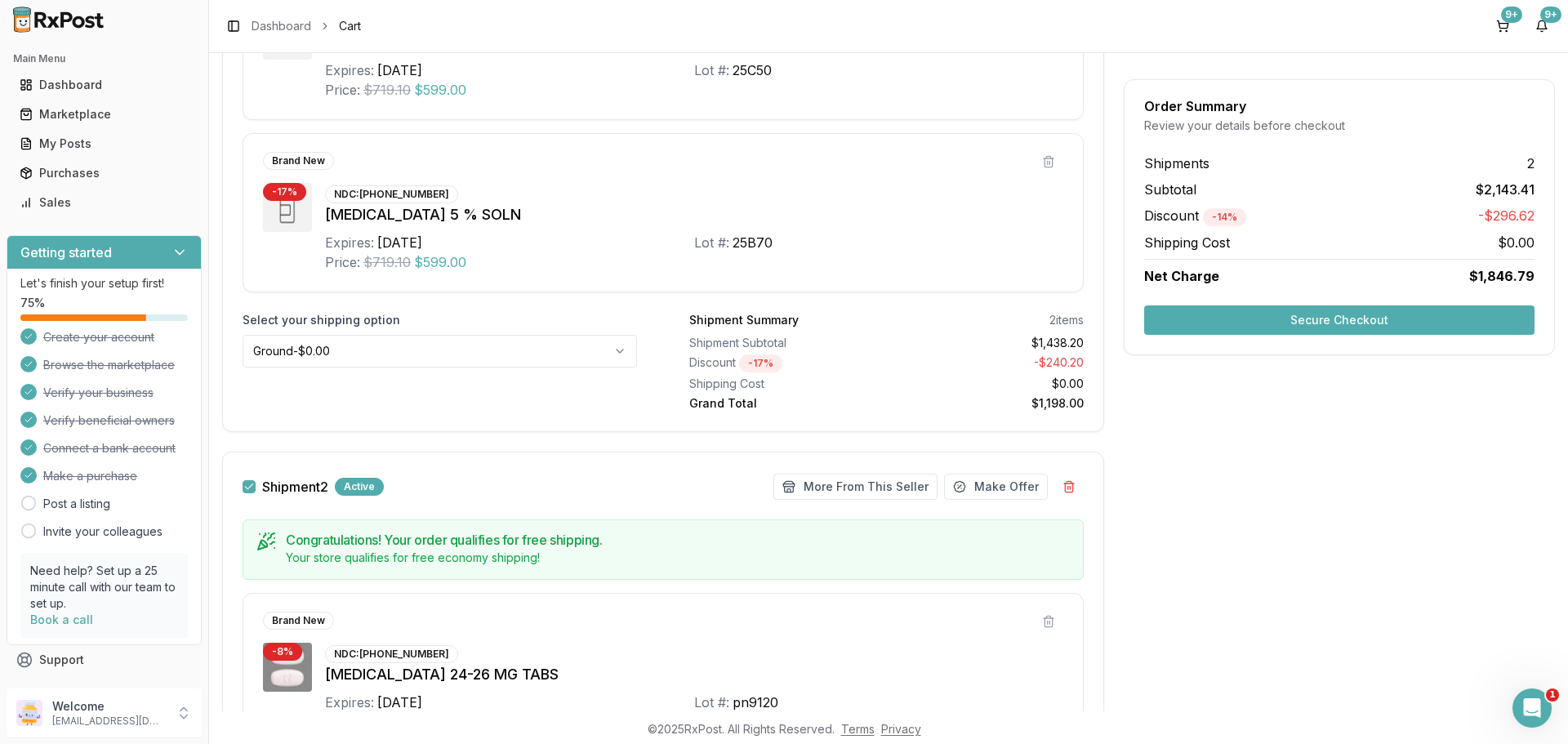
scroll to position [698, 0]
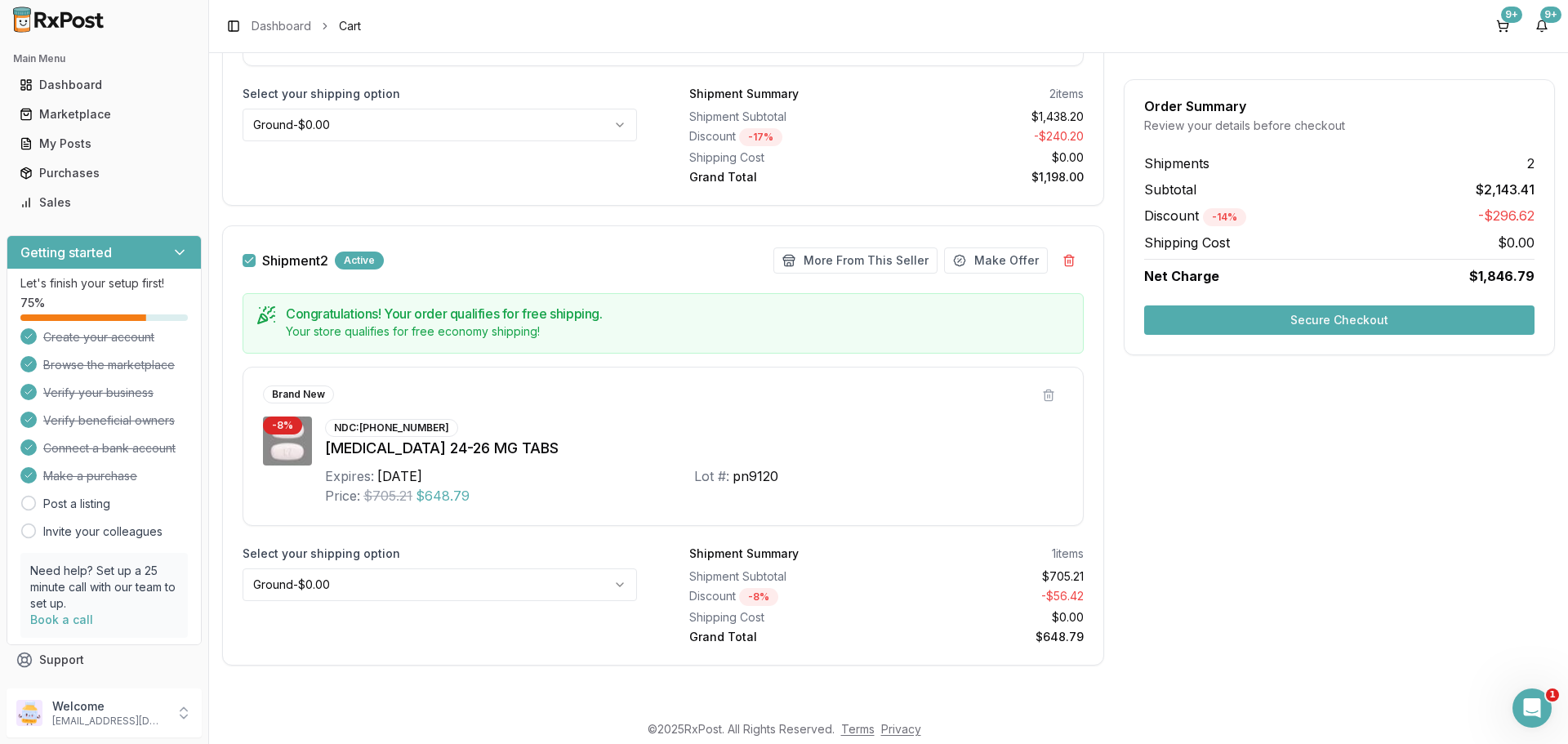
click at [1332, 317] on button "Secure Checkout" at bounding box center [1339, 320] width 391 height 29
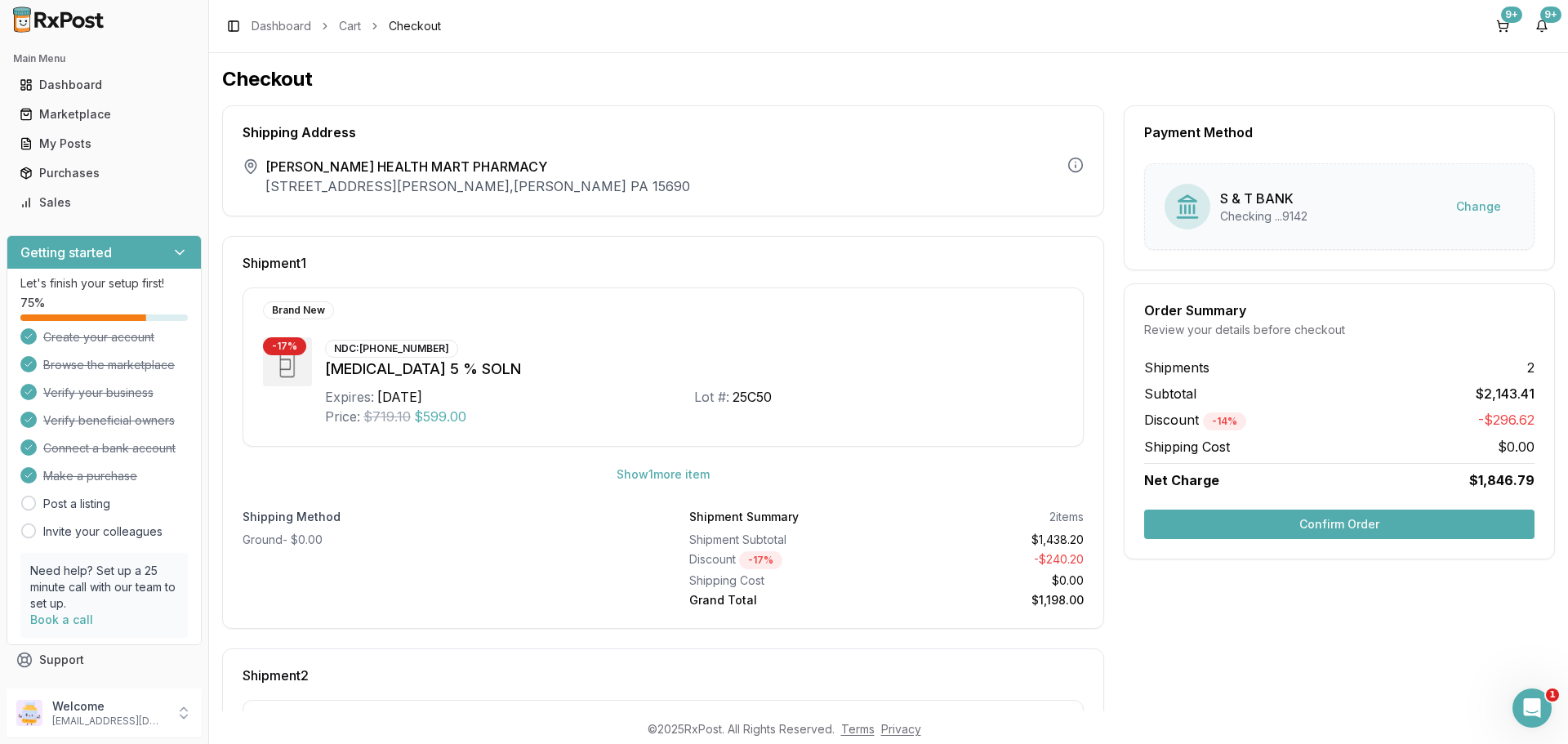
click at [1313, 523] on button "Confirm Order" at bounding box center [1339, 524] width 391 height 29
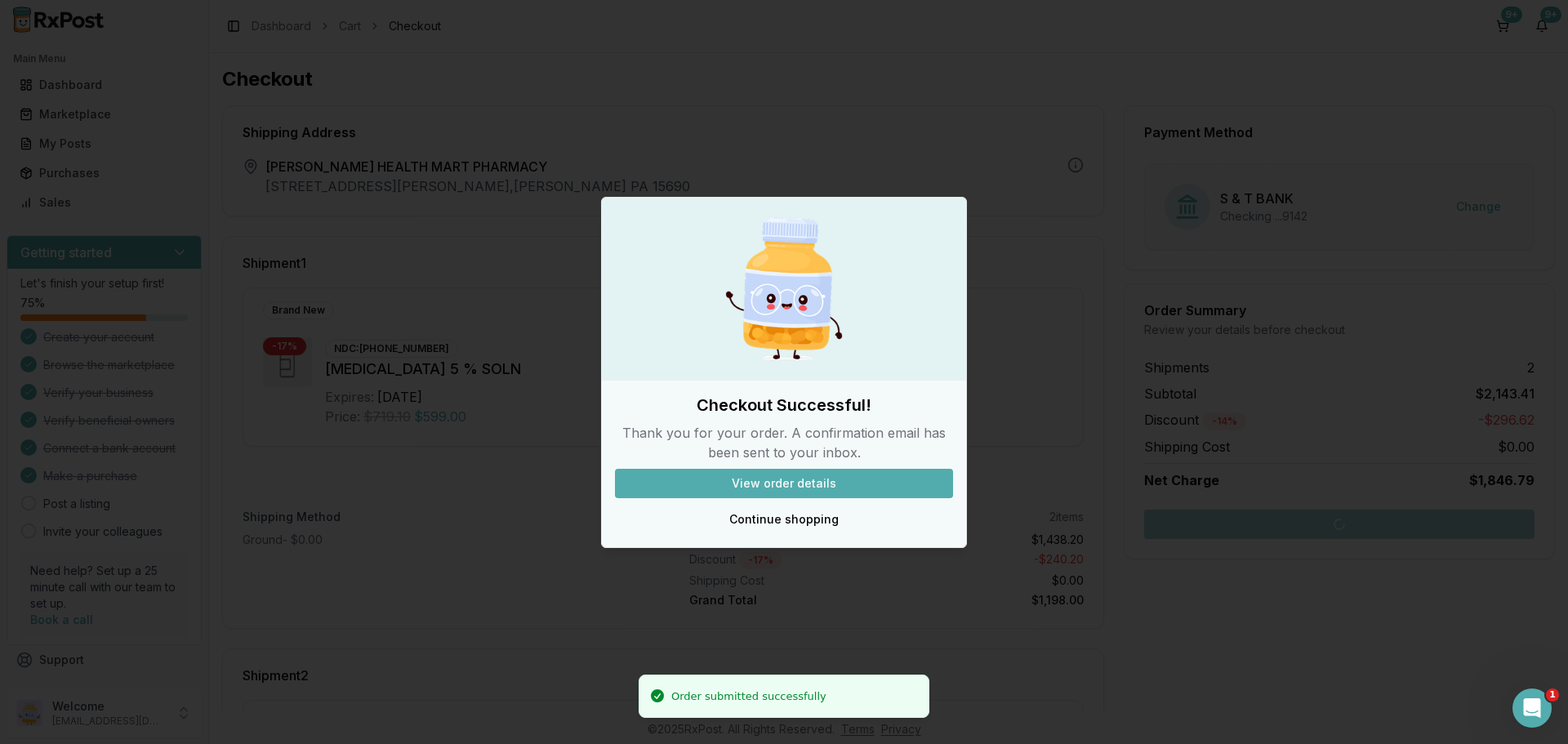
click at [793, 485] on button "View order details" at bounding box center [783, 483] width 338 height 29
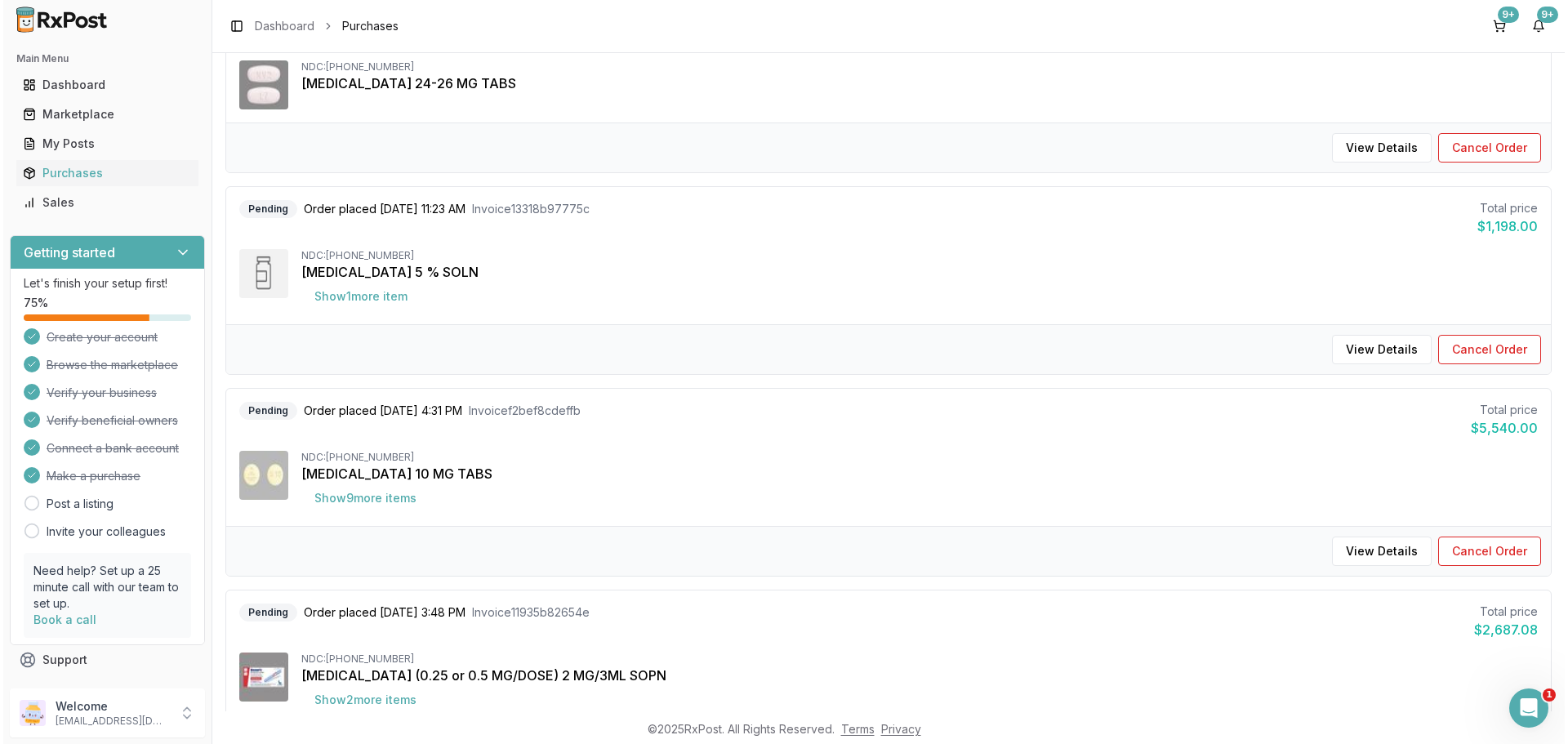
scroll to position [245, 0]
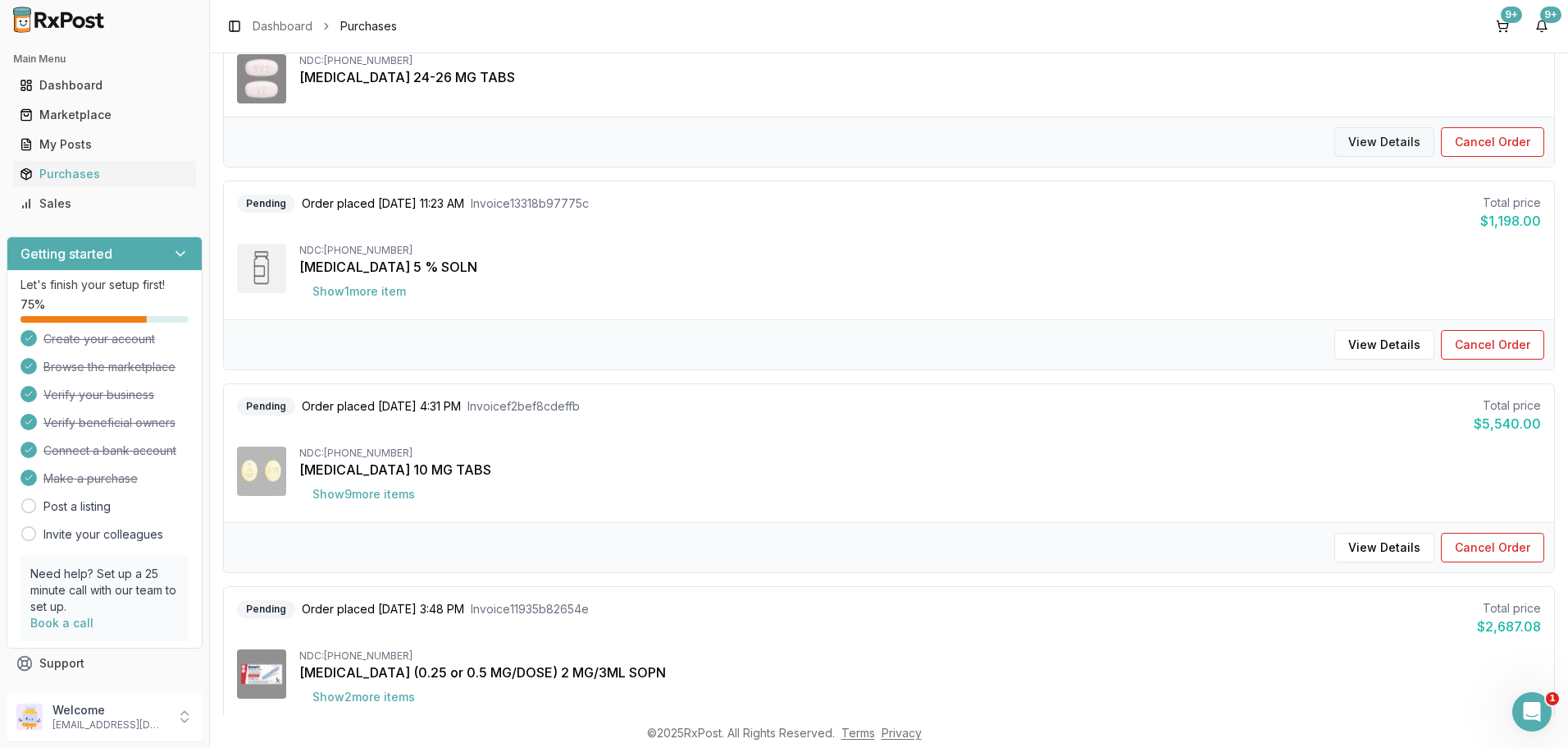
click at [1356, 137] on button "View Details" at bounding box center [1385, 142] width 100 height 29
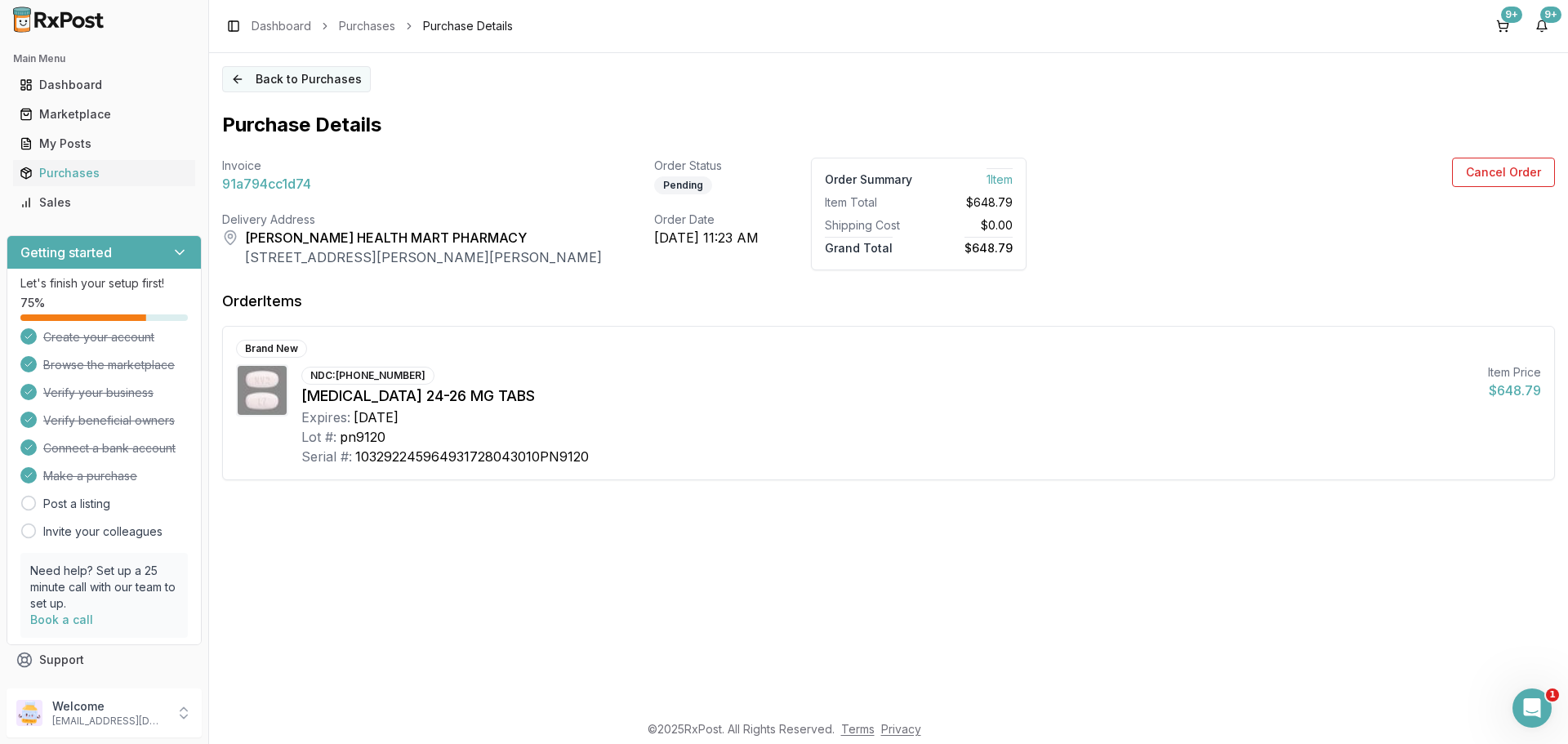
click at [251, 85] on button "Back to Purchases" at bounding box center [296, 79] width 149 height 26
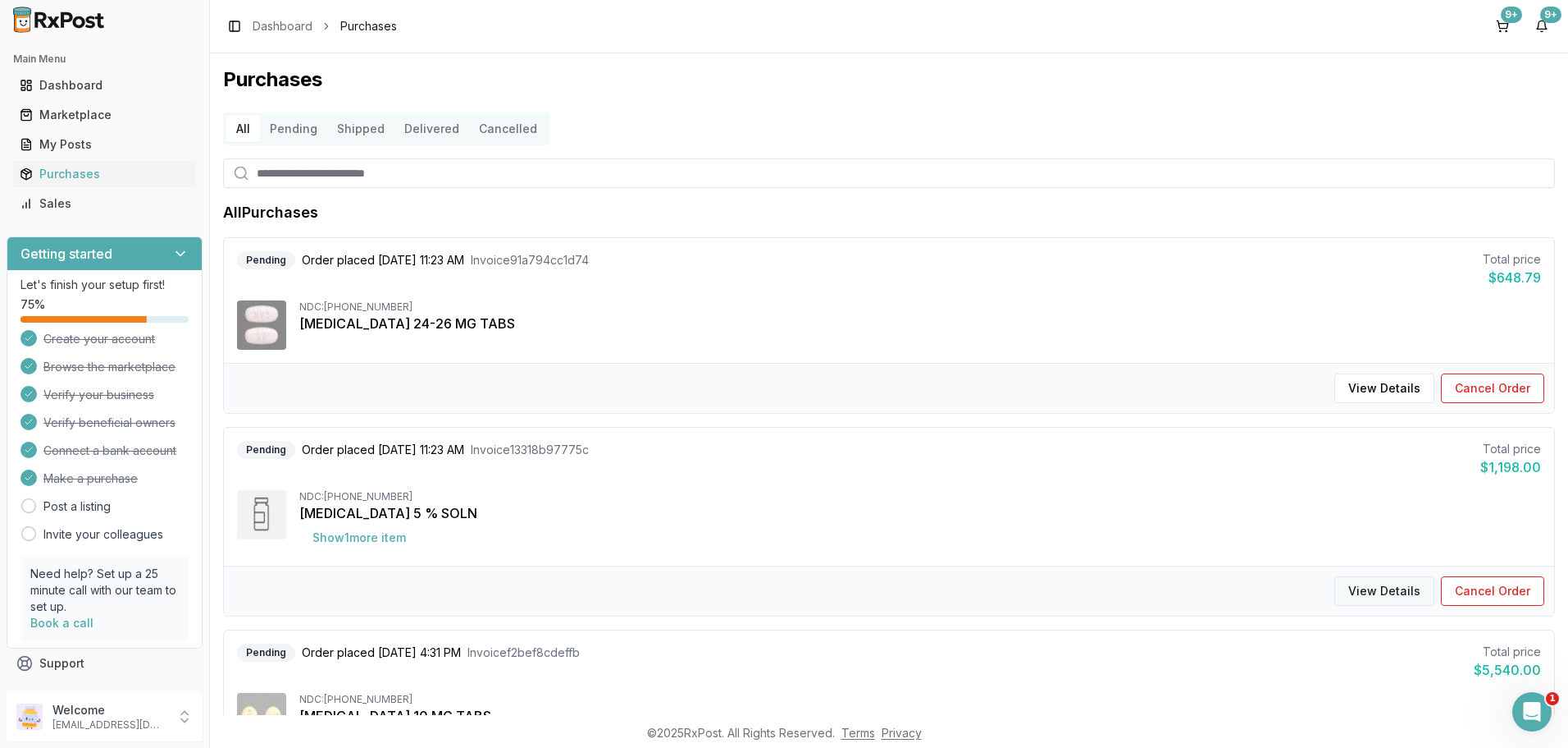
click at [1372, 592] on button "View Details" at bounding box center [1385, 590] width 100 height 29
